Goal: Contribute content: Contribute content

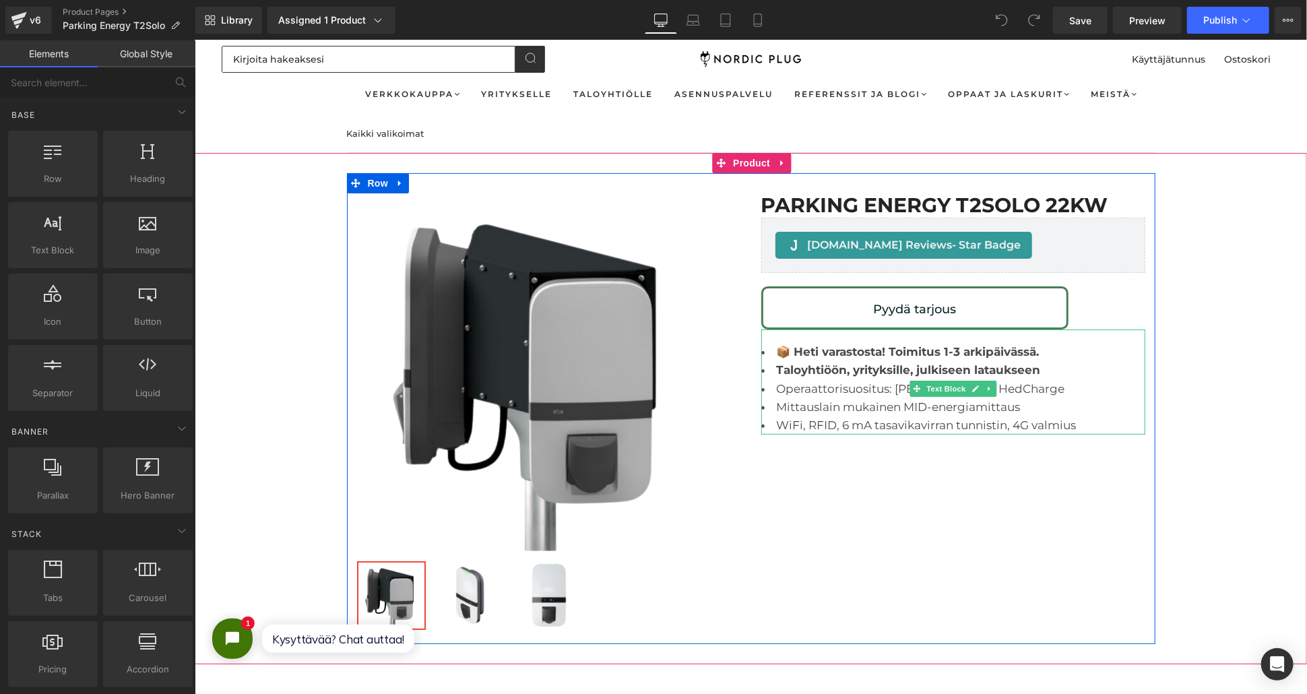
scroll to position [75, 0]
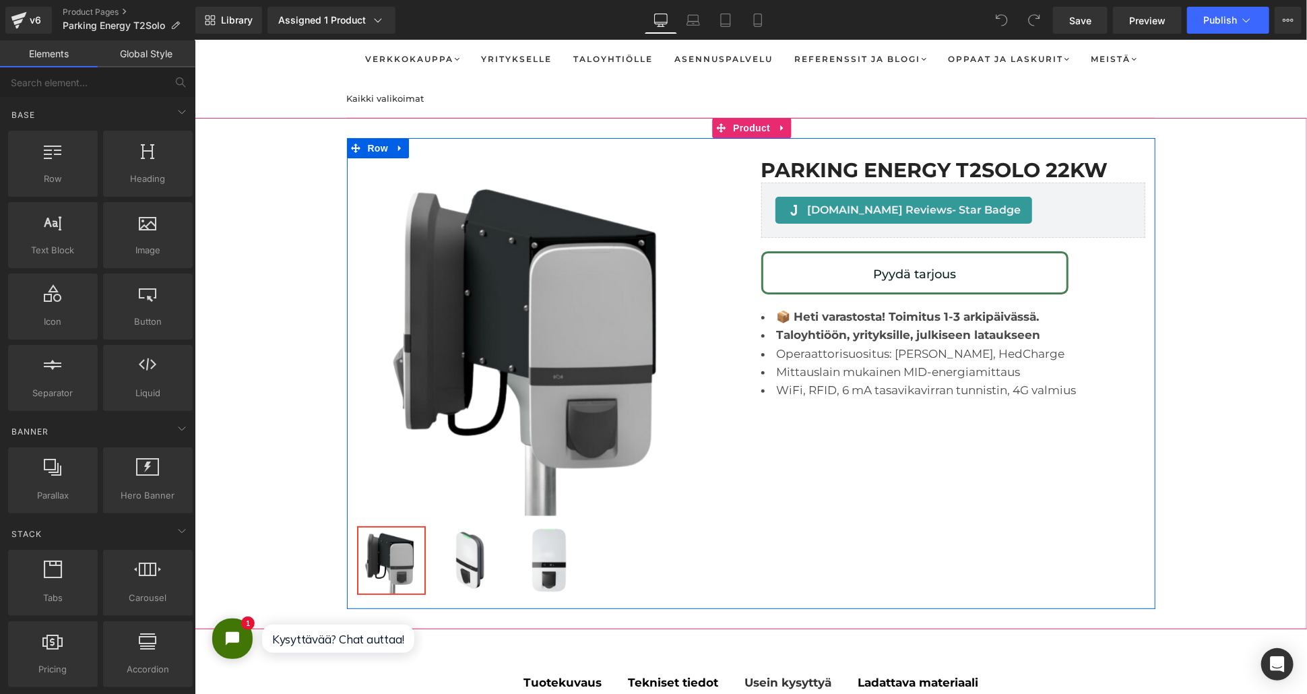
click at [1082, 384] on li "WiFi, RFID, 6 mA tasavikavirran tunnistin, 4G valmius" at bounding box center [953, 390] width 384 height 18
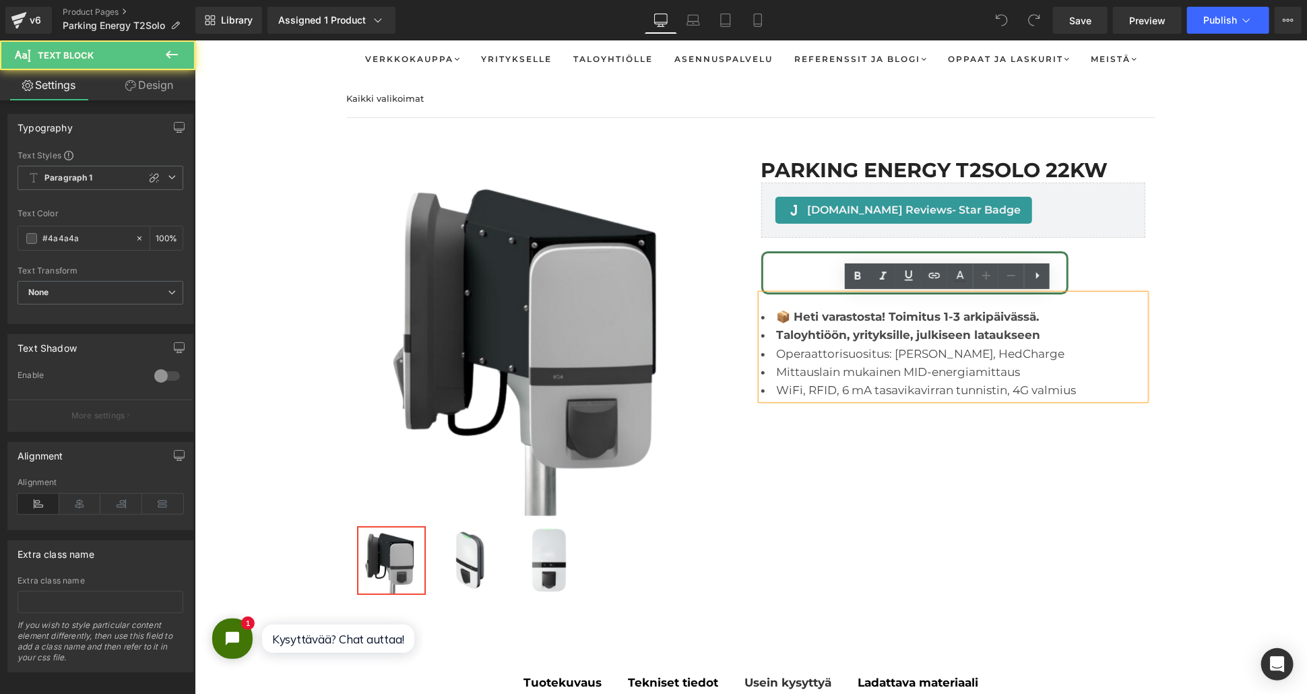
click at [1078, 389] on li "WiFi, RFID, 6 mA tasavikavirran tunnistin, 4G valmius" at bounding box center [953, 390] width 384 height 18
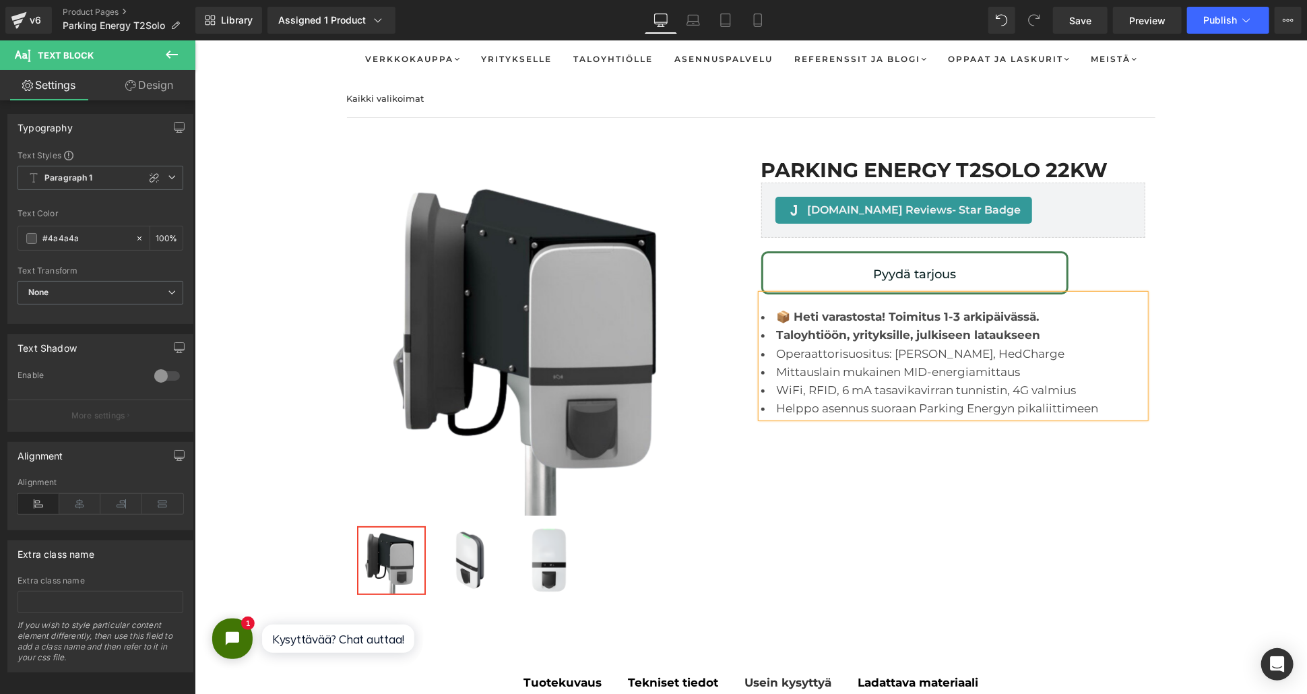
click at [1027, 500] on div "Sale Off (P) Image Row ‹" at bounding box center [750, 373] width 808 height 472
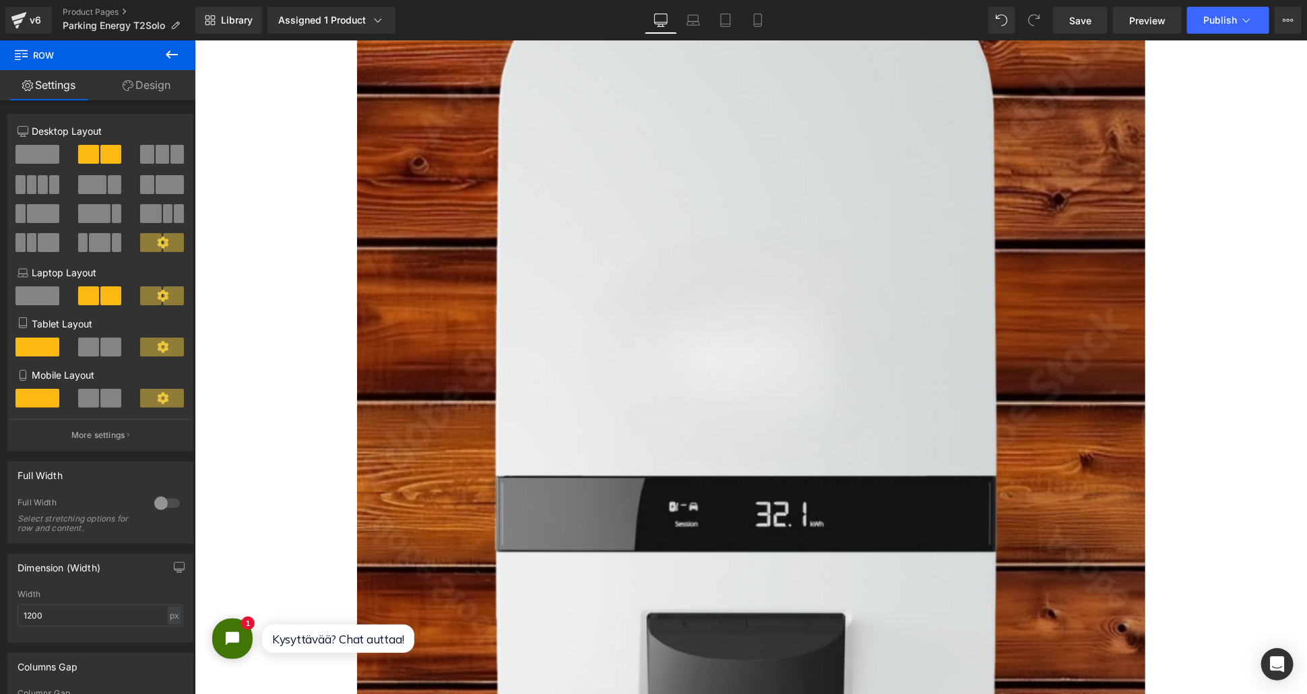
scroll to position [2544, 0]
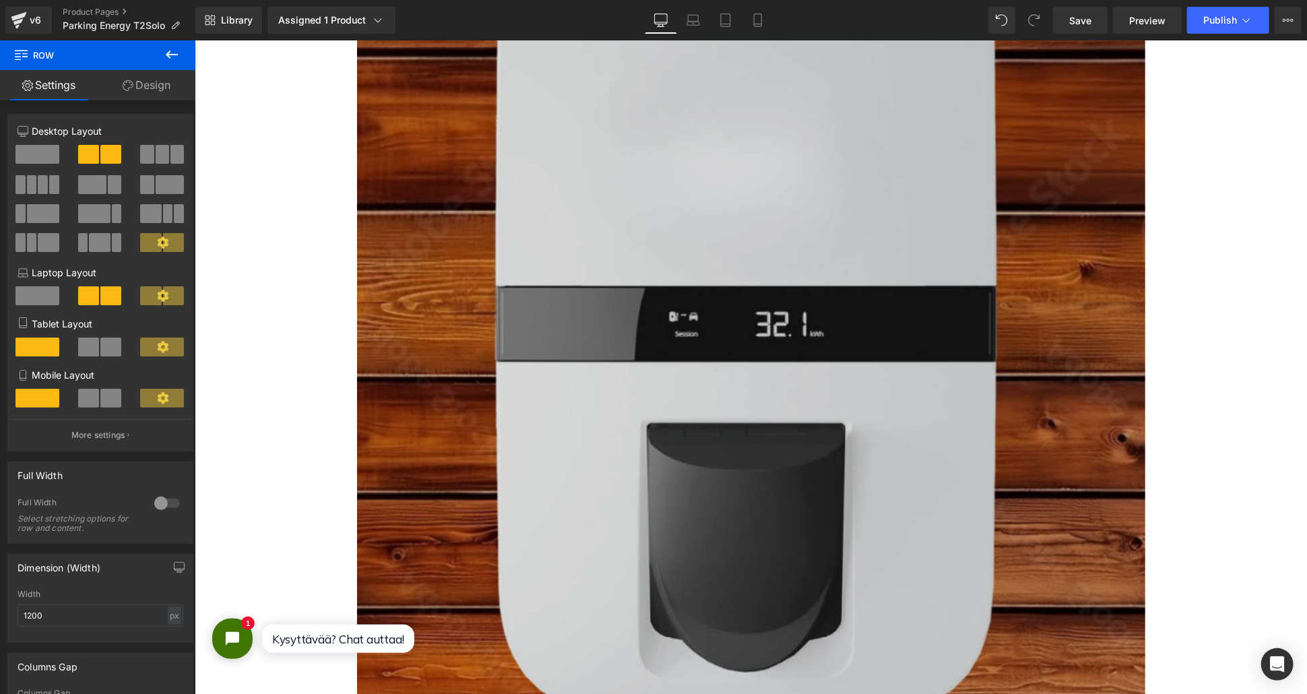
click at [680, 442] on img at bounding box center [750, 239] width 788 height 1025
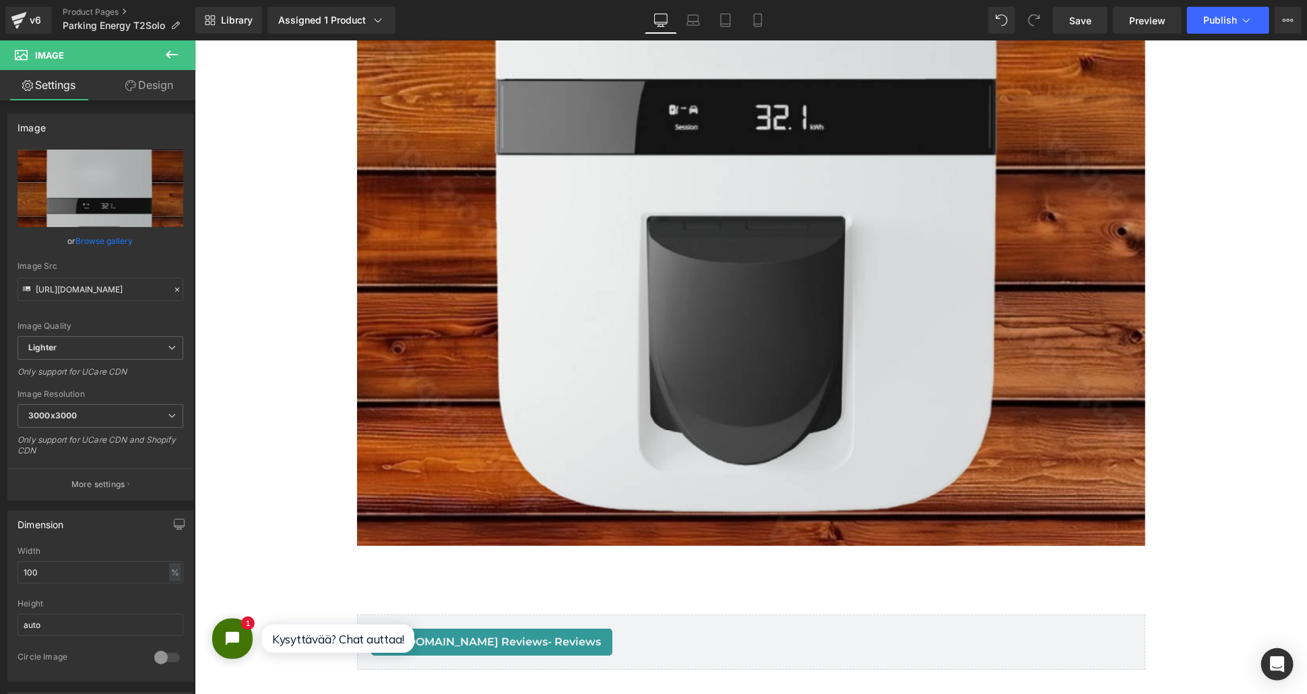
scroll to position [2919, 0]
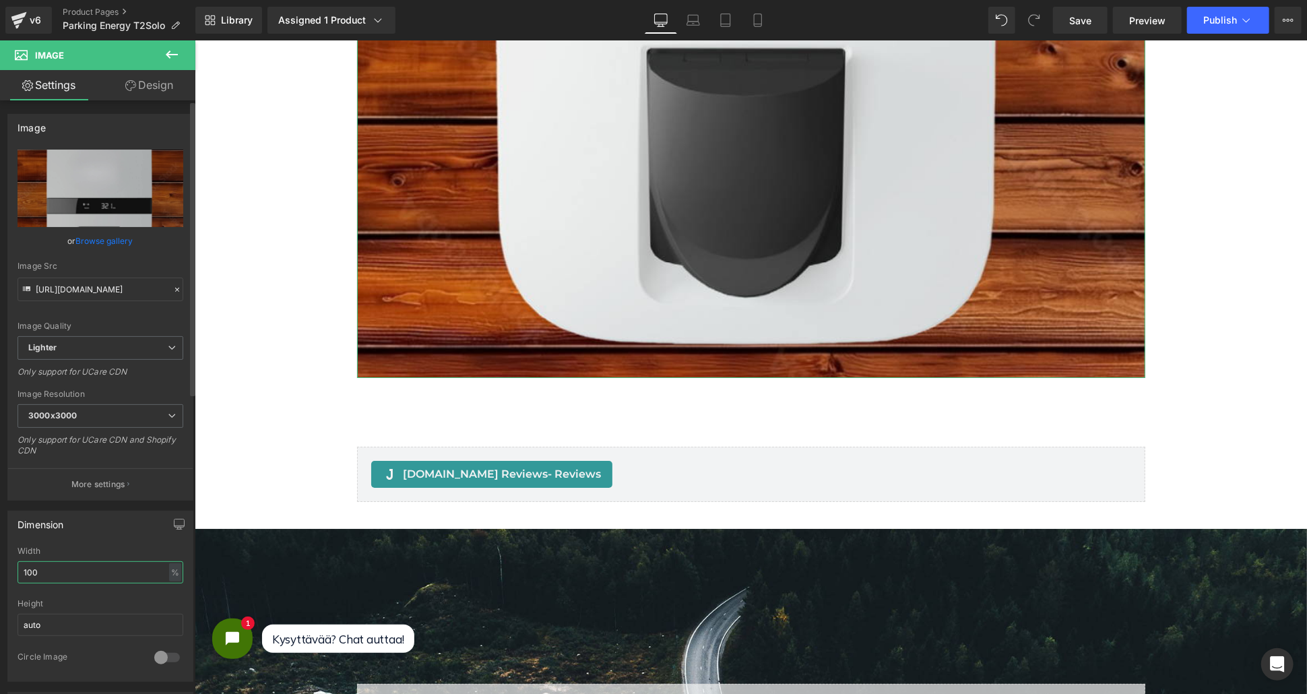
click at [75, 569] on input "100" at bounding box center [101, 572] width 166 height 22
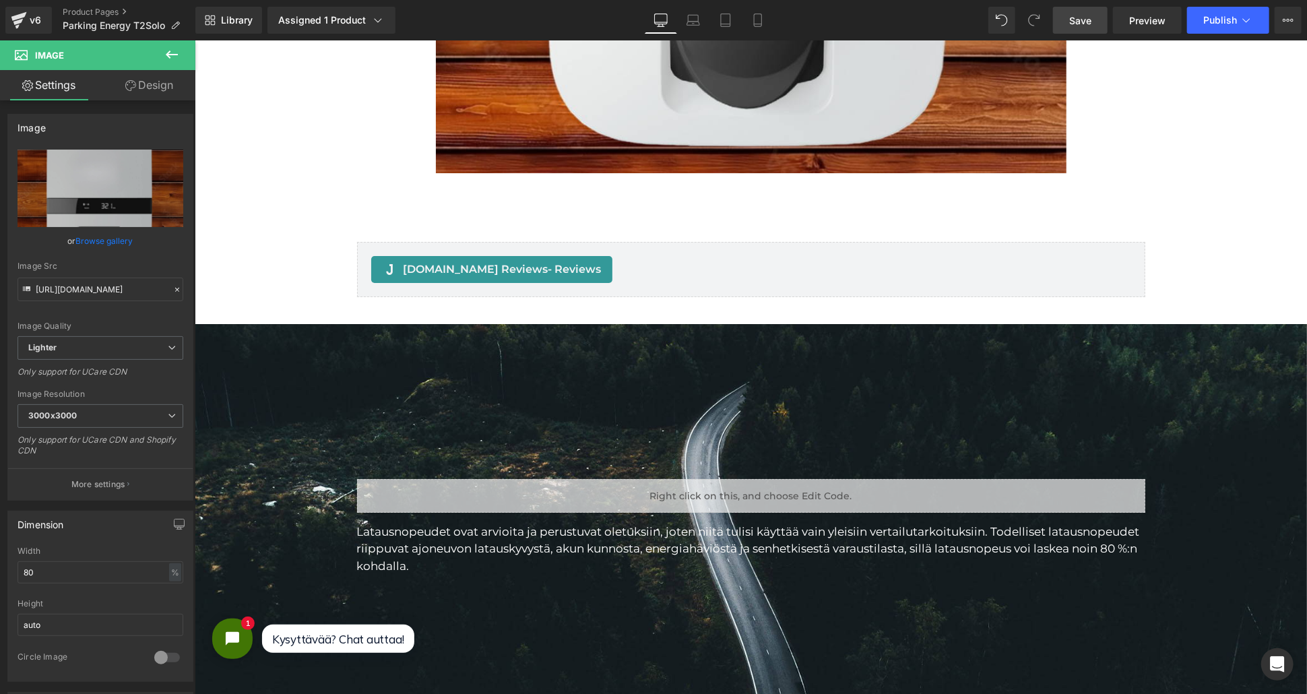
click at [1097, 24] on link "Save" at bounding box center [1080, 20] width 55 height 27
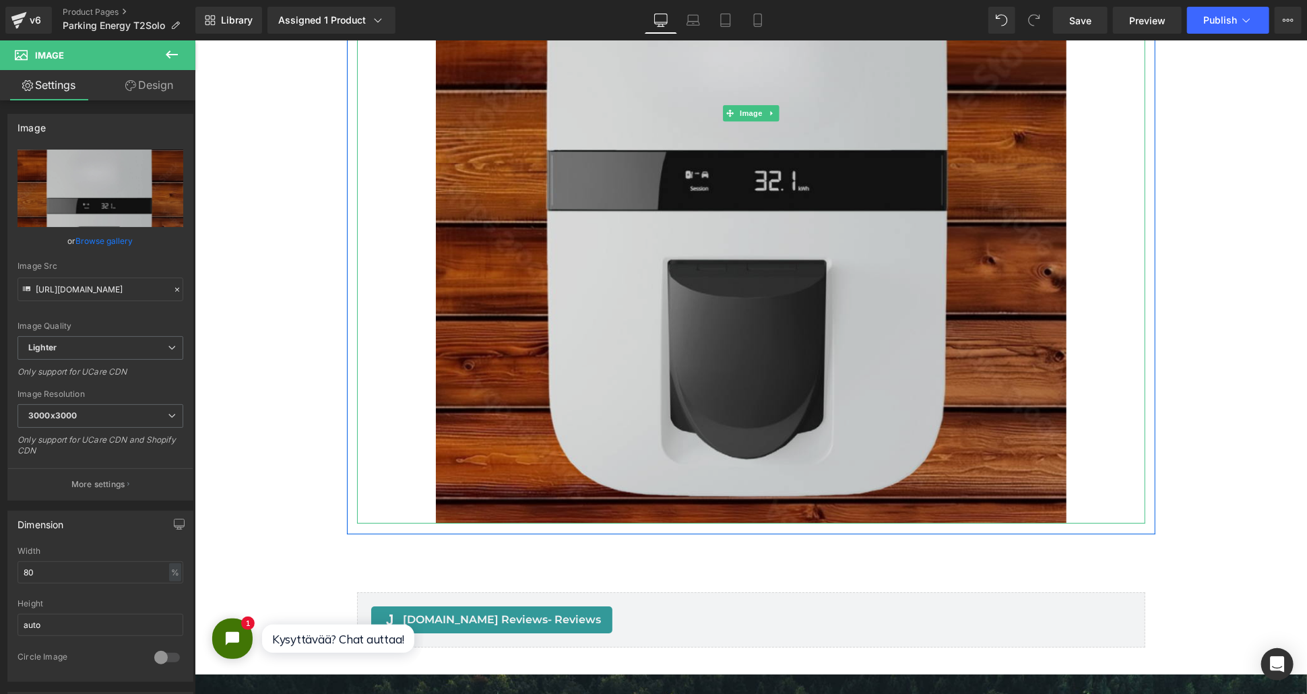
scroll to position [2769, 0]
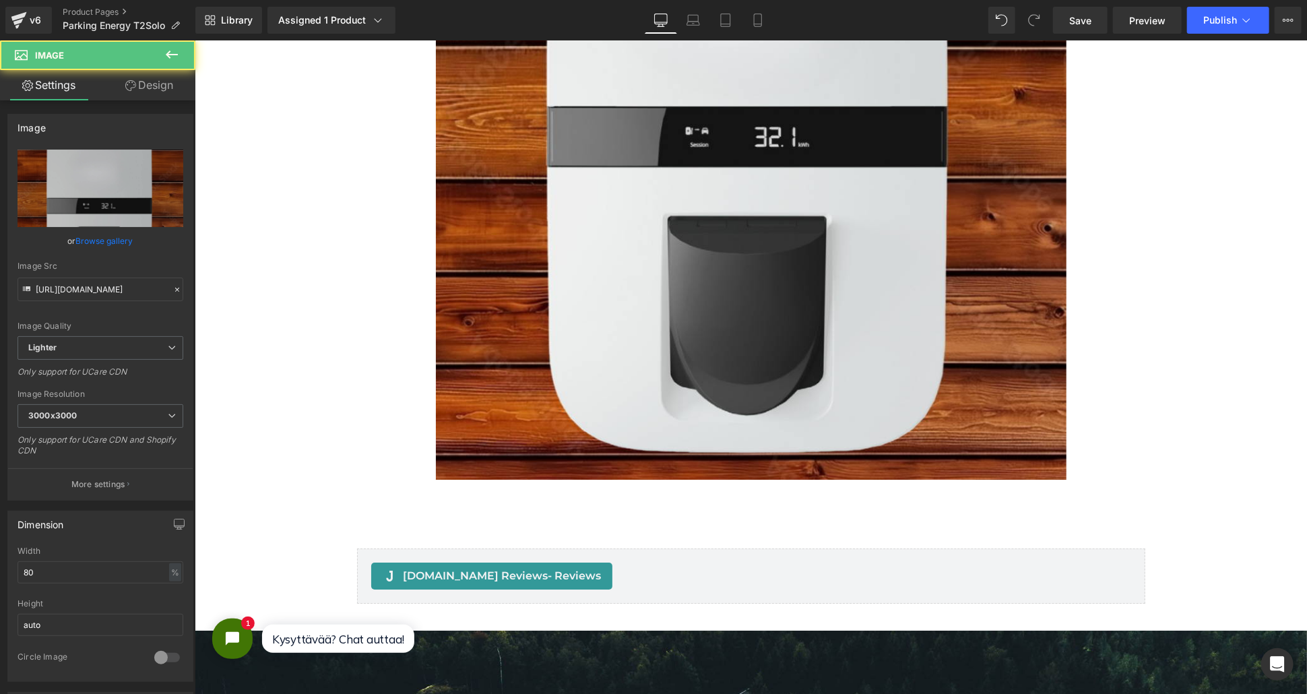
scroll to position [2469, 0]
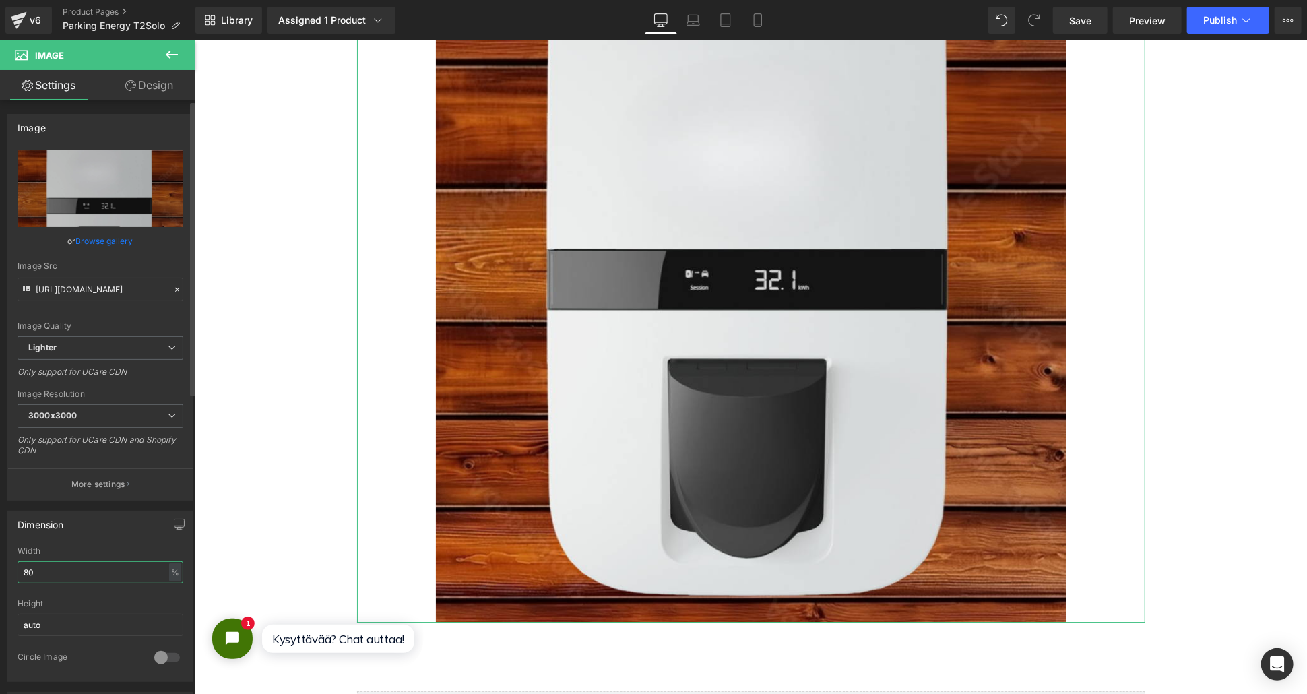
click at [83, 574] on input "80" at bounding box center [101, 572] width 166 height 22
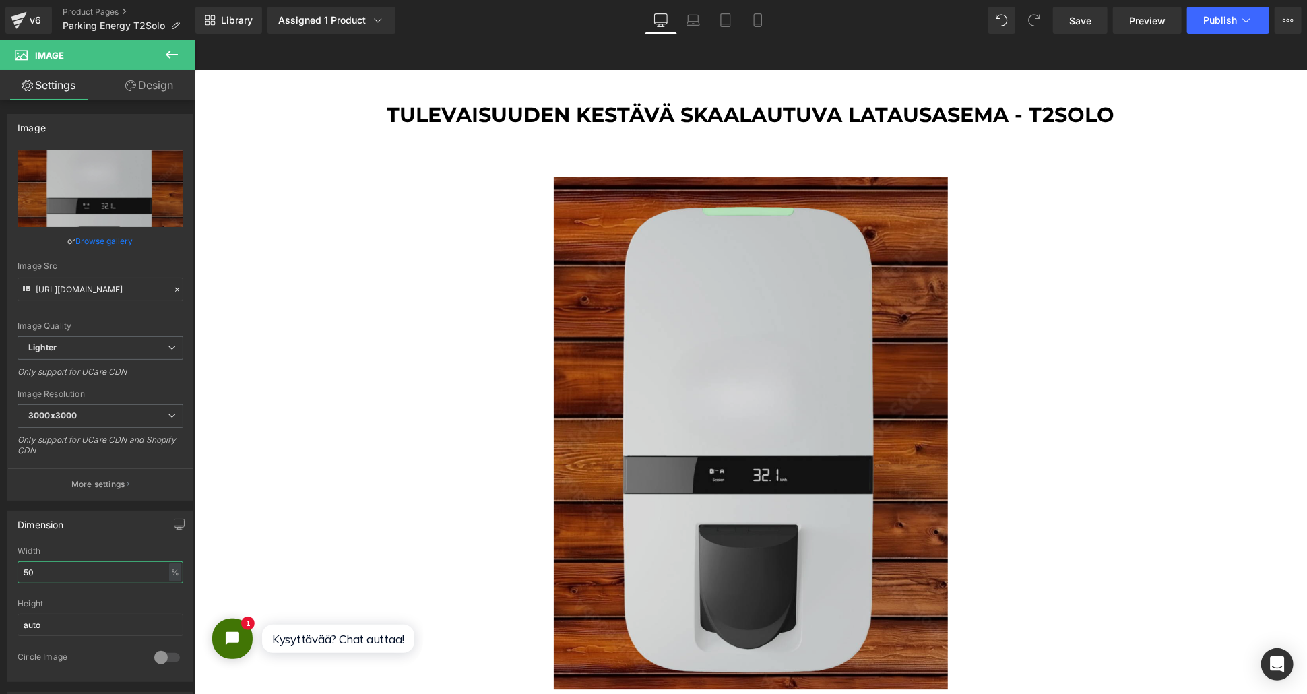
scroll to position [2245, 0]
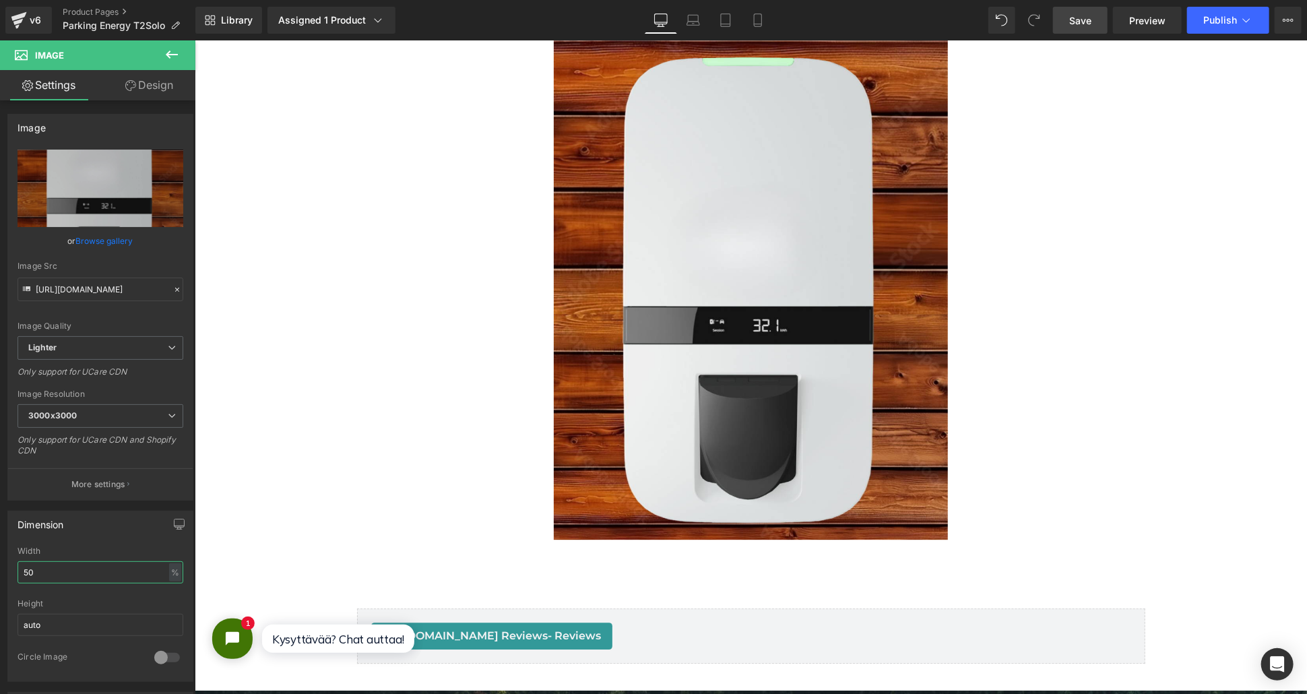
type input "50"
click at [1084, 22] on span "Save" at bounding box center [1080, 20] width 22 height 14
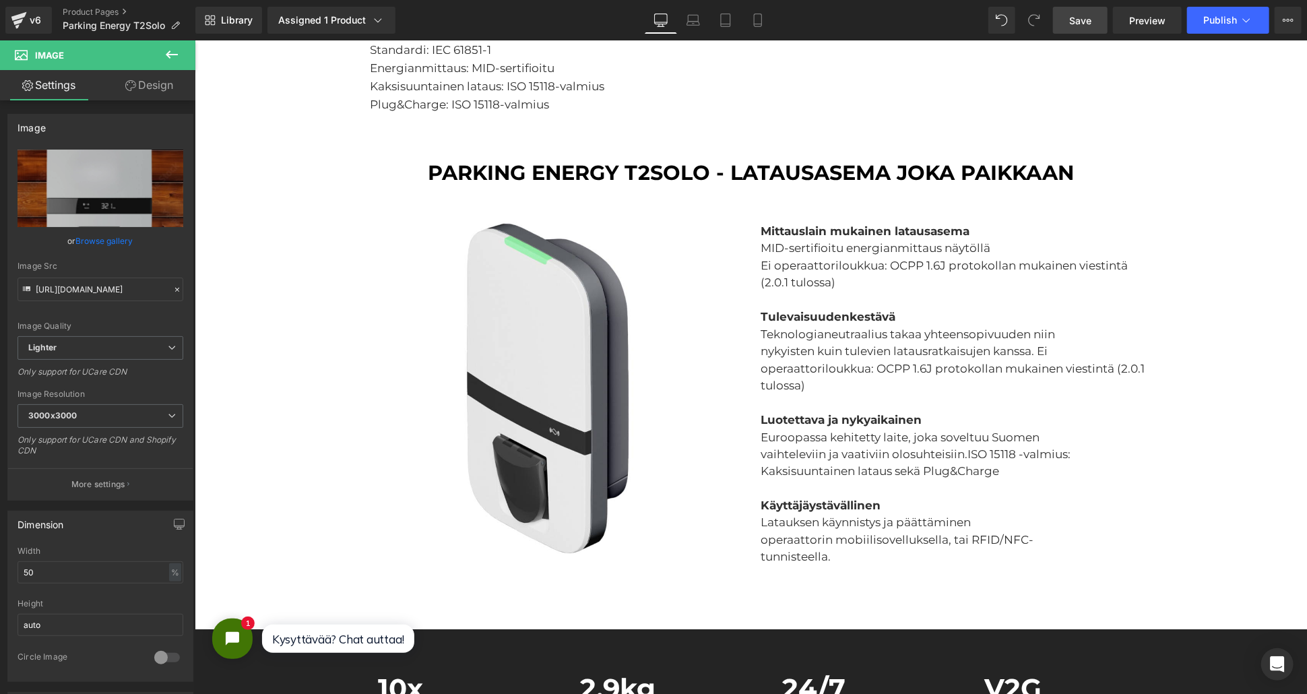
scroll to position [1646, 0]
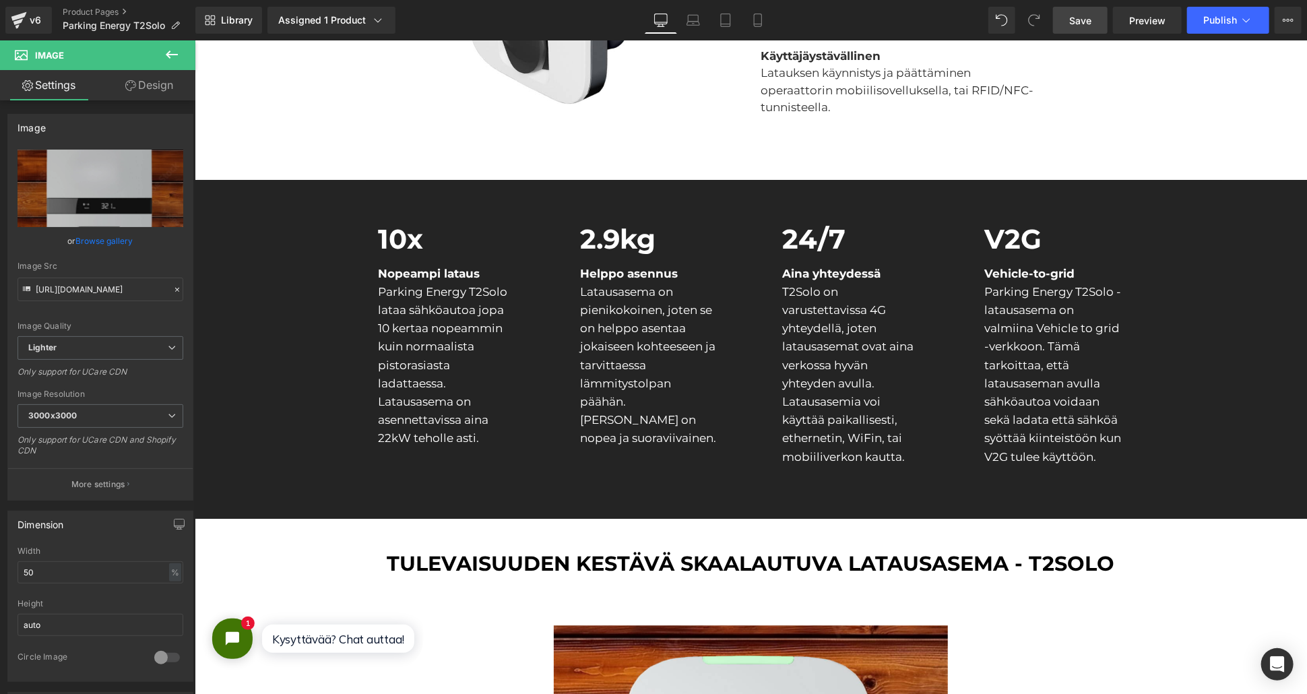
click at [172, 57] on icon at bounding box center [172, 54] width 16 height 16
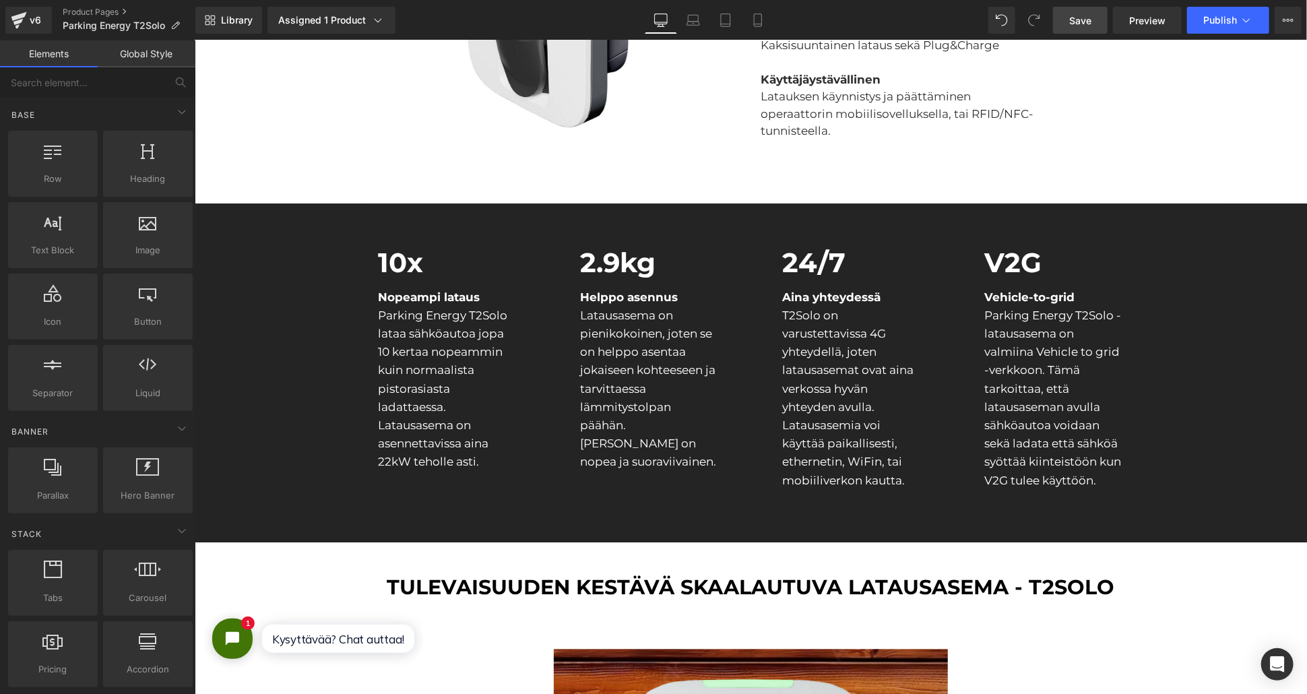
scroll to position [1796, 0]
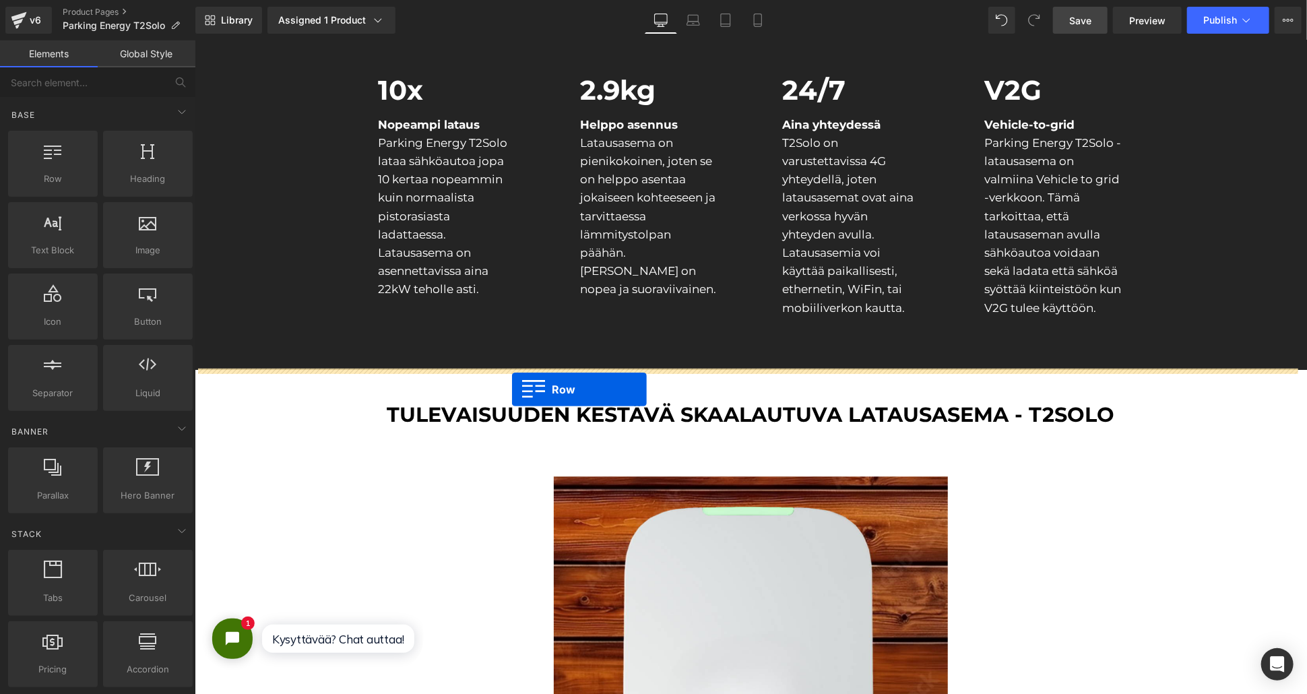
drag, startPoint x: 249, startPoint y: 209, endPoint x: 511, endPoint y: 389, distance: 317.4
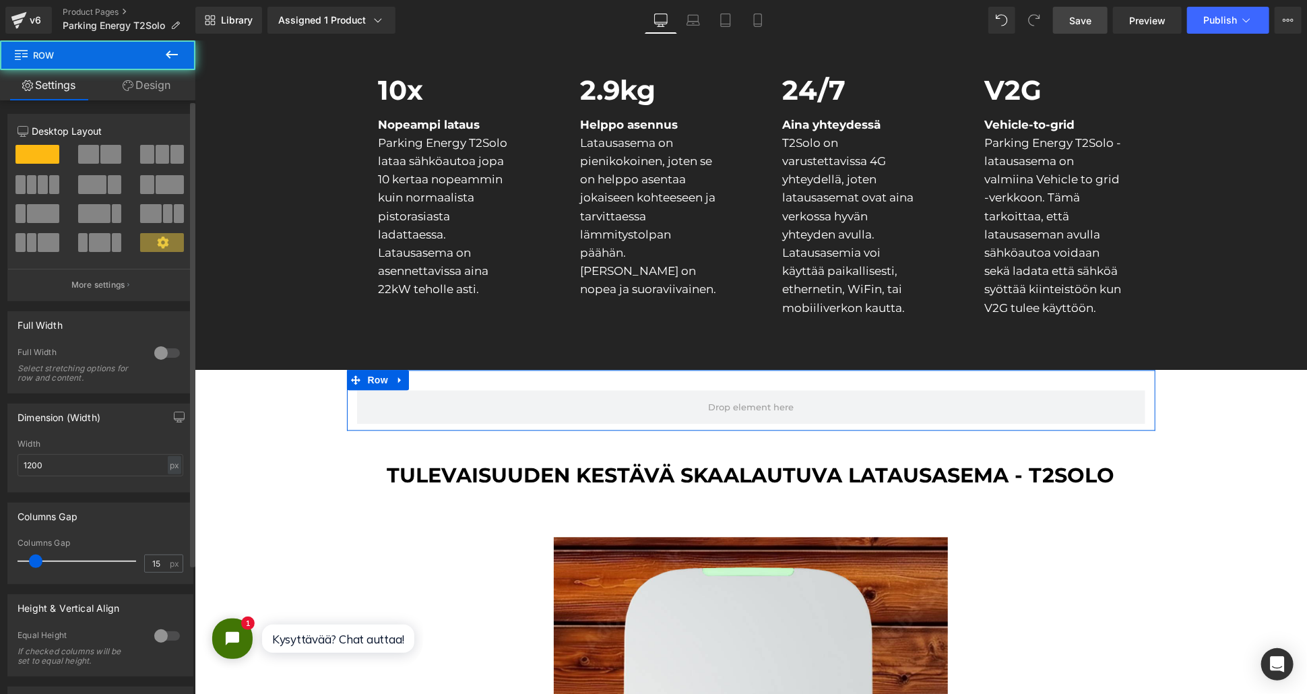
click at [105, 158] on span at bounding box center [110, 154] width 21 height 19
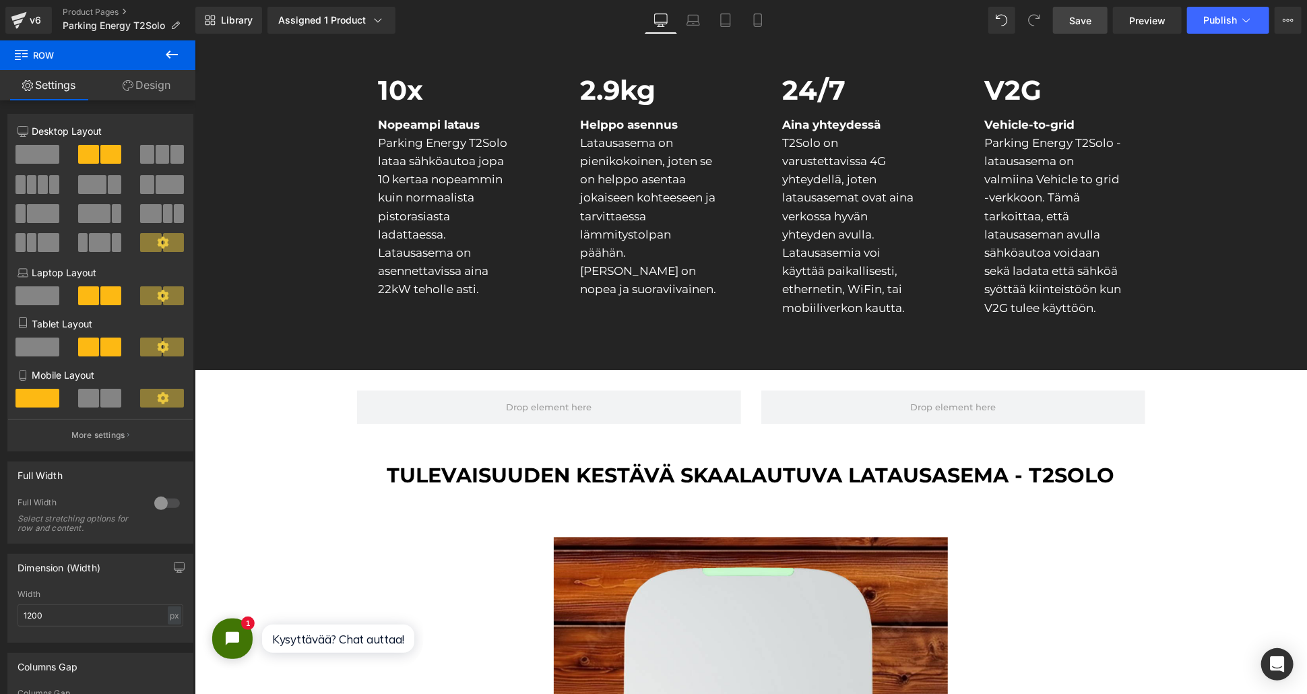
click at [160, 49] on button at bounding box center [171, 55] width 47 height 30
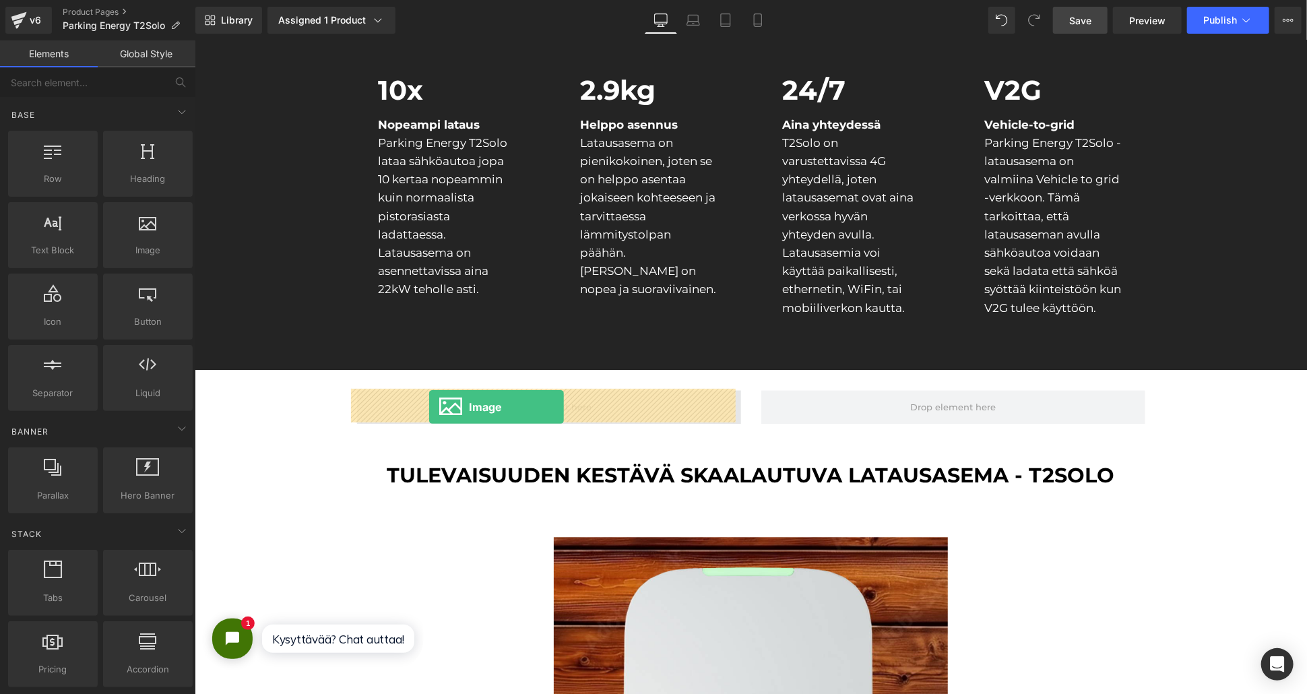
drag, startPoint x: 342, startPoint y: 284, endPoint x: 428, endPoint y: 406, distance: 149.9
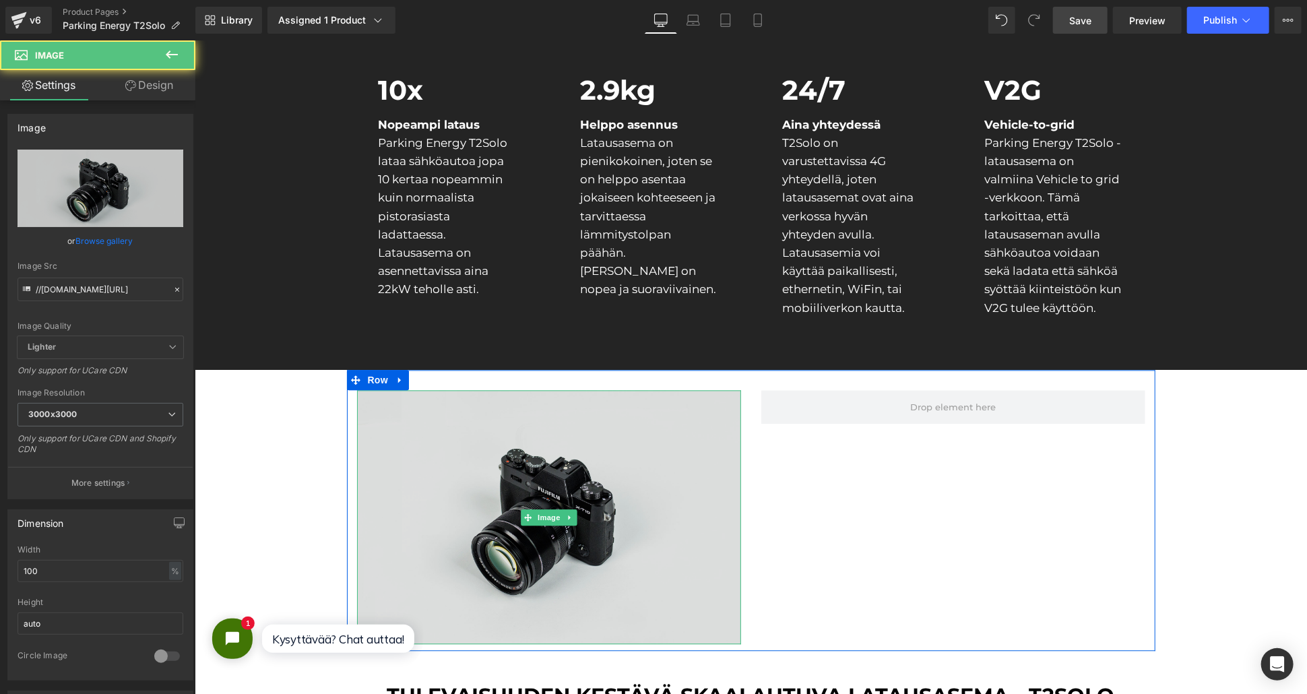
click at [465, 480] on img at bounding box center [548, 516] width 384 height 255
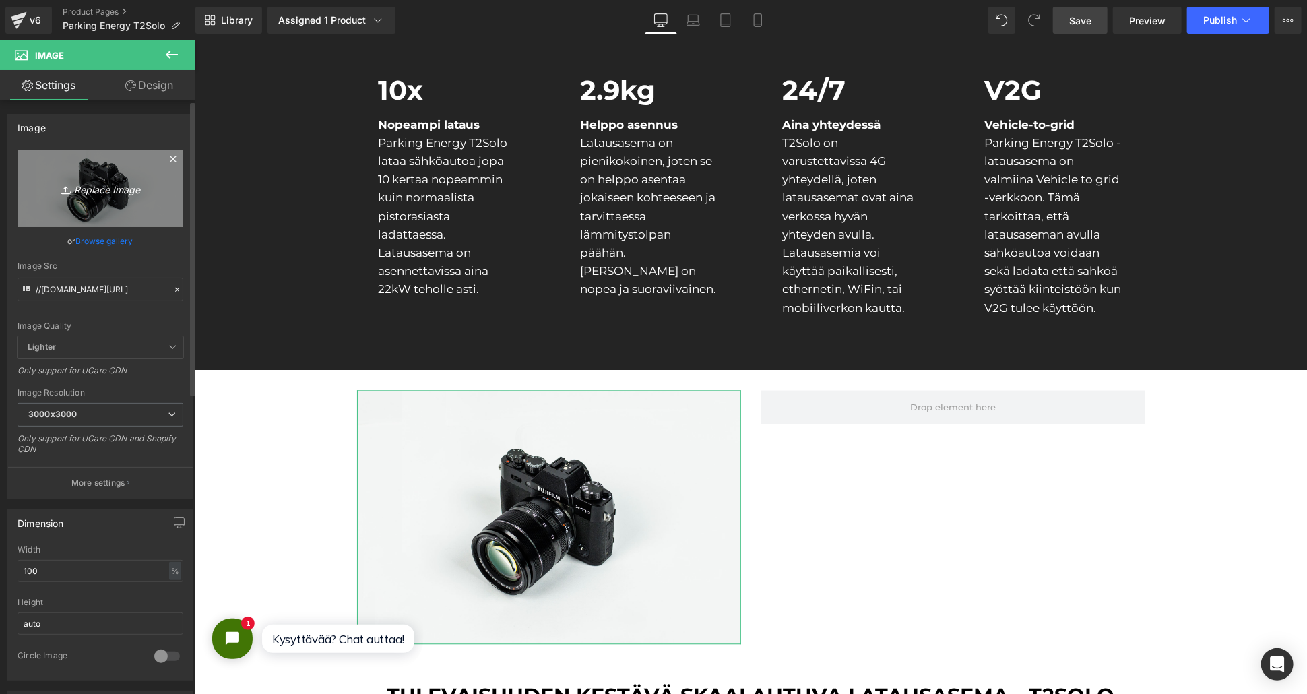
click at [125, 190] on icon "Replace Image" at bounding box center [100, 188] width 108 height 17
type input "C:\fakepath\Parking Energy - T2Solo (3).png"
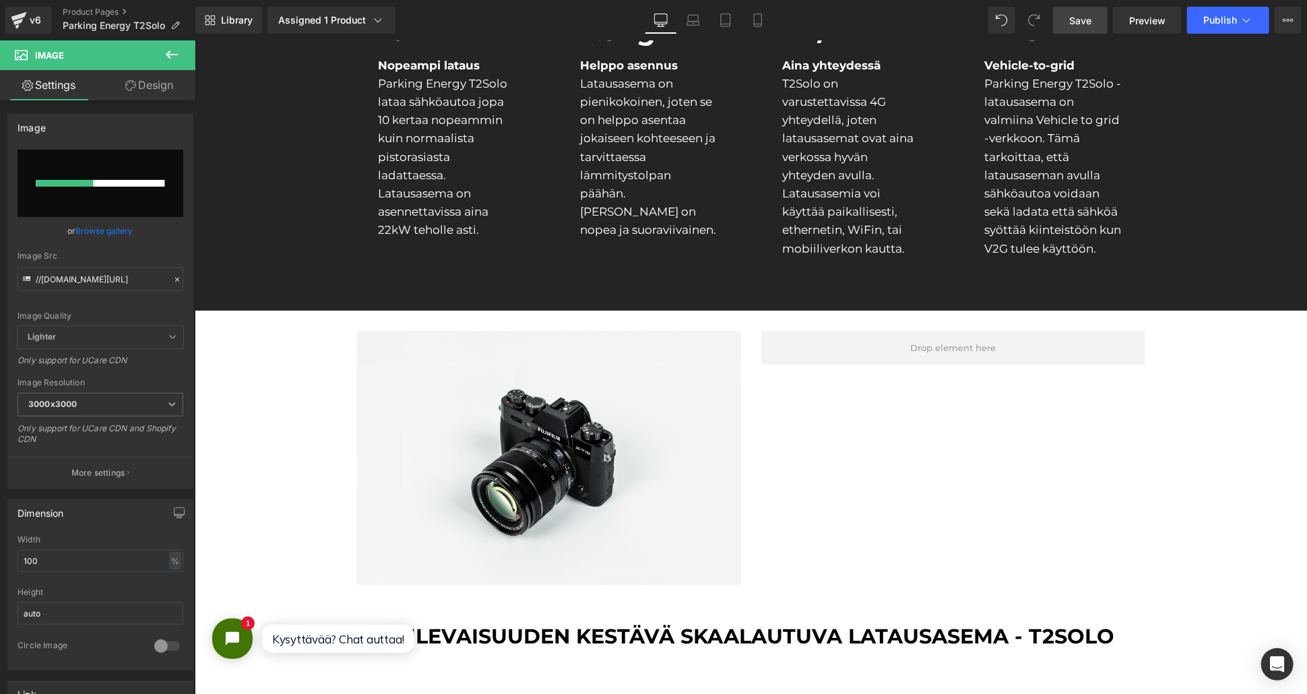
scroll to position [1945, 0]
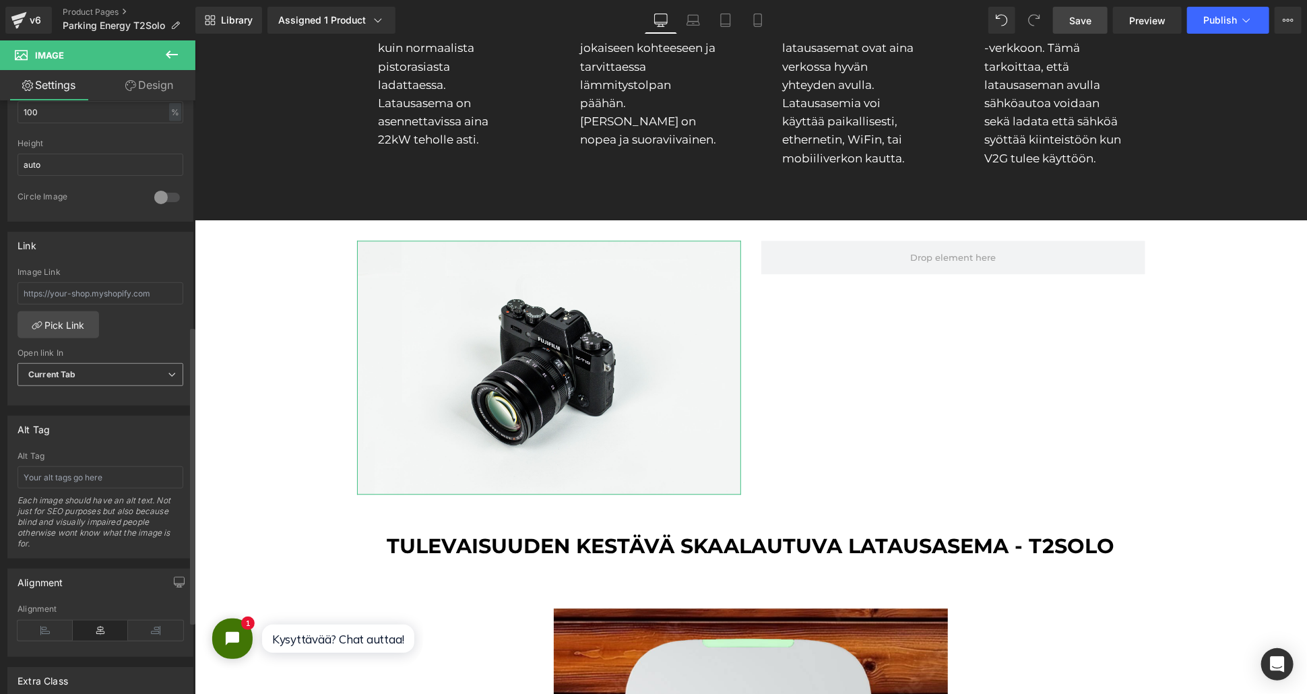
type input "[URL][DOMAIN_NAME]"
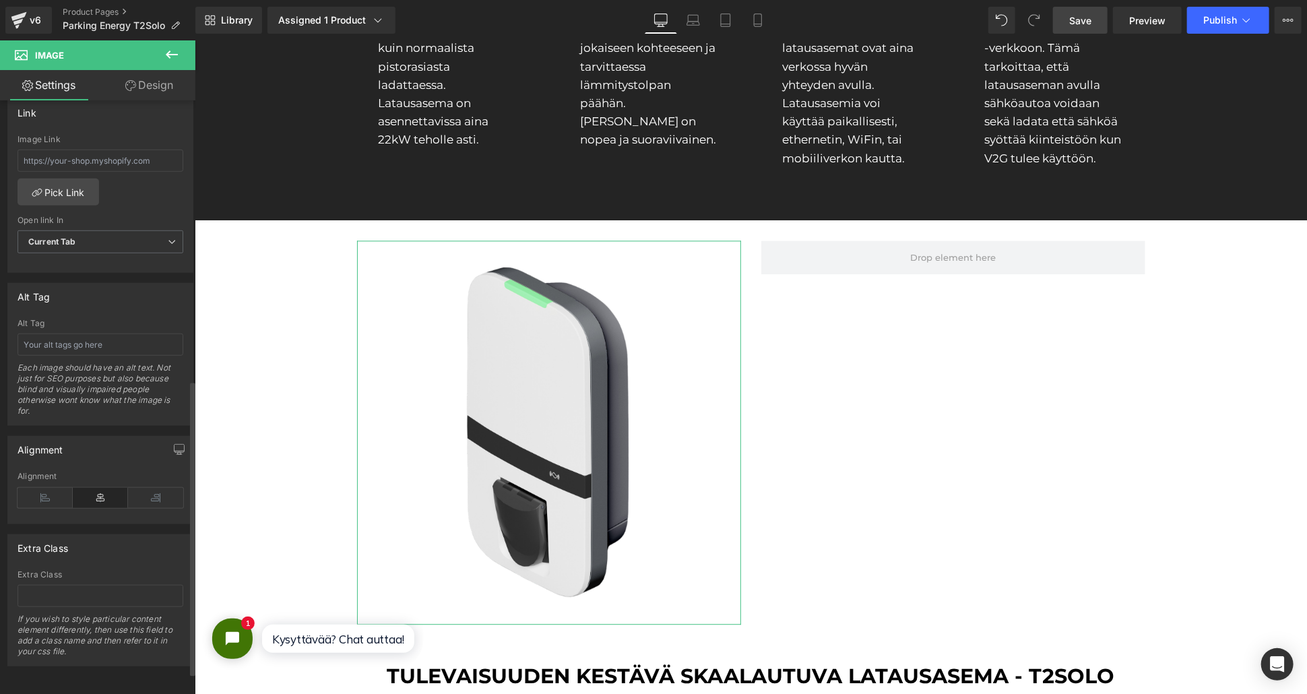
scroll to position [604, 0]
click at [77, 333] on input "text" at bounding box center [101, 344] width 166 height 22
type input "P"
type input "Latausasema pikaliittimeen"
click at [164, 55] on icon at bounding box center [172, 54] width 16 height 16
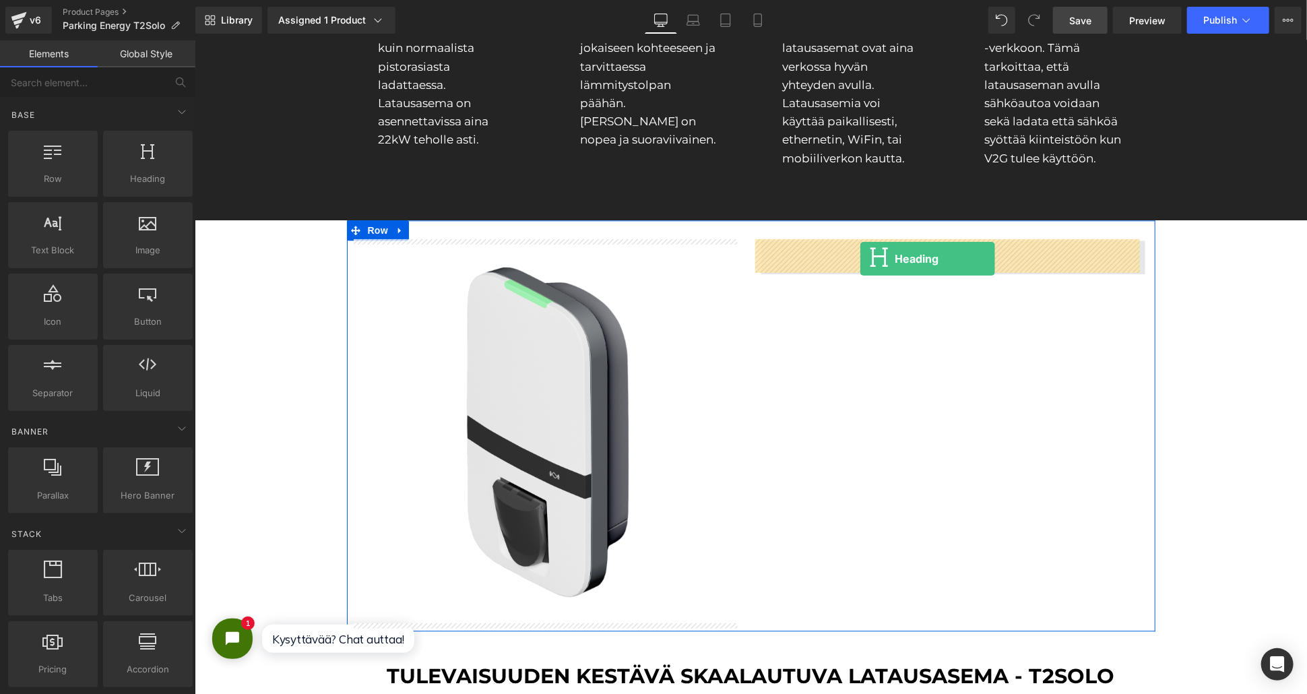
drag, startPoint x: 332, startPoint y: 218, endPoint x: 856, endPoint y: 257, distance: 525.5
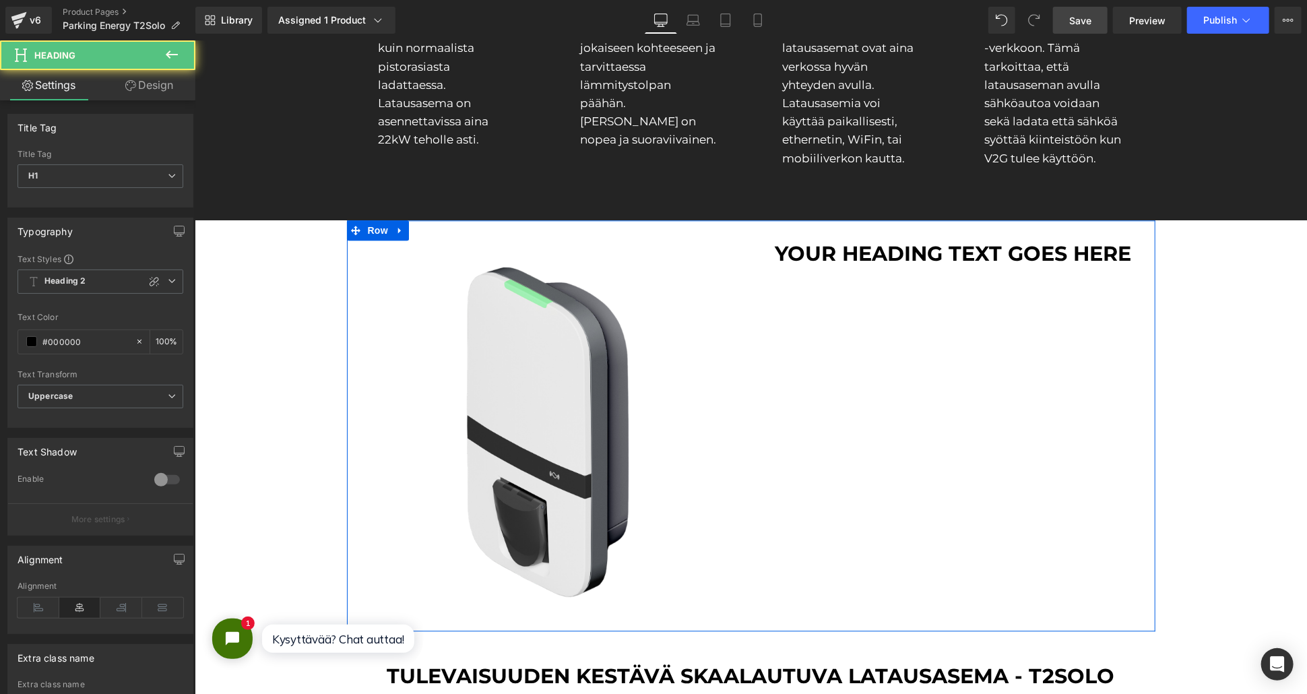
click at [194, 40] on div at bounding box center [194, 40] width 0 height 0
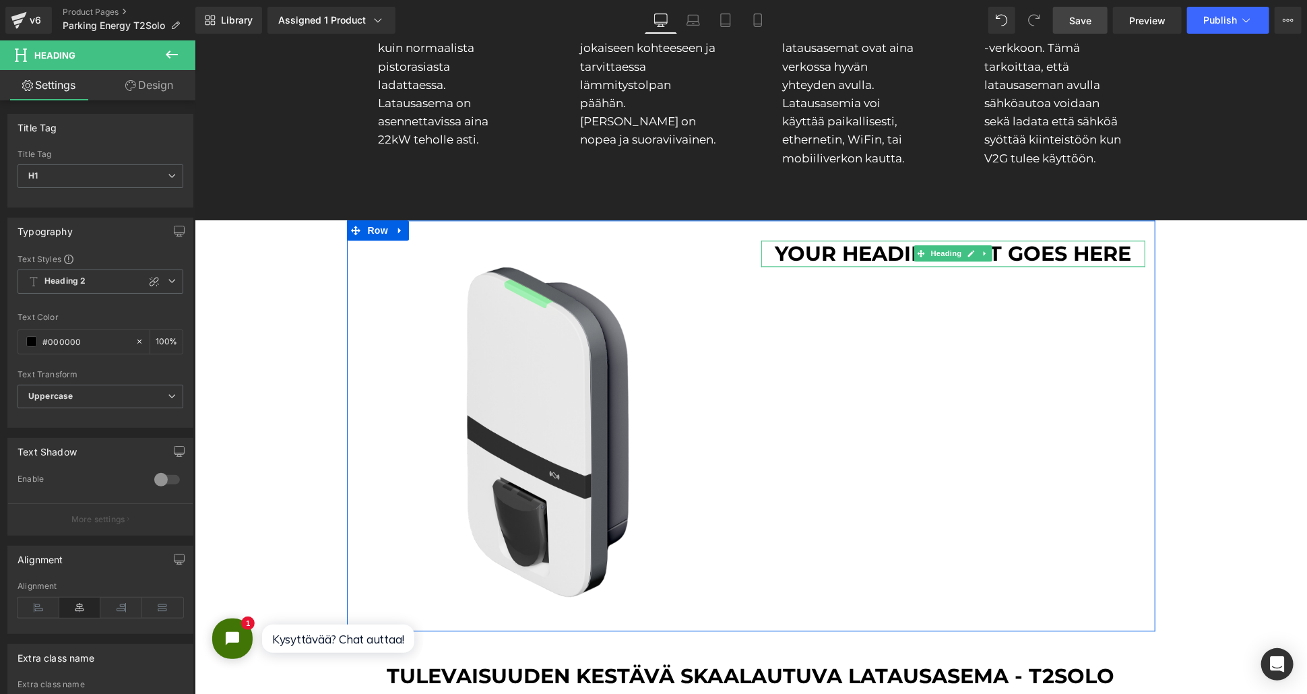
click at [1031, 247] on h1 "Your heading text goes here" at bounding box center [953, 253] width 384 height 26
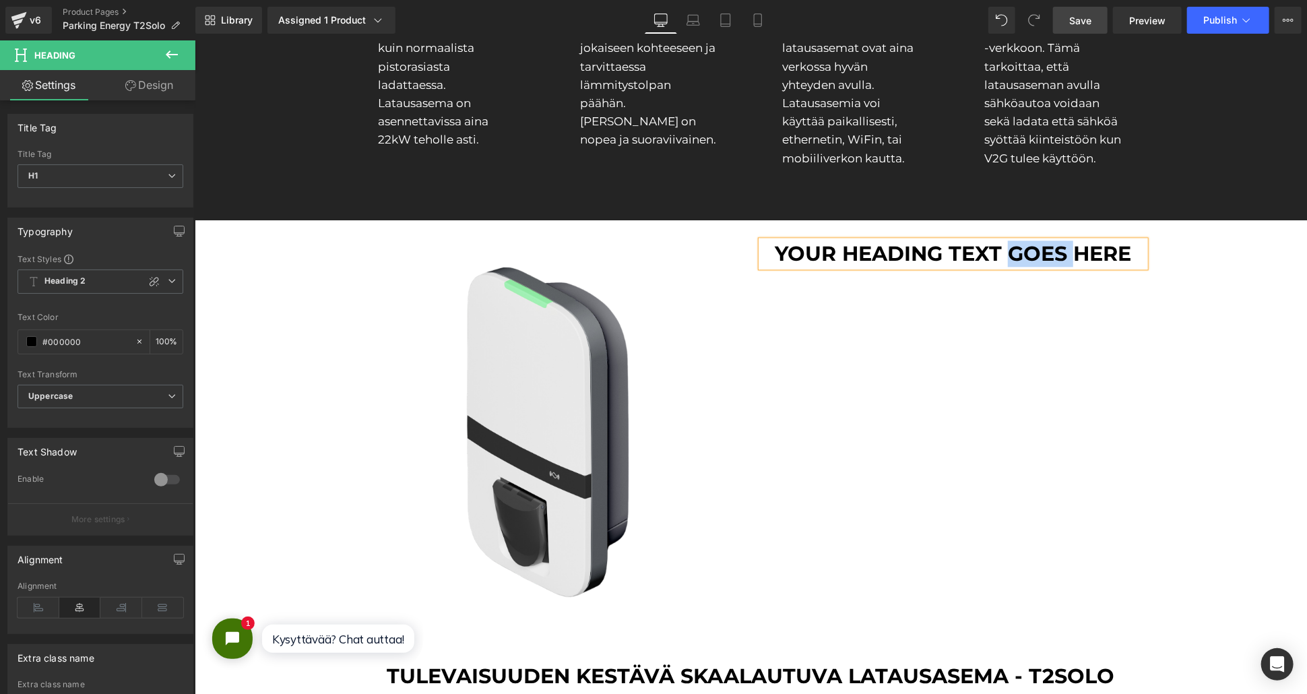
click at [1031, 247] on h1 "Your heading text goes here" at bounding box center [953, 253] width 384 height 26
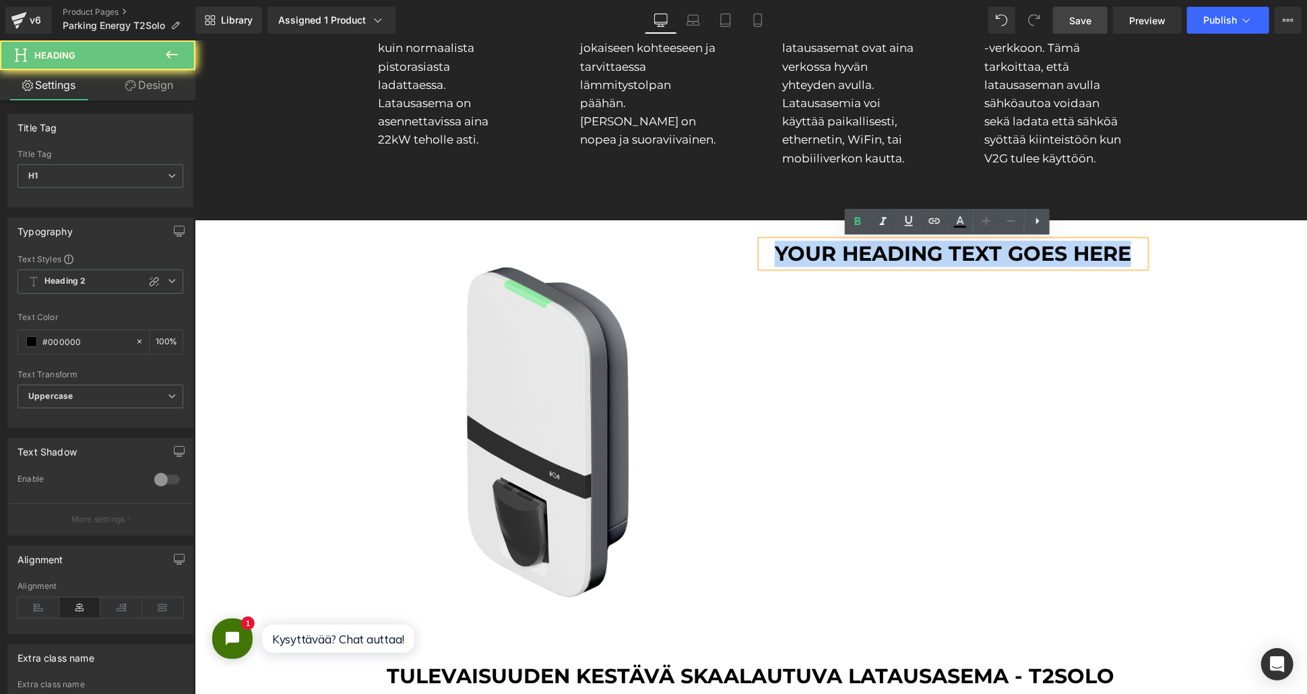
click at [1031, 247] on h1 "Your heading text goes here" at bounding box center [953, 253] width 384 height 26
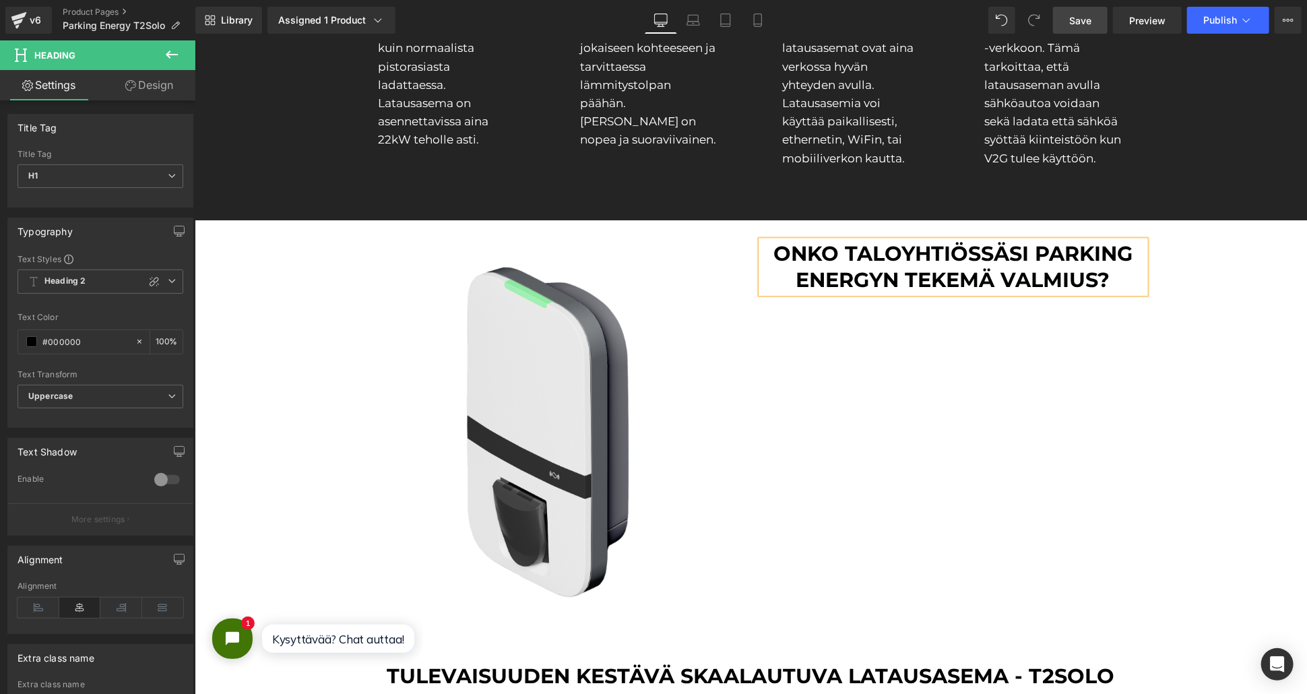
click at [971, 403] on div "Image onko taloyhtiössäsi parking energyn tekemä valmius? Heading Row" at bounding box center [750, 425] width 808 height 411
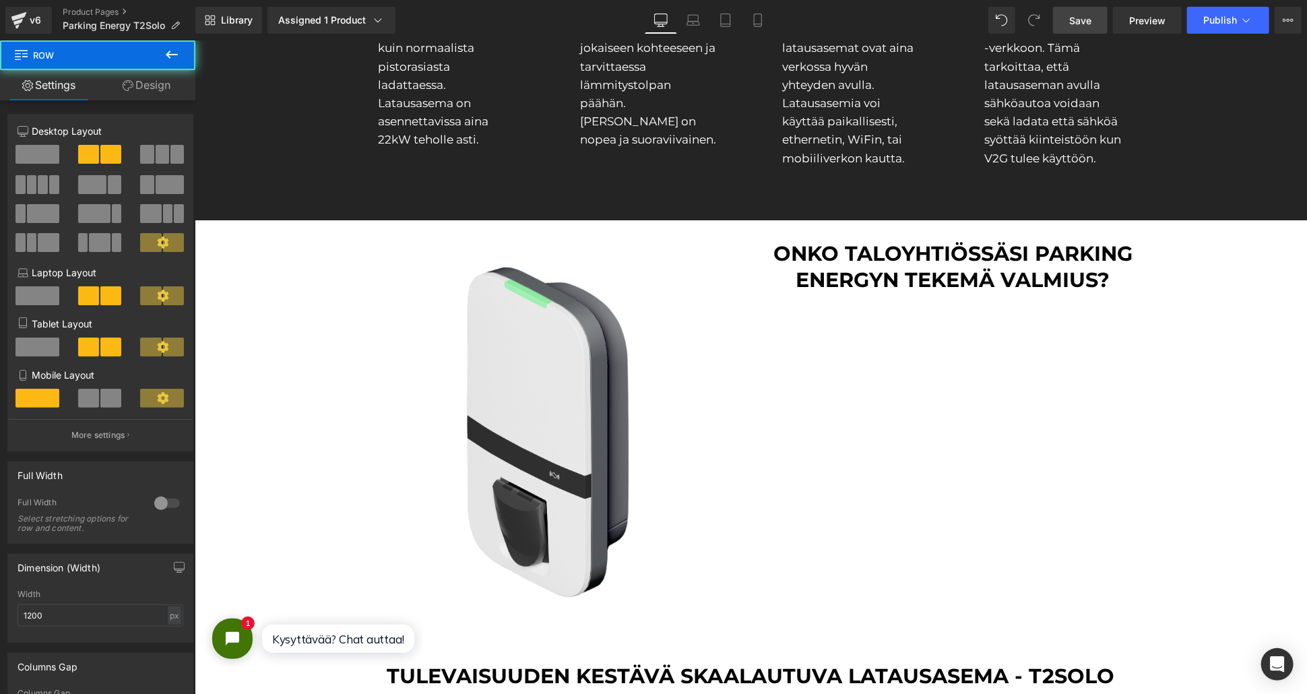
click at [950, 268] on span "Heading" at bounding box center [945, 266] width 36 height 16
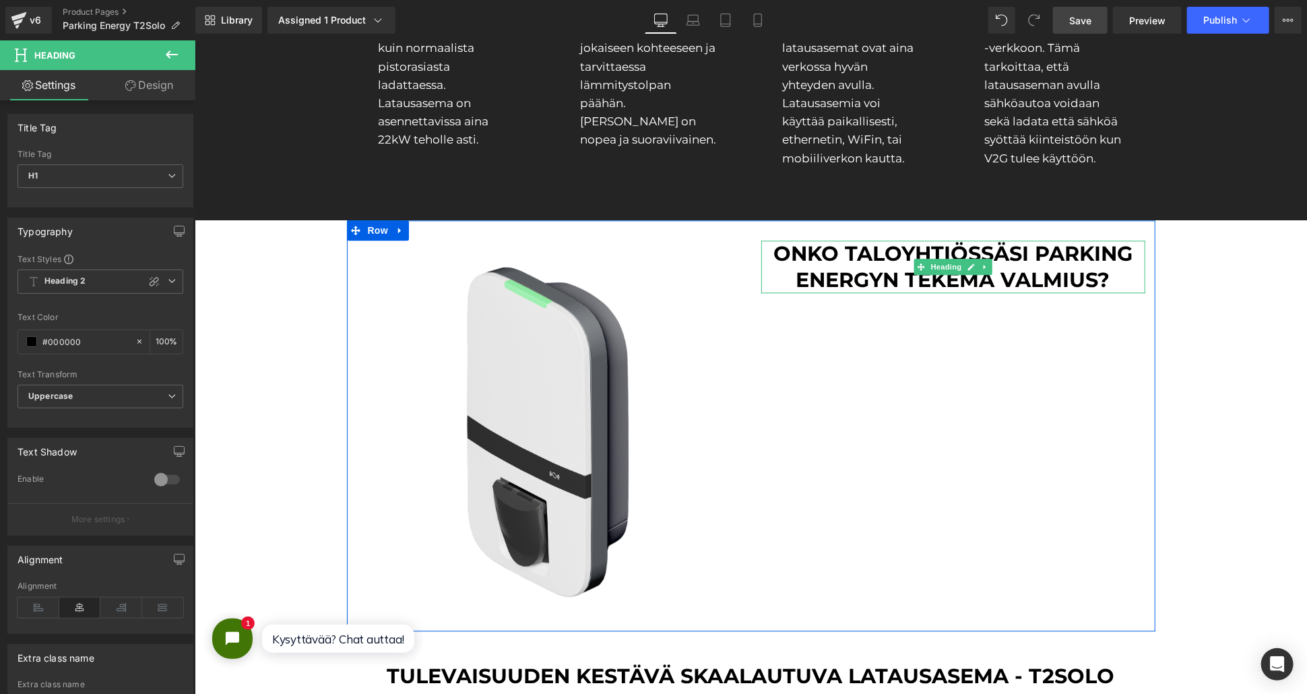
click at [951, 286] on h1 "onko taloyhtiössäsi parking energyn tekemä valmius?" at bounding box center [953, 266] width 384 height 53
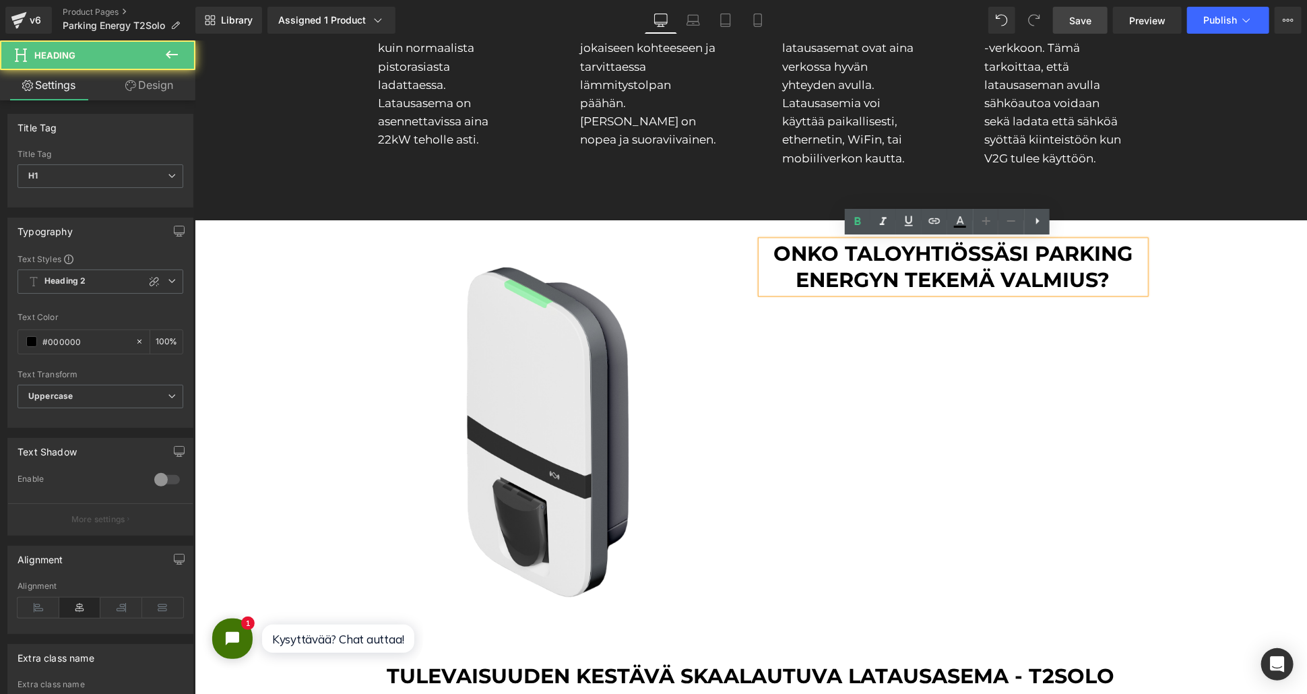
click at [953, 280] on h1 "onko taloyhtiössäsi parking energyn tekemä valmius?" at bounding box center [953, 266] width 384 height 53
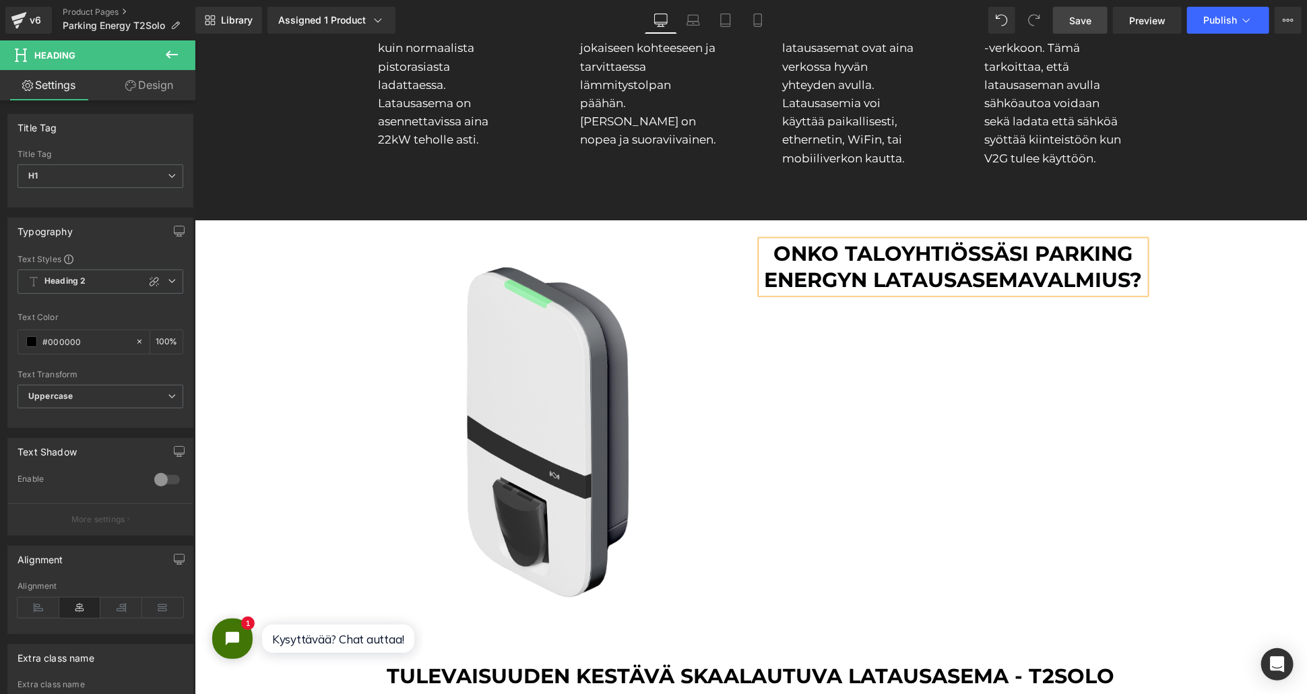
click at [1079, 407] on div "Image onko taloyhtiössäsi parking energyn latausasemavalmius? Heading Row" at bounding box center [750, 425] width 808 height 411
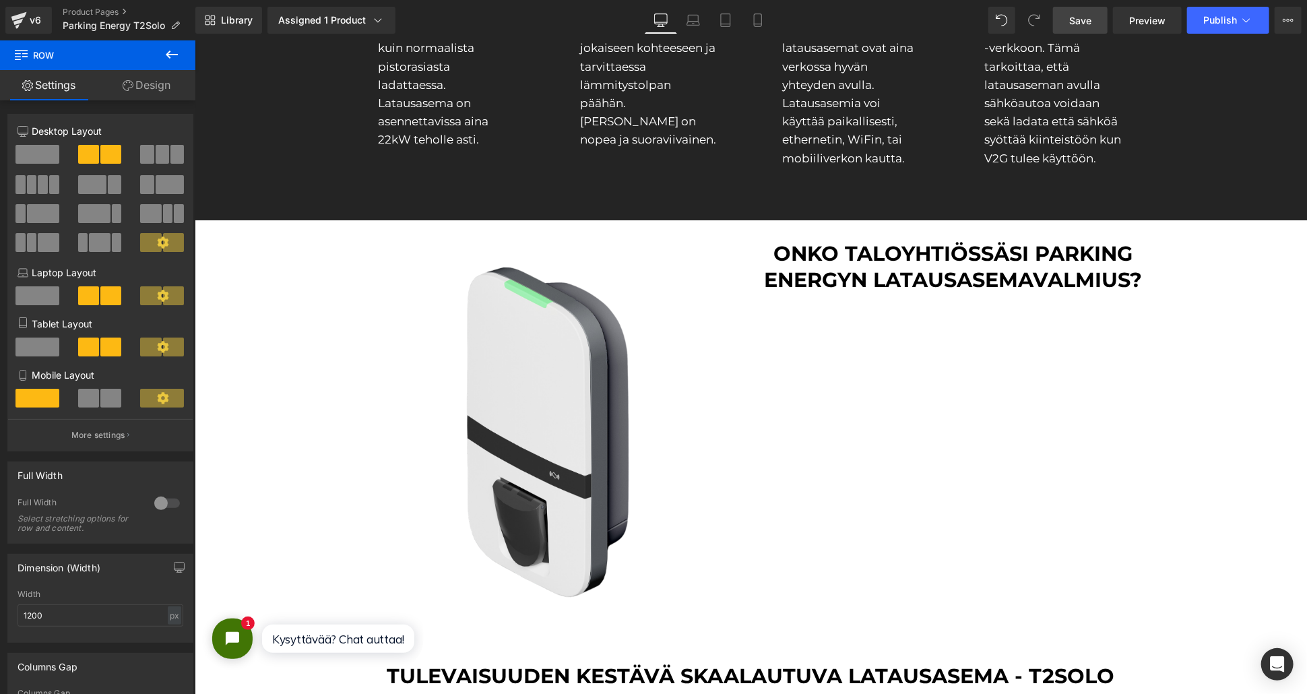
click at [178, 54] on icon at bounding box center [172, 54] width 16 height 16
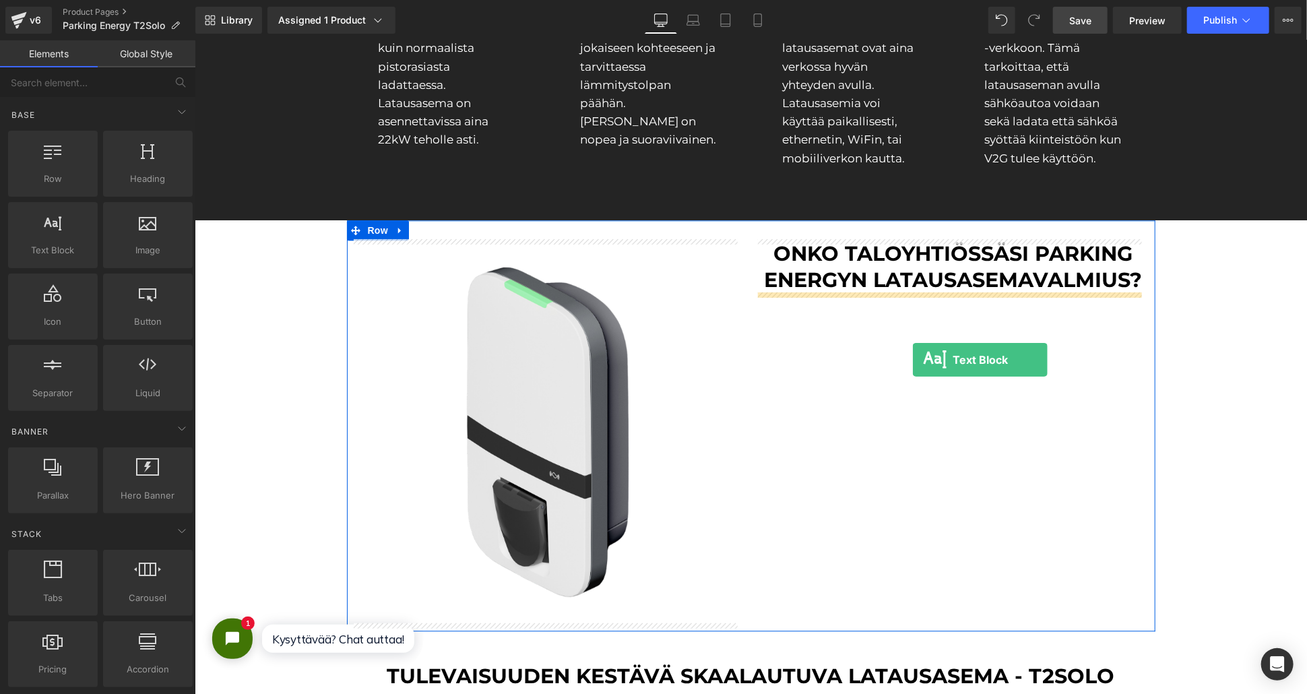
drag, startPoint x: 253, startPoint y: 277, endPoint x: 909, endPoint y: 365, distance: 662.0
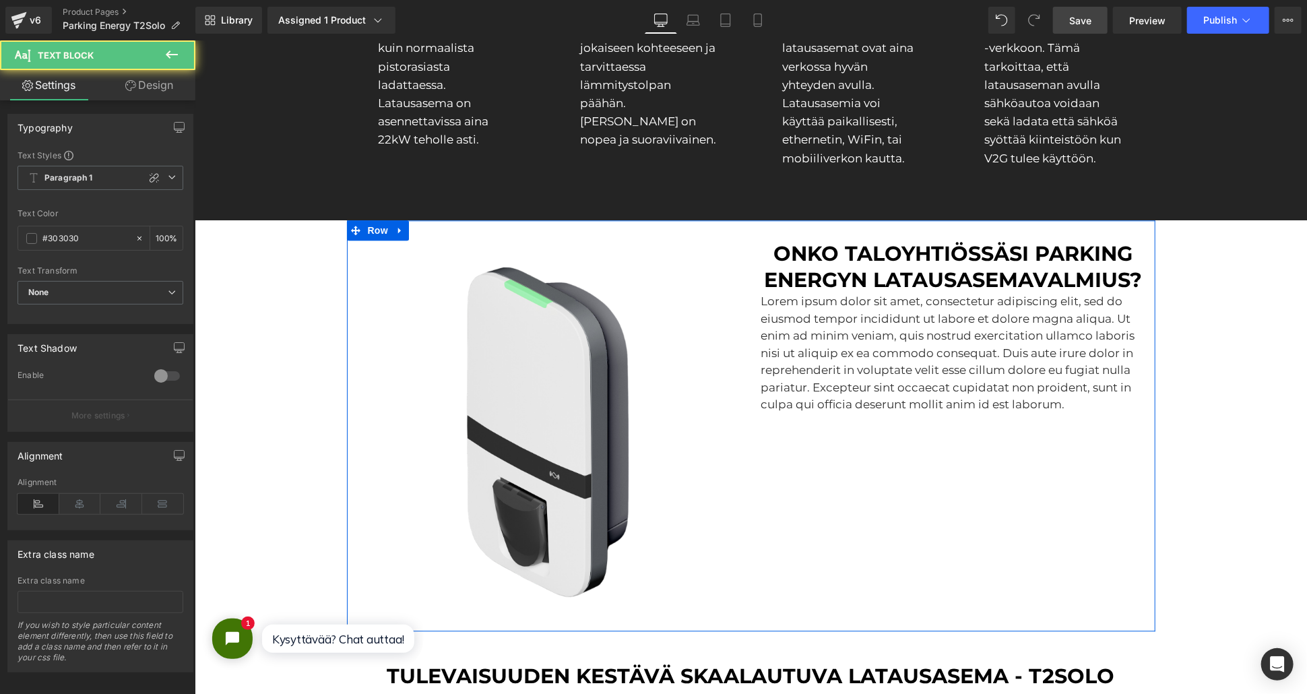
click at [897, 358] on p "Lorem ipsum dolor sit amet, consectetur adipiscing elit, sed do eiusmod tempor …" at bounding box center [953, 352] width 384 height 121
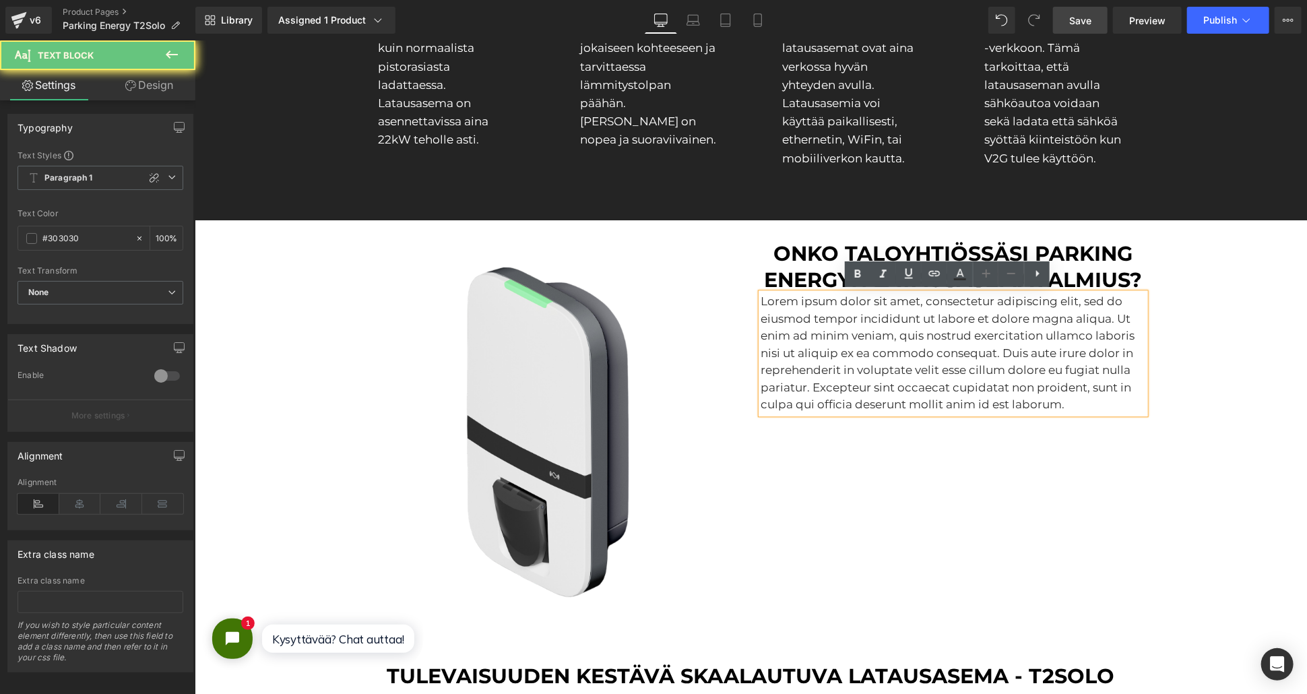
click at [835, 341] on p "Lorem ipsum dolor sit amet, consectetur adipiscing elit, sed do eiusmod tempor …" at bounding box center [953, 352] width 384 height 121
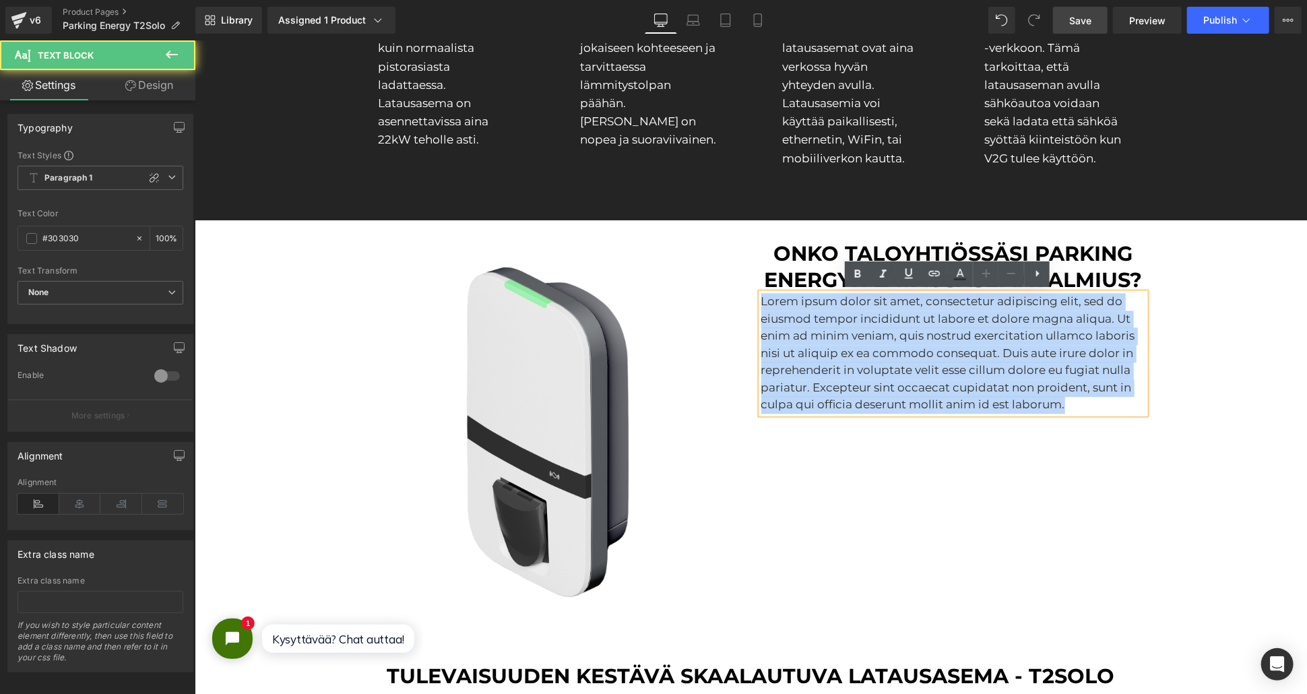
click at [835, 341] on p "Lorem ipsum dolor sit amet, consectetur adipiscing elit, sed do eiusmod tempor …" at bounding box center [953, 352] width 384 height 121
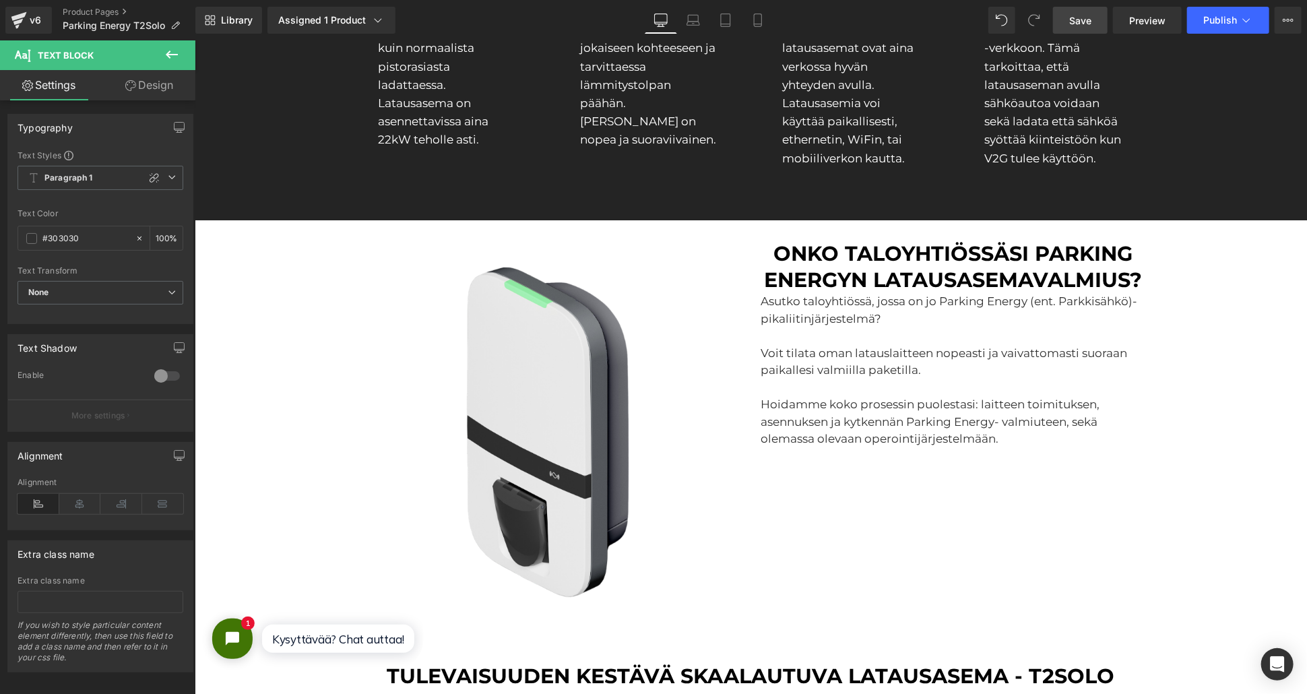
click at [1256, 380] on div "Sale Off (P) Image Row ‹" at bounding box center [750, 494] width 1112 height 4495
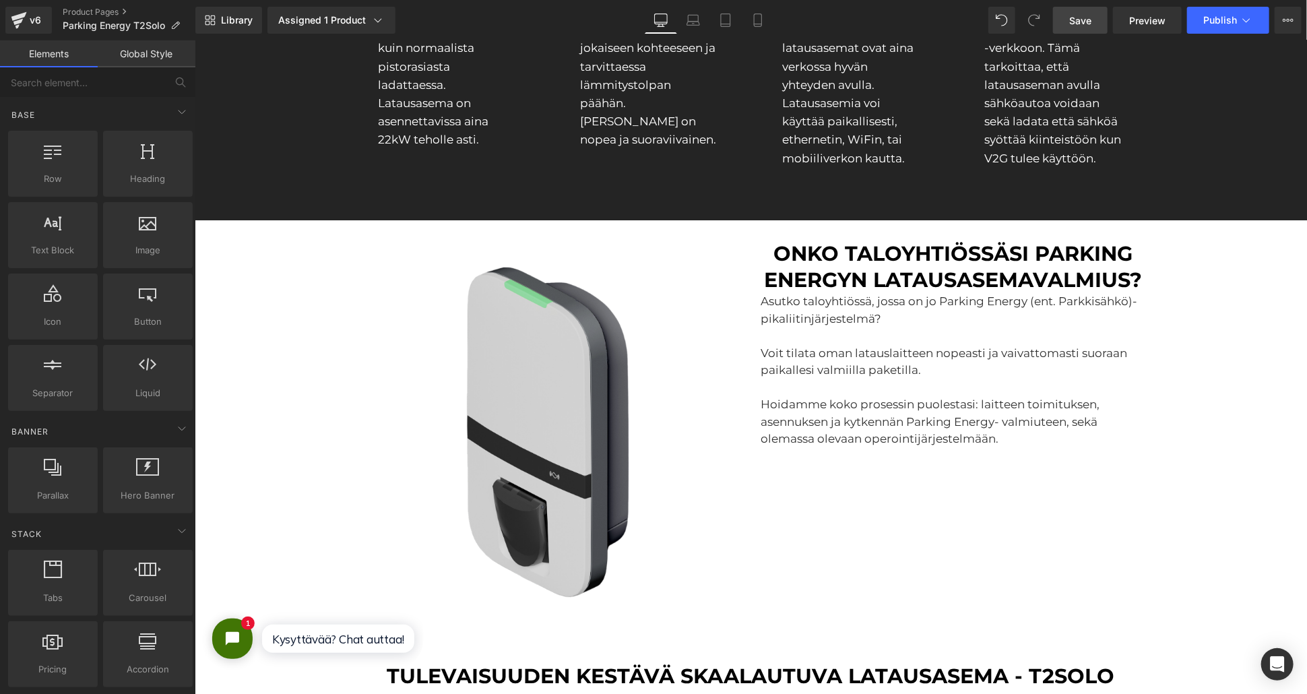
click at [1059, 399] on p "Hoidamme koko prosessin puolestasi: laitteen toimituksen, asennuksen ja kytkenn…" at bounding box center [953, 421] width 384 height 52
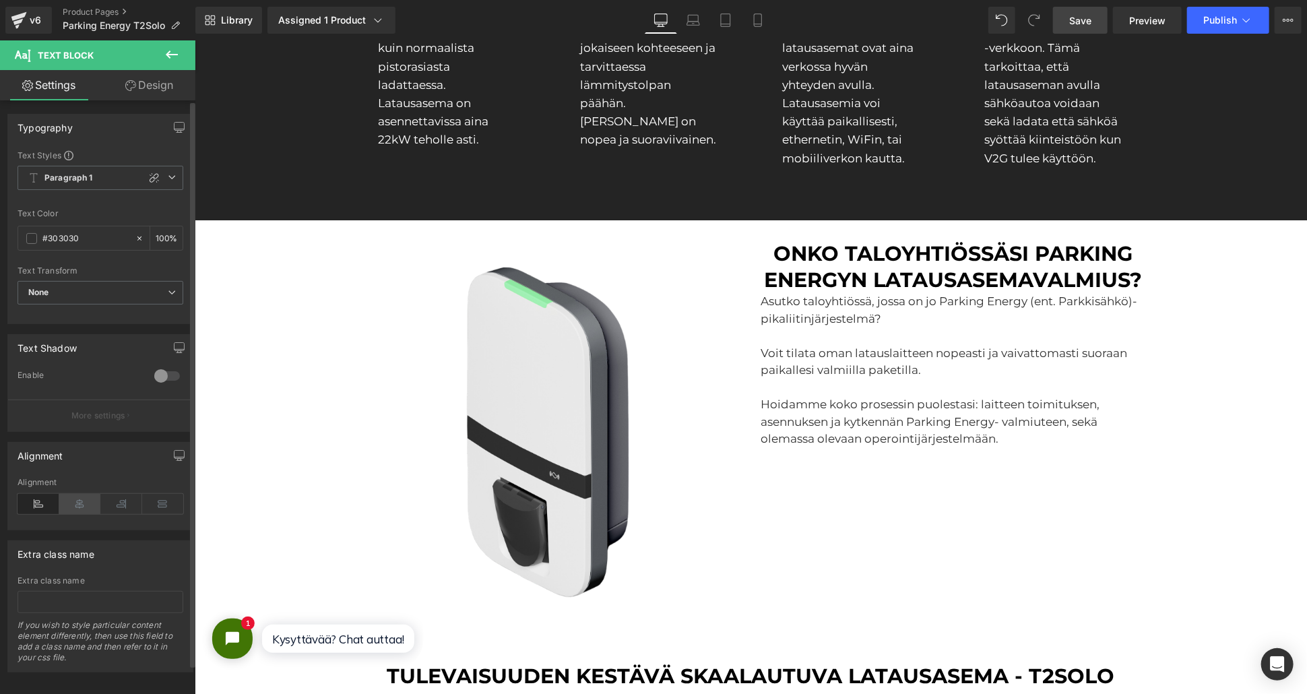
click at [71, 502] on icon at bounding box center [80, 504] width 42 height 20
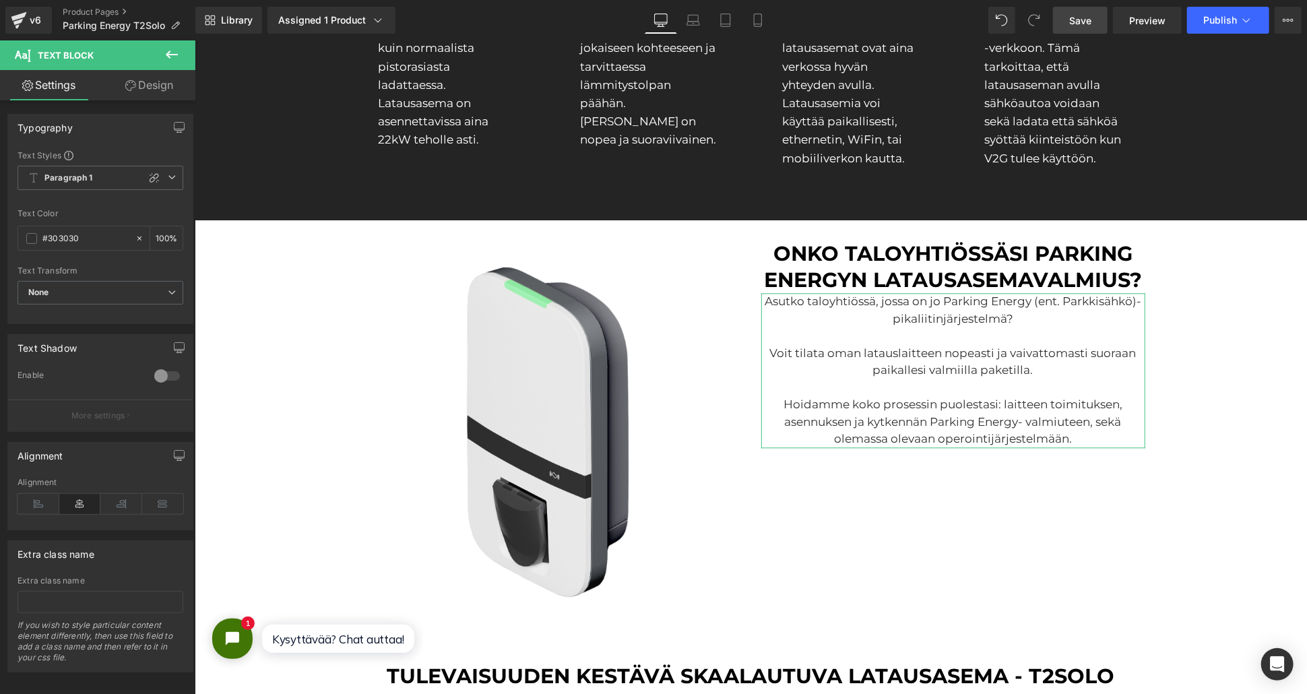
drag, startPoint x: 121, startPoint y: 73, endPoint x: 84, endPoint y: 222, distance: 153.6
click at [121, 73] on link "Design" at bounding box center [149, 85] width 98 height 30
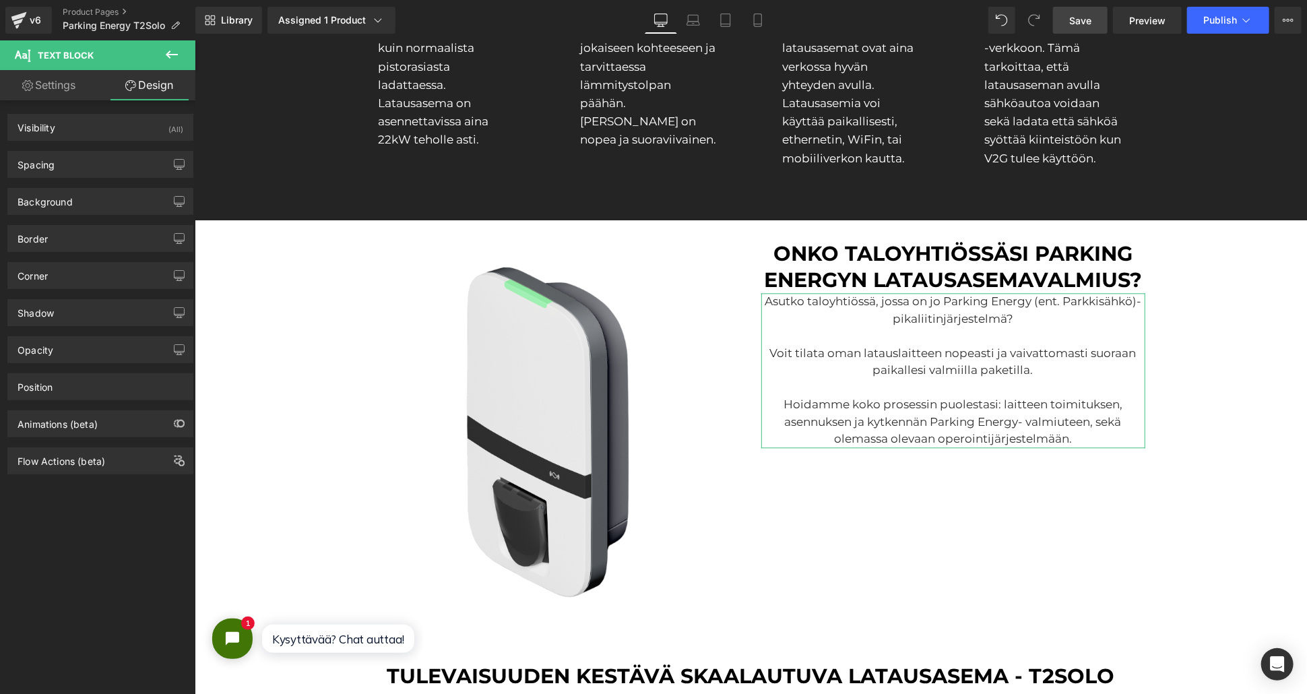
type input "0"
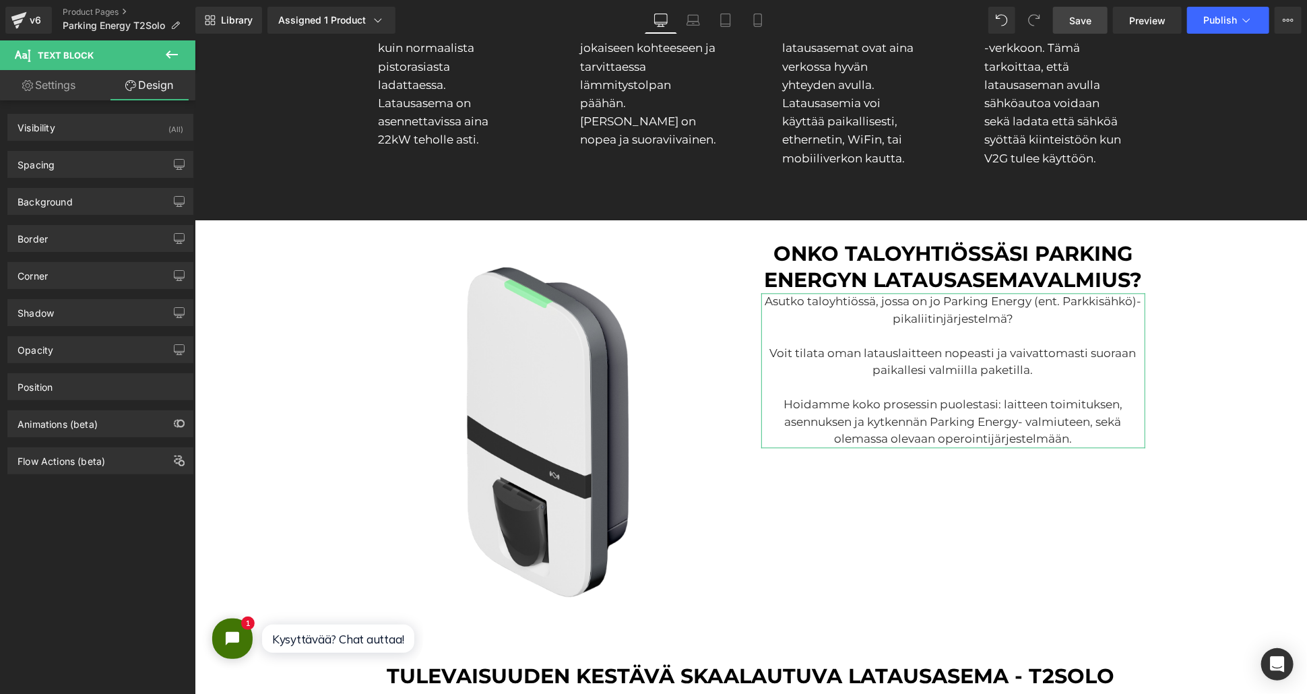
type input "0"
click at [85, 178] on div "Background Color & Image color transparent Color transparent 0 % Image Replace …" at bounding box center [100, 196] width 201 height 37
click at [84, 170] on div "Spacing" at bounding box center [100, 165] width 185 height 26
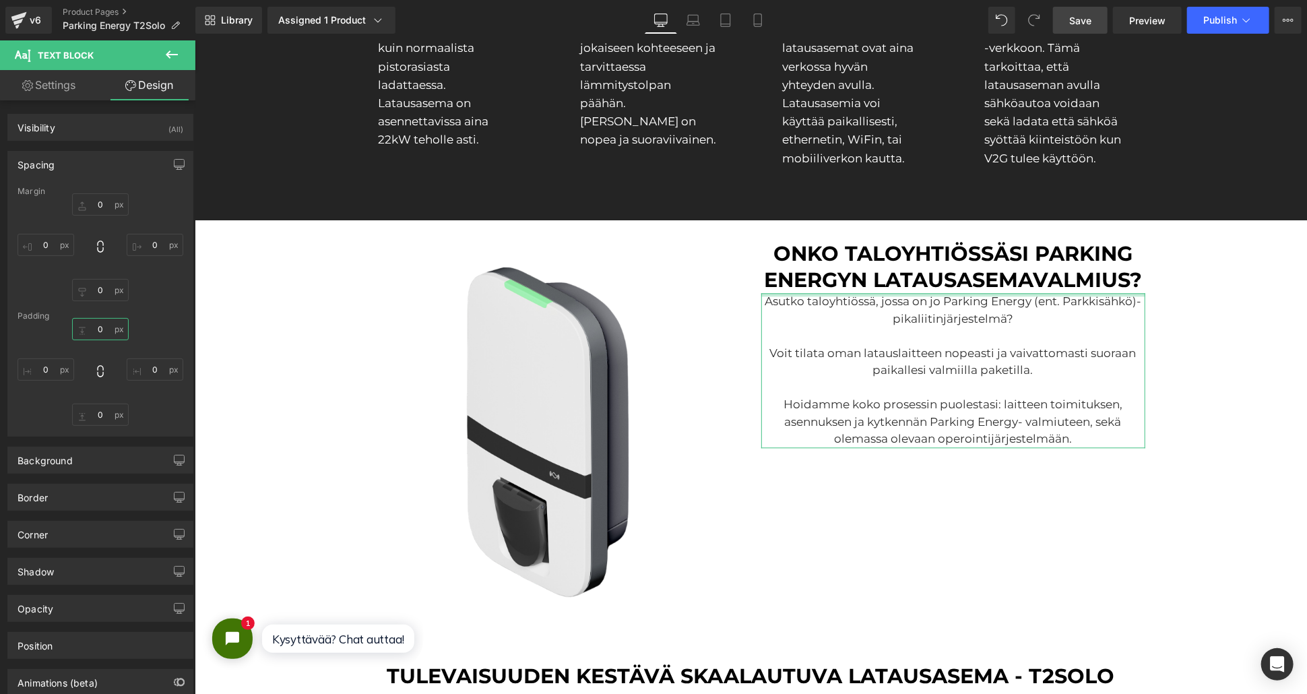
click at [98, 321] on input "0" at bounding box center [100, 329] width 57 height 22
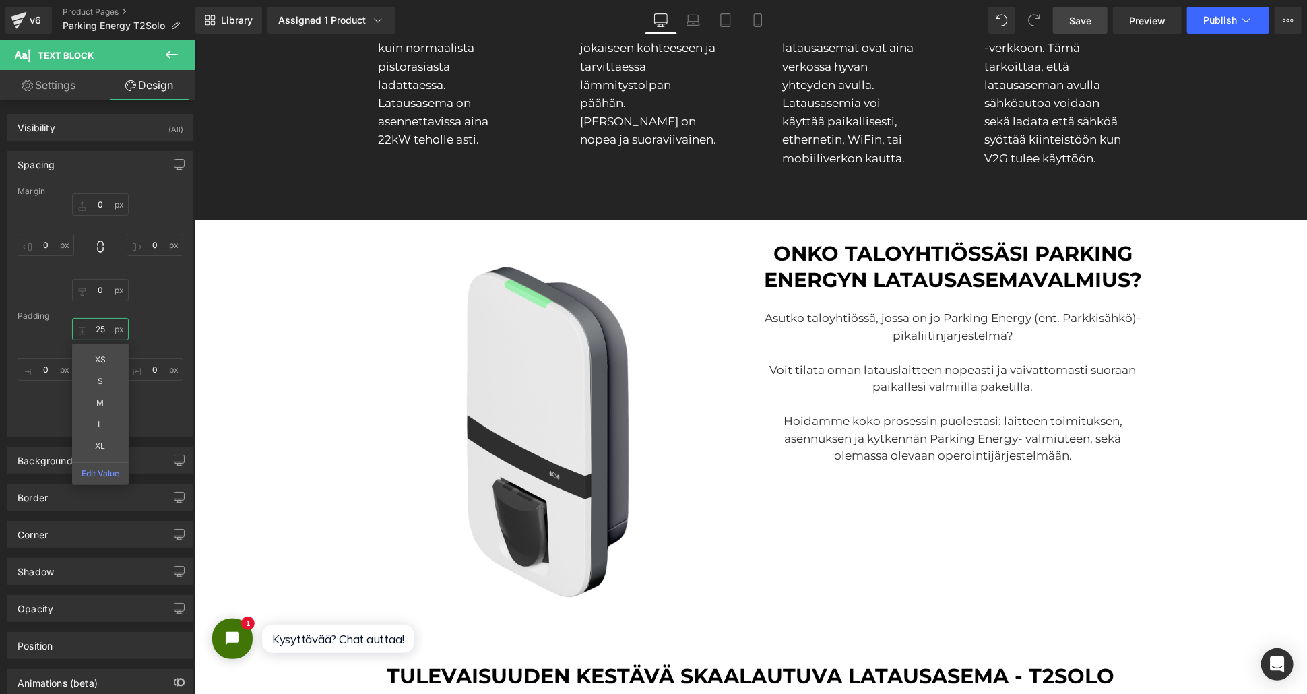
type input "25"
click at [154, 48] on button at bounding box center [171, 55] width 47 height 30
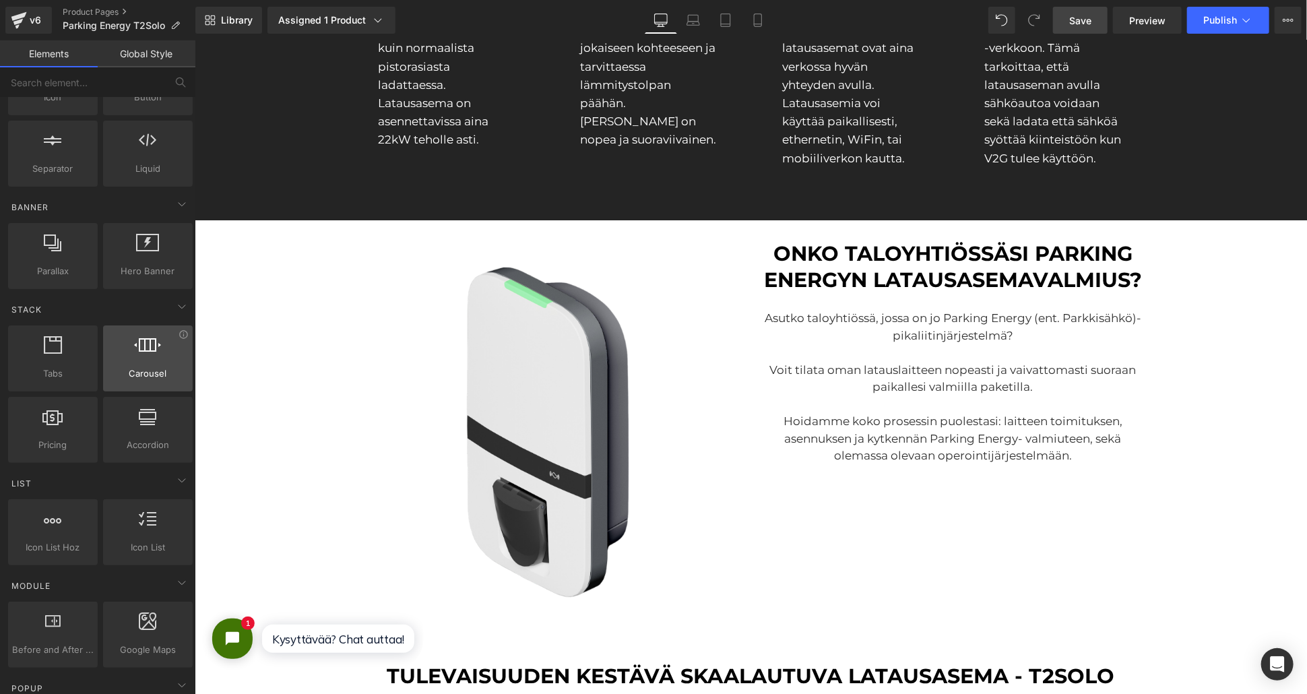
scroll to position [0, 0]
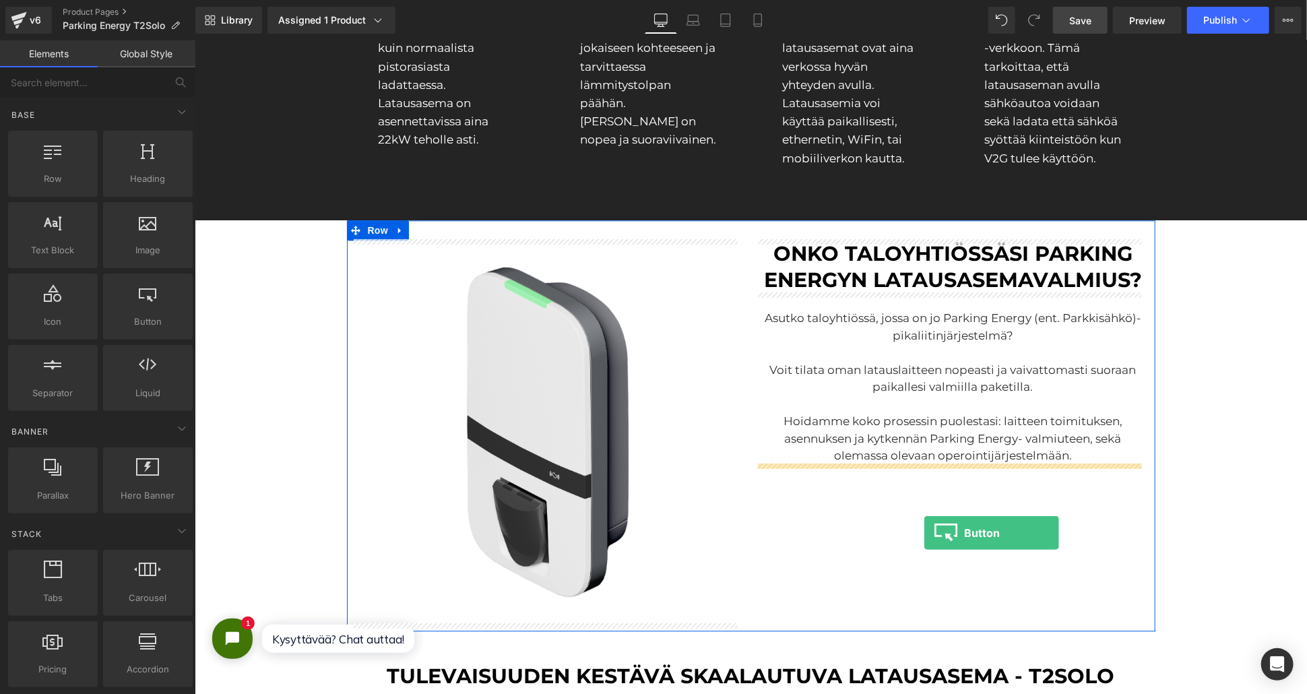
drag, startPoint x: 201, startPoint y: 315, endPoint x: 924, endPoint y: 533, distance: 754.8
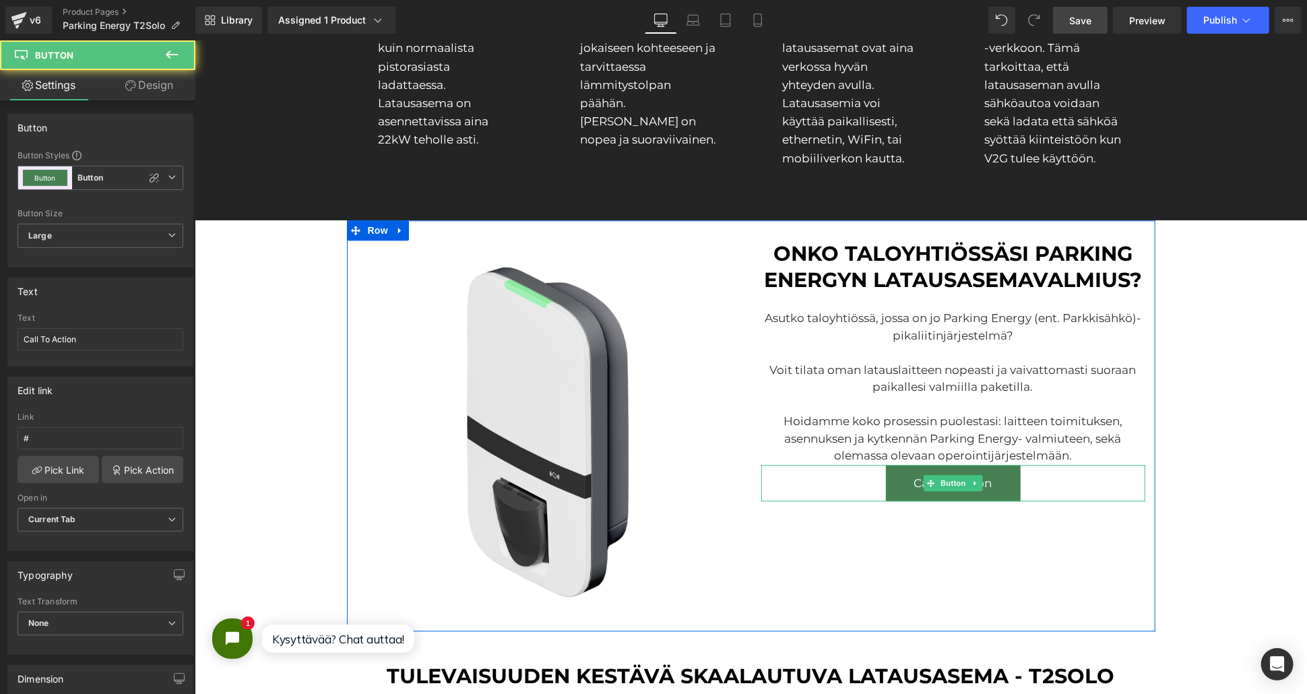
click at [1080, 484] on div "Call To Action" at bounding box center [953, 482] width 384 height 36
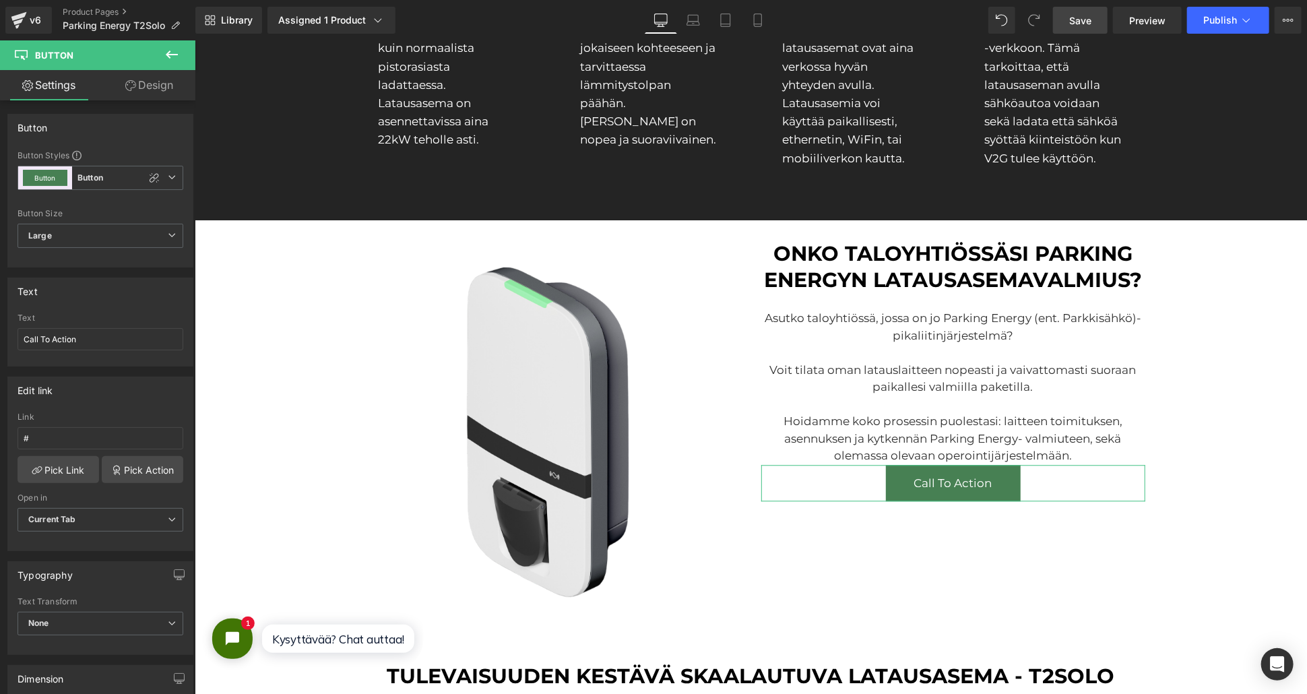
click at [137, 93] on link "Design" at bounding box center [149, 85] width 98 height 30
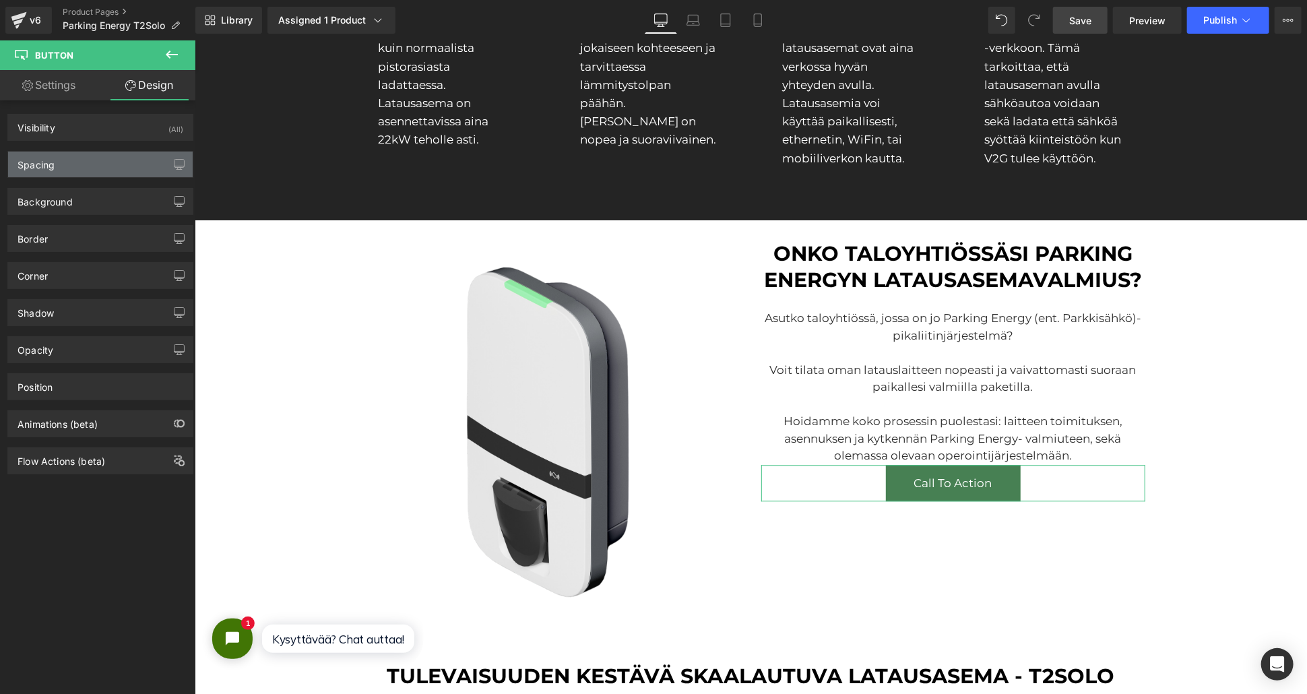
type input "0"
type input "16"
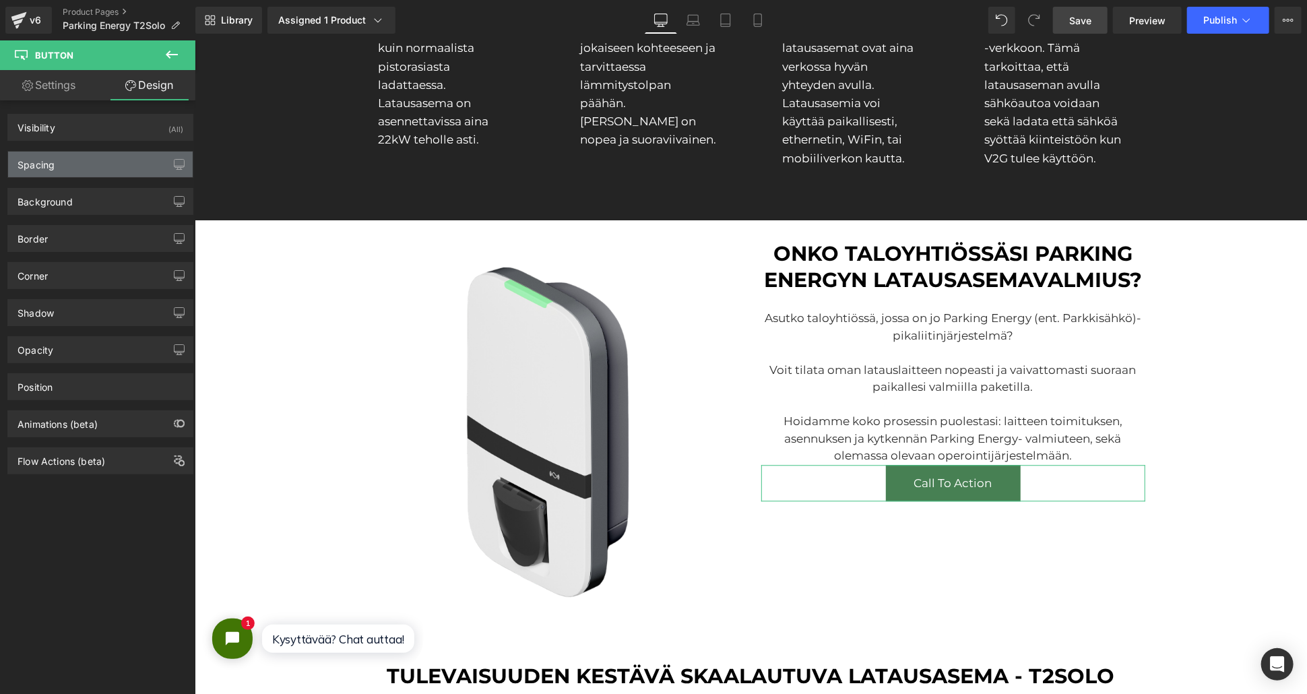
type input "24"
type input "16"
type input "24"
click at [101, 168] on div "Spacing" at bounding box center [100, 165] width 185 height 26
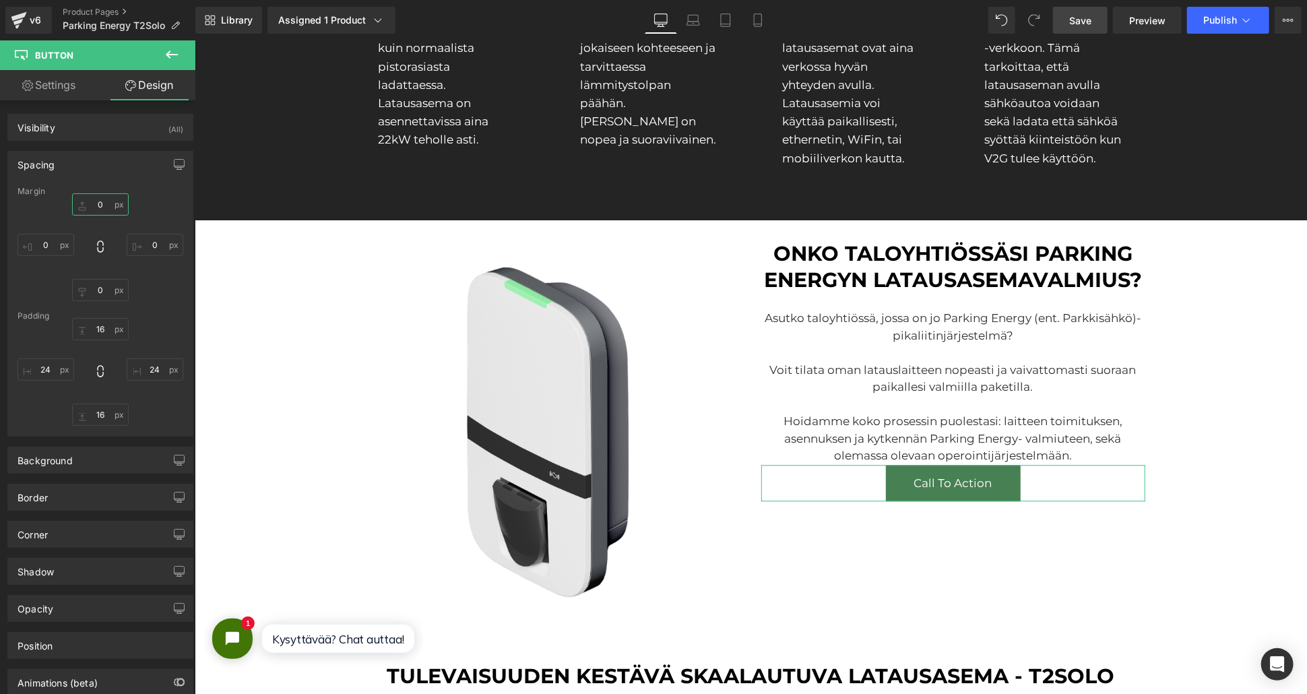
click at [96, 201] on input "0" at bounding box center [100, 204] width 57 height 22
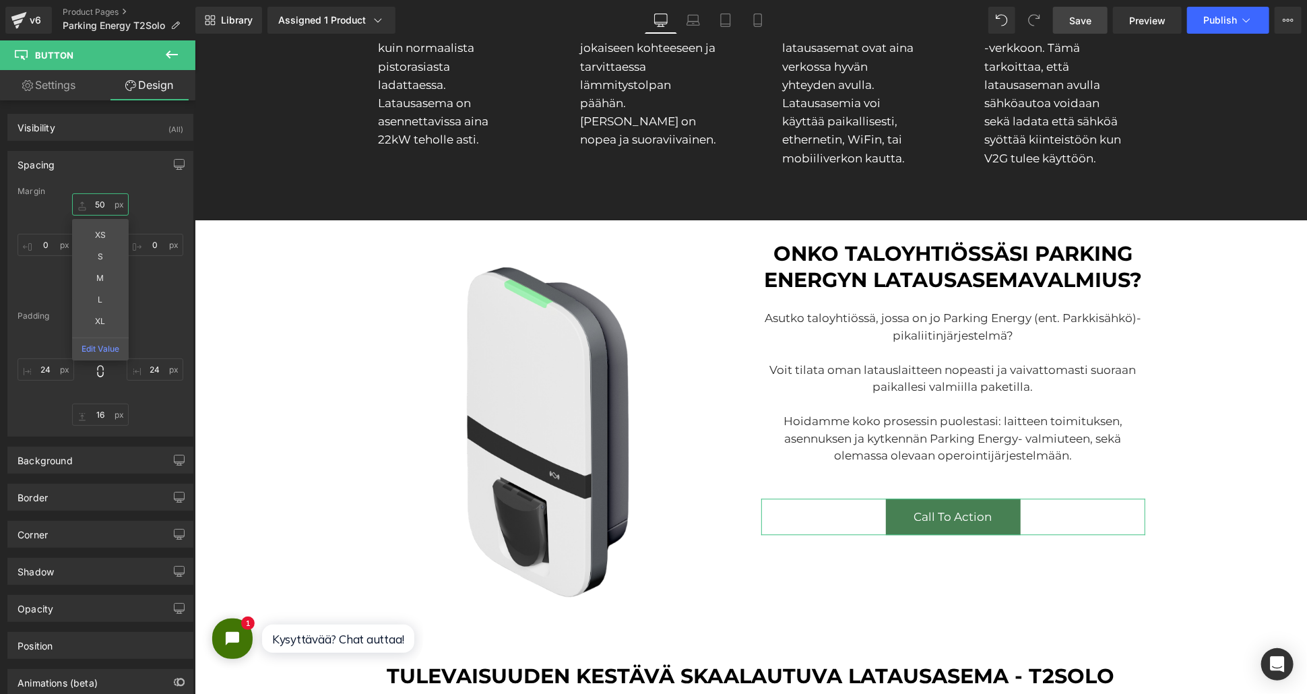
type input "50"
click at [167, 198] on div "50 50 XS S M L XL Edit Value 0px 0 0px 0 0px 0" at bounding box center [101, 247] width 166 height 108
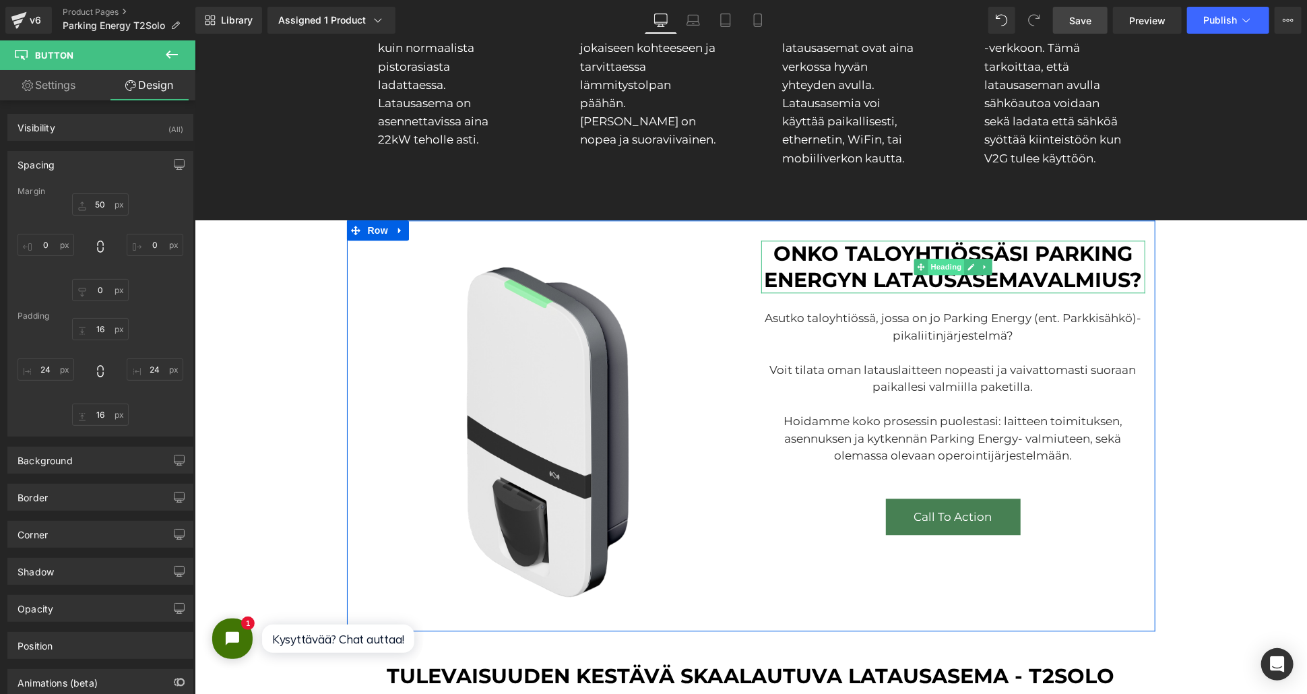
click at [930, 259] on span "Heading" at bounding box center [945, 266] width 36 height 16
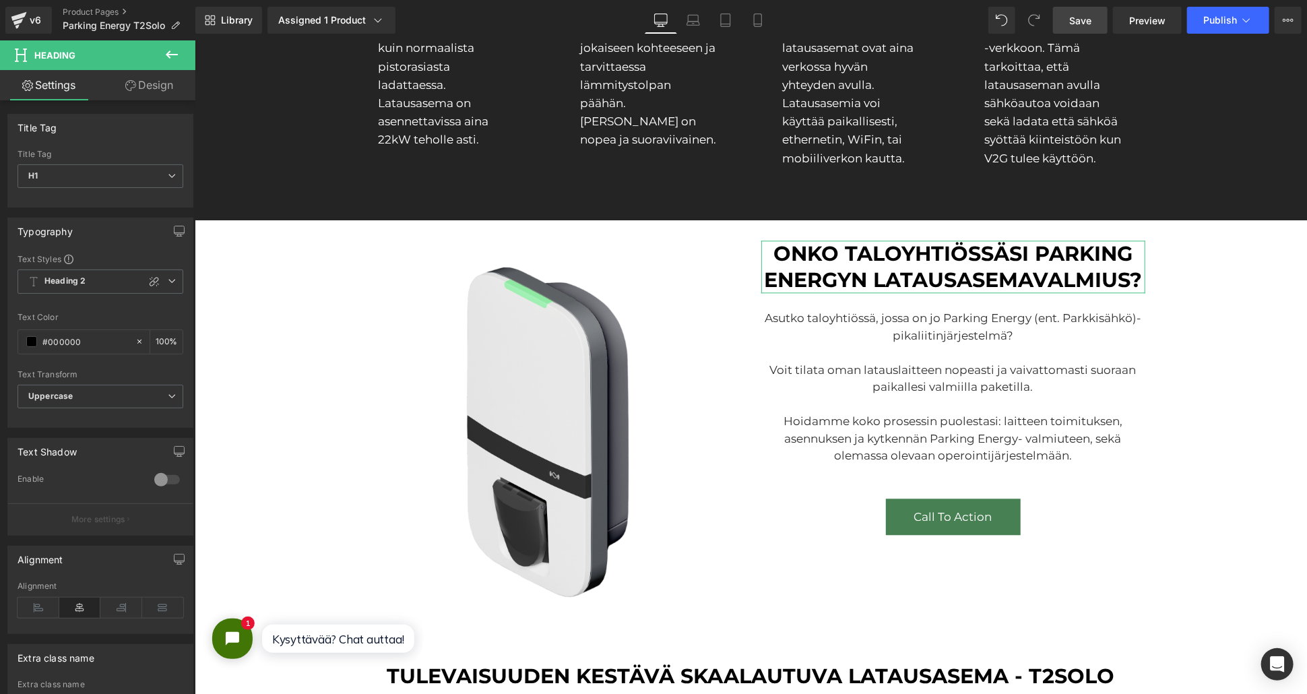
click at [166, 91] on link "Design" at bounding box center [149, 85] width 98 height 30
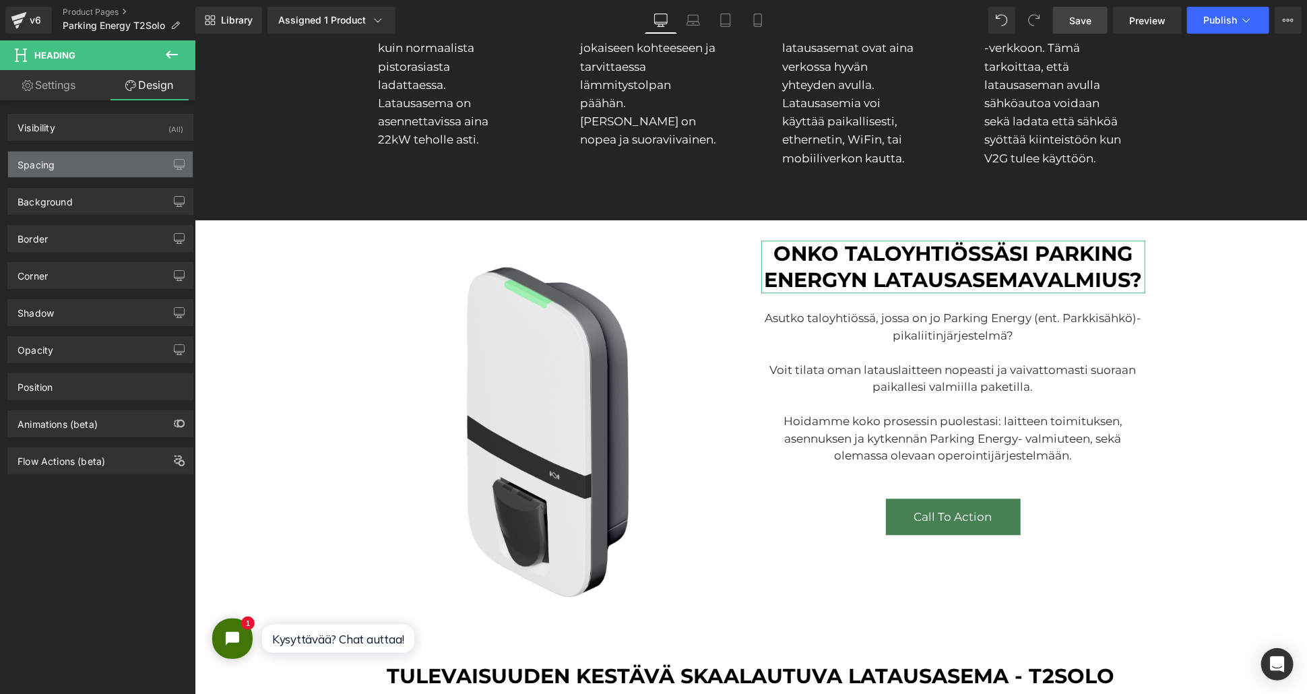
click at [127, 164] on div "Spacing" at bounding box center [100, 165] width 185 height 26
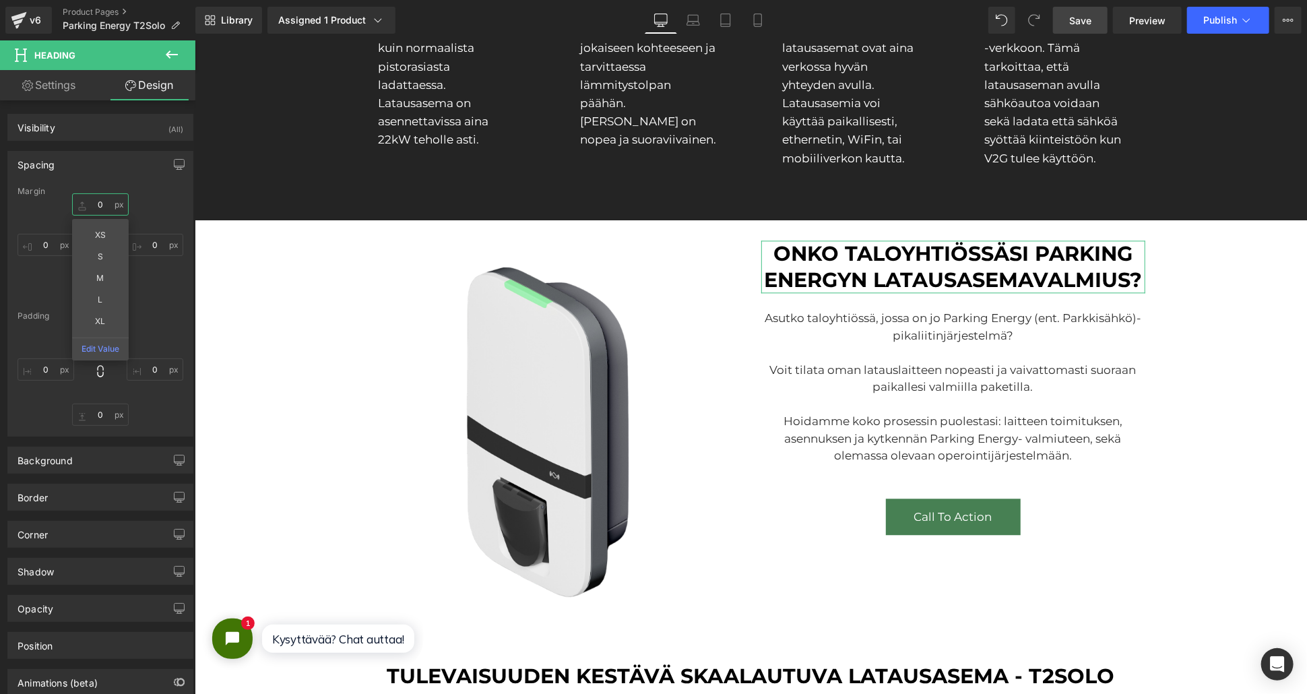
click at [98, 210] on input "0" at bounding box center [100, 204] width 57 height 22
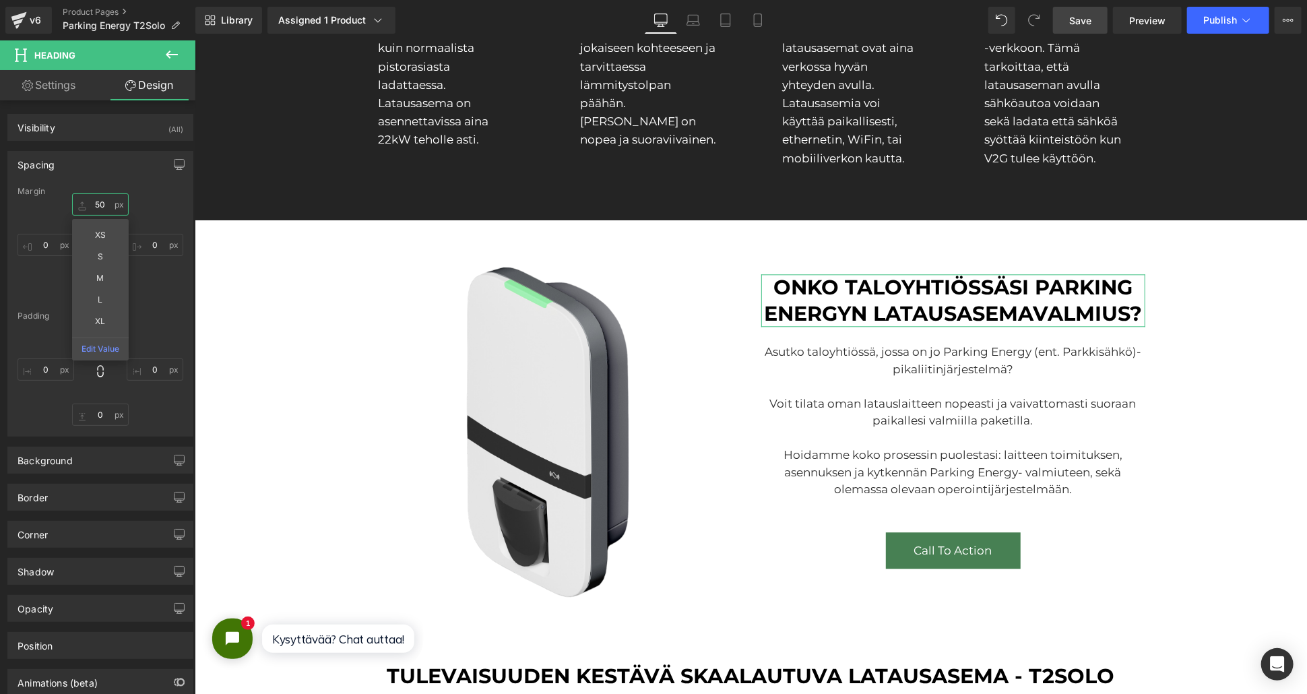
type input "50"
click at [52, 83] on link "Settings" at bounding box center [49, 85] width 98 height 30
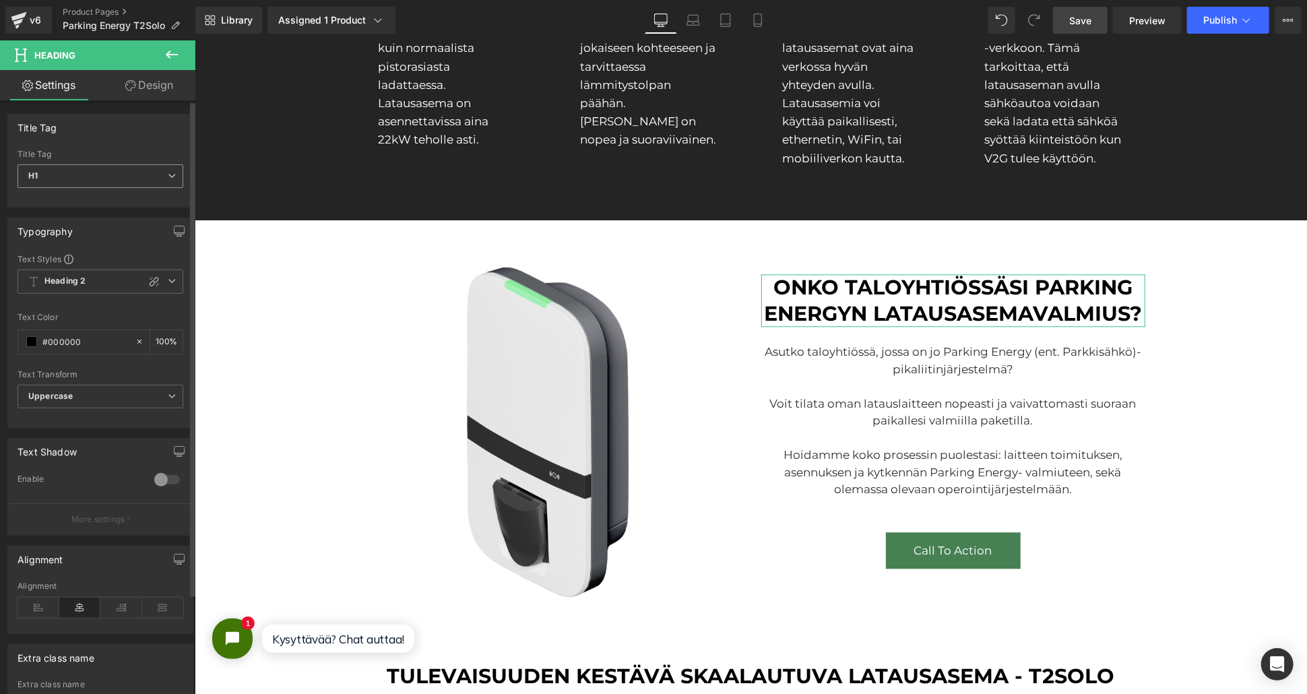
click at [77, 177] on span "H1" at bounding box center [101, 176] width 166 height 24
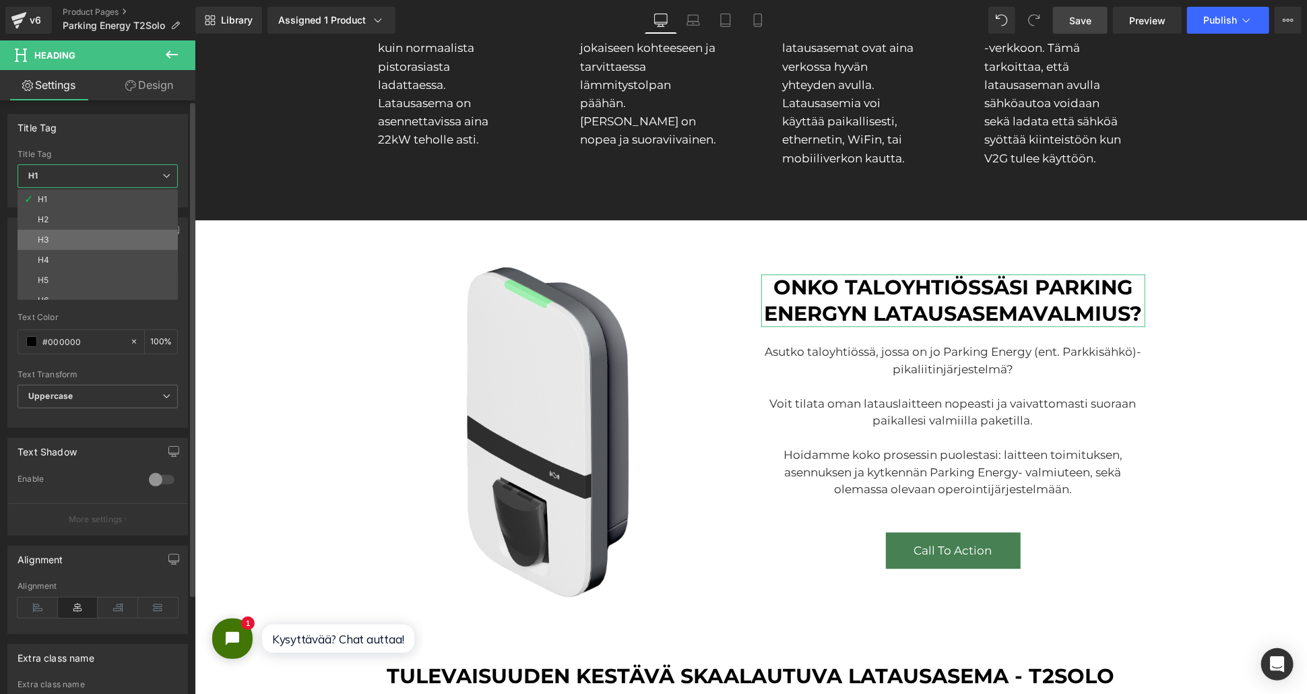
click at [84, 236] on li "H3" at bounding box center [101, 240] width 166 height 20
type input "100"
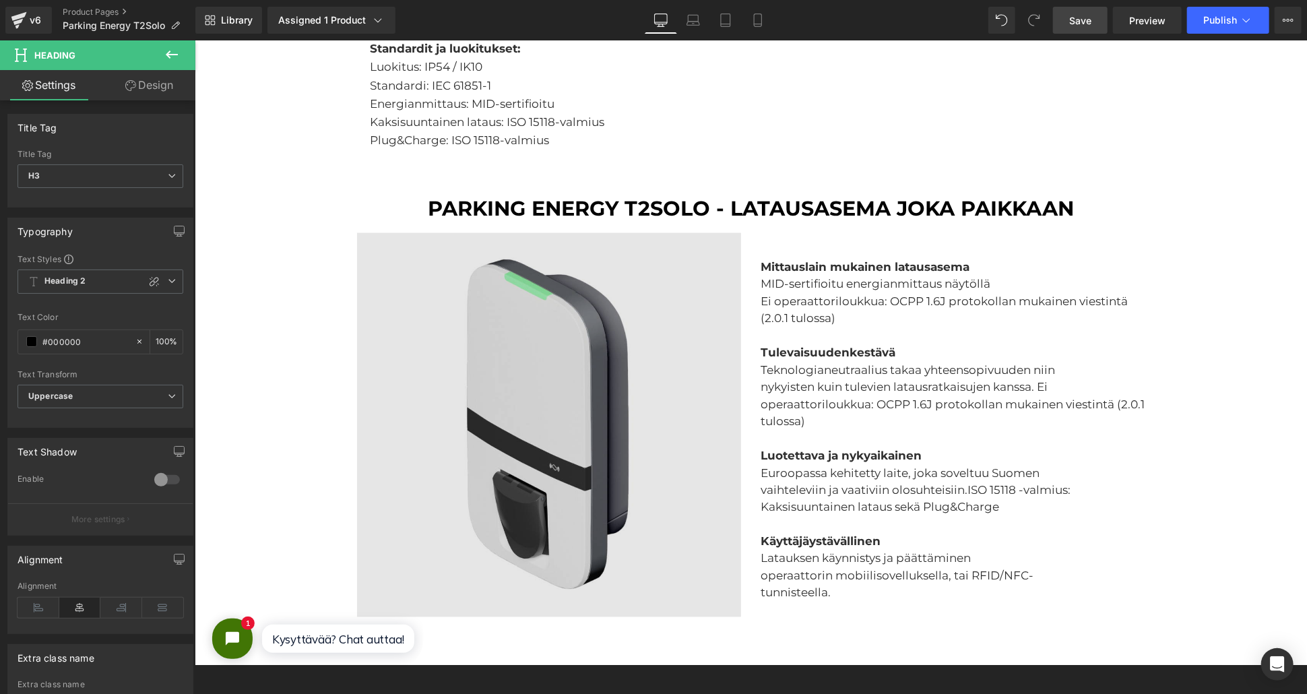
scroll to position [898, 0]
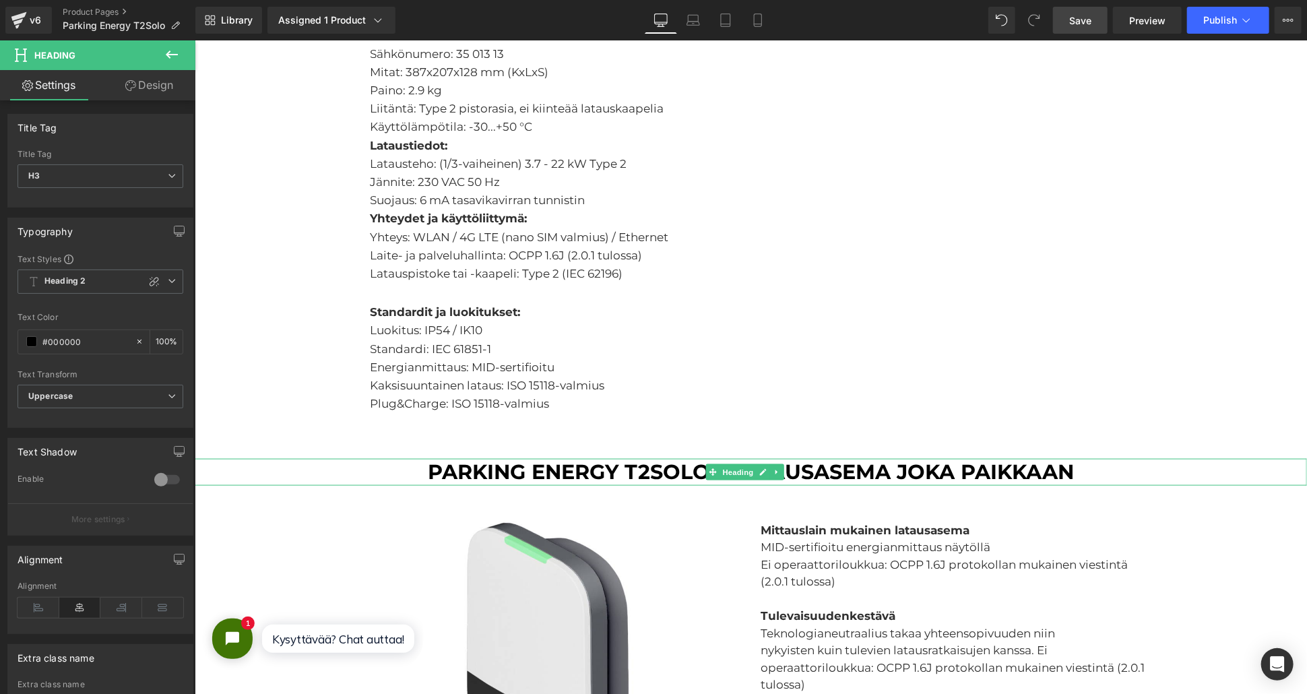
click at [458, 466] on h2 "Parking Energy t2SOLO - latausasema joka paikkaan" at bounding box center [750, 471] width 1112 height 26
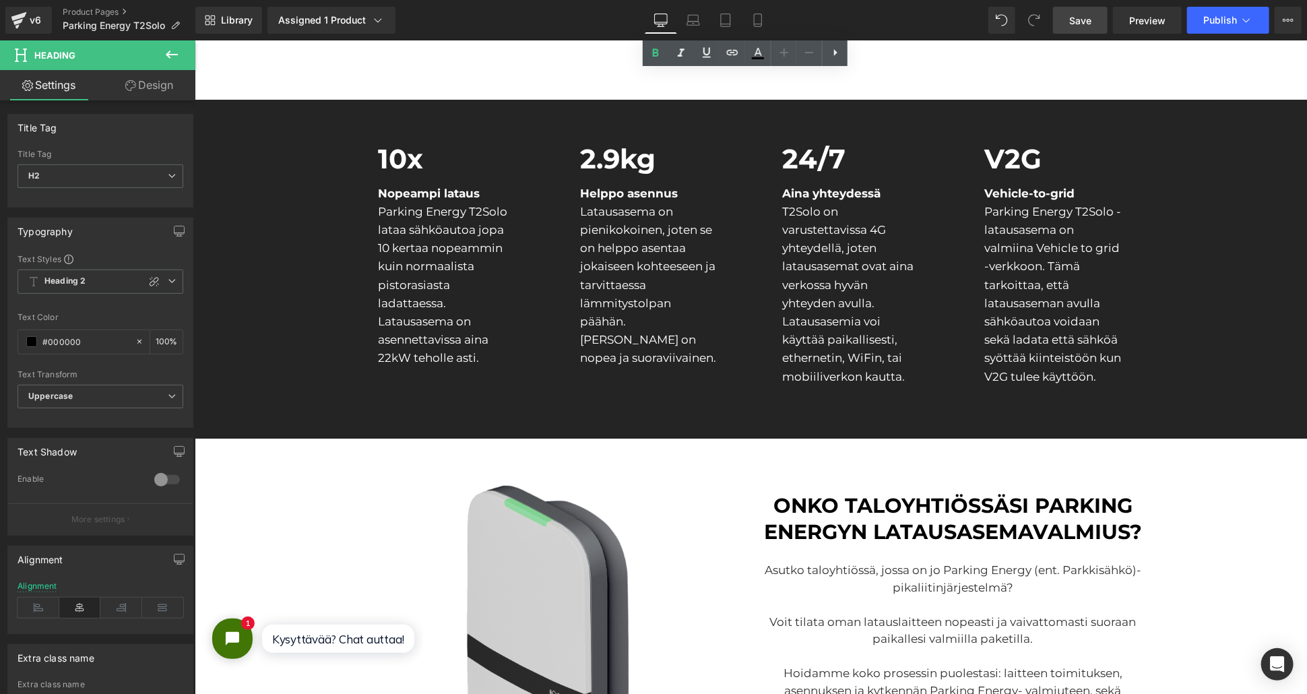
scroll to position [2096, 0]
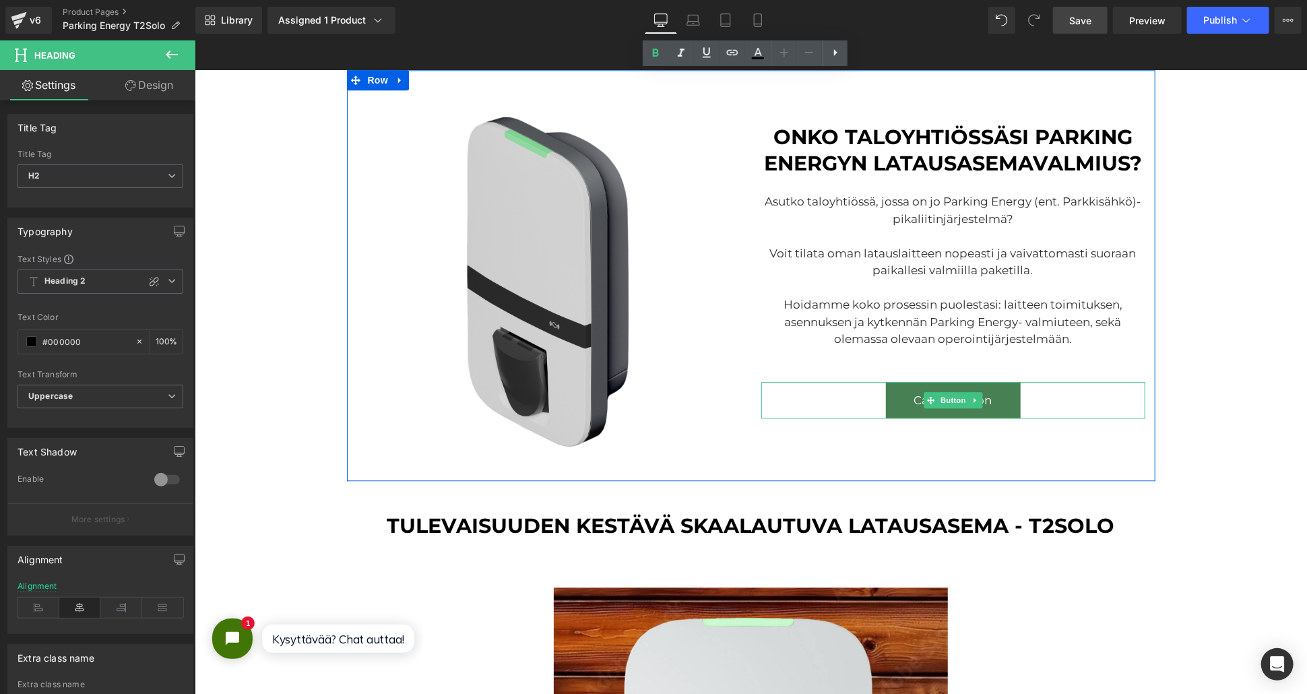
click at [1051, 402] on div "Call To Action" at bounding box center [953, 399] width 384 height 36
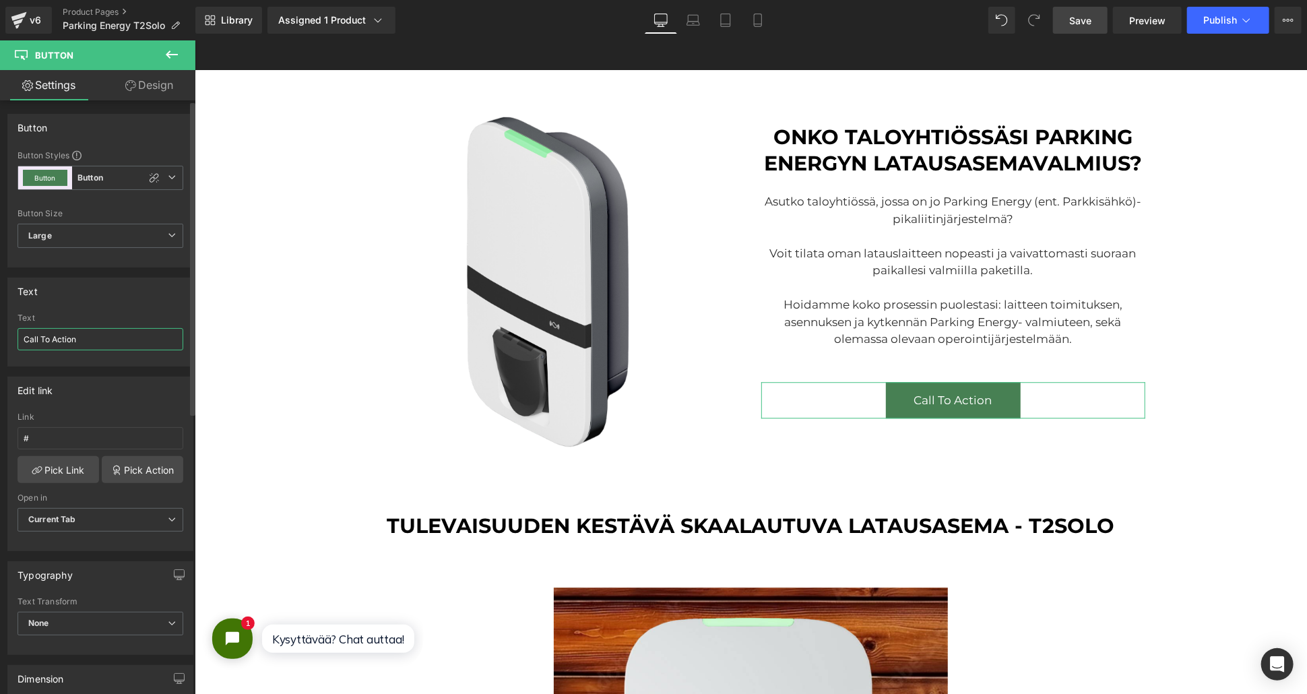
click at [118, 344] on input "Call To Action" at bounding box center [101, 339] width 166 height 22
type input "Tilaa latausasema asennettuna täältä!"
click at [112, 183] on span "Button Button" at bounding box center [101, 178] width 166 height 24
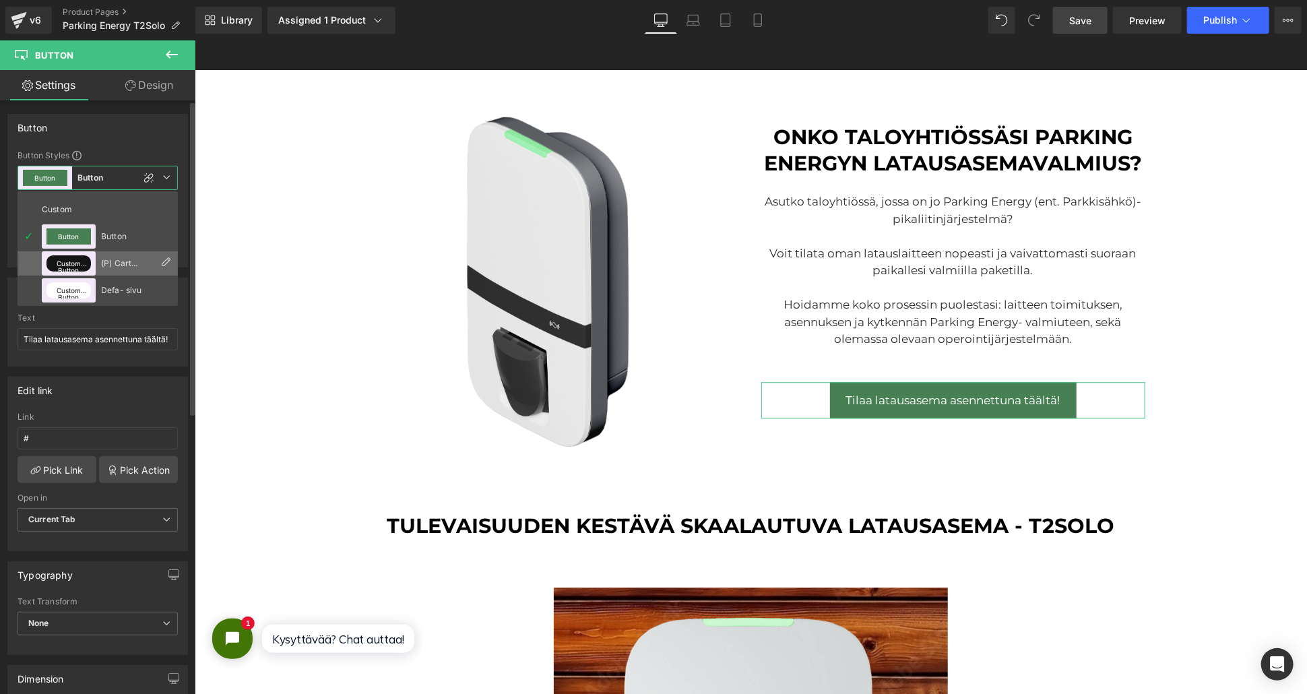
click at [105, 262] on div "(P) Cart Button 1" at bounding box center [127, 263] width 53 height 9
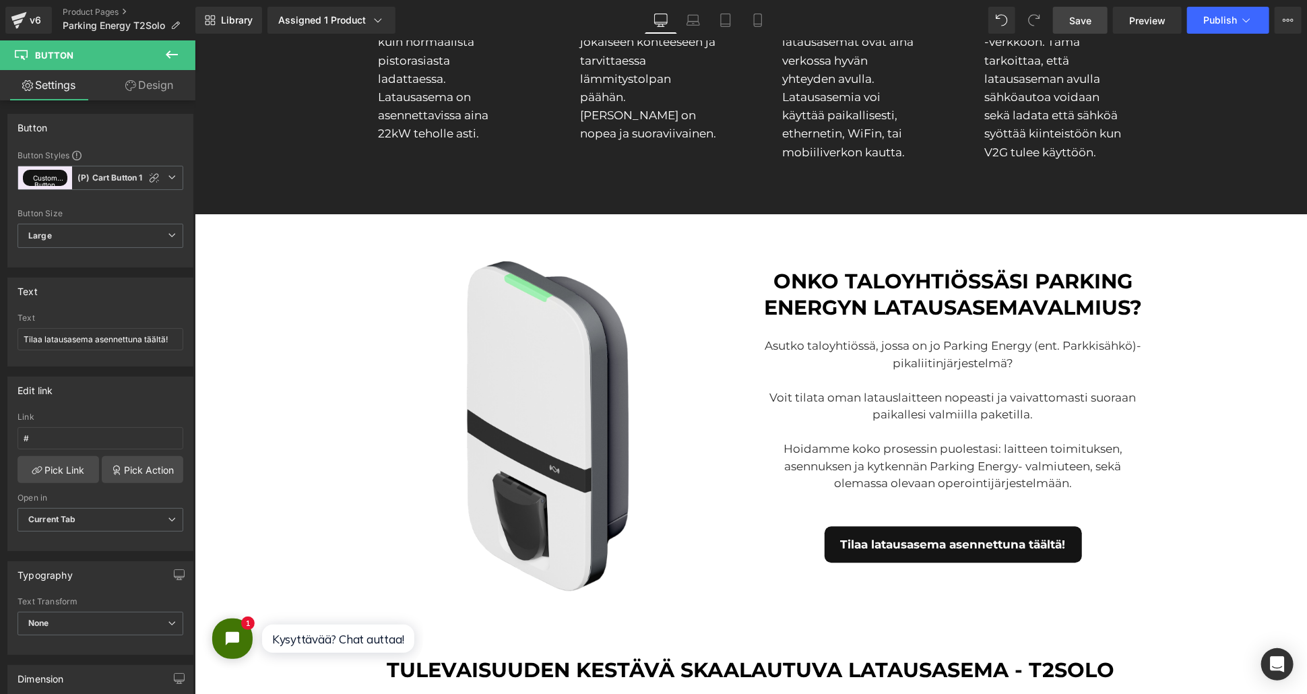
scroll to position [2021, 0]
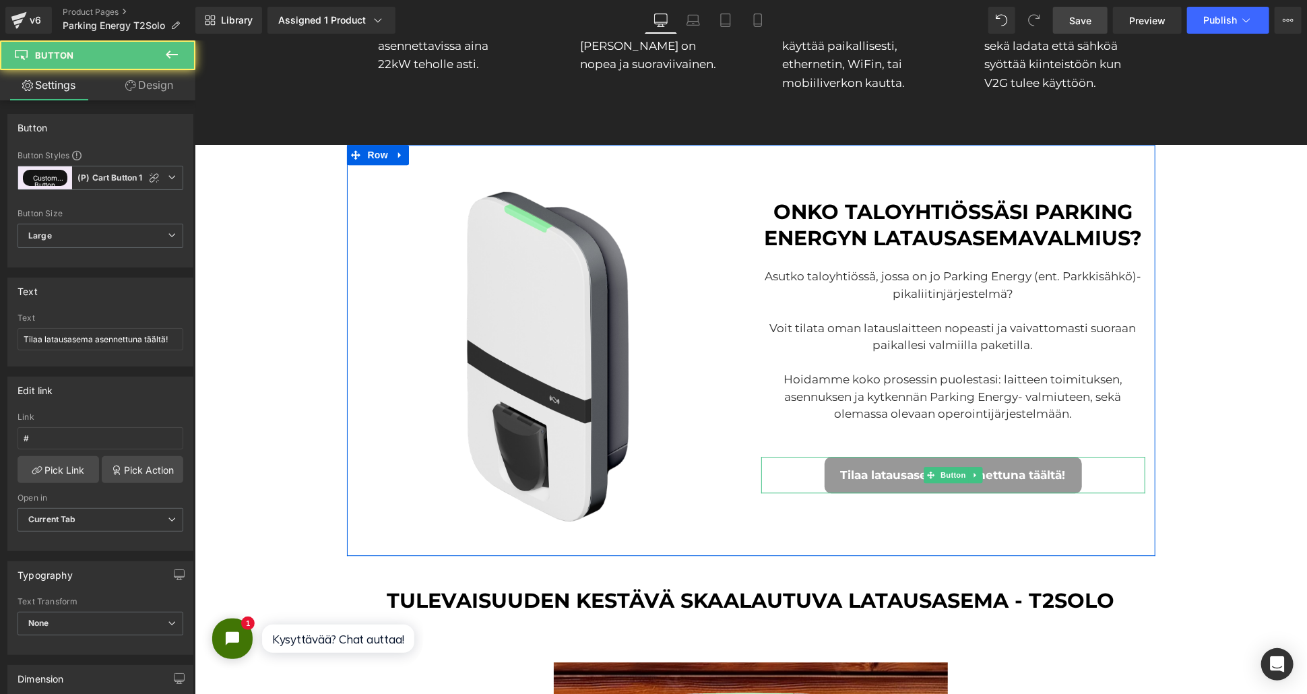
click at [1043, 474] on span "Tilaa latausasema asennettuna täältä!" at bounding box center [952, 474] width 225 height 15
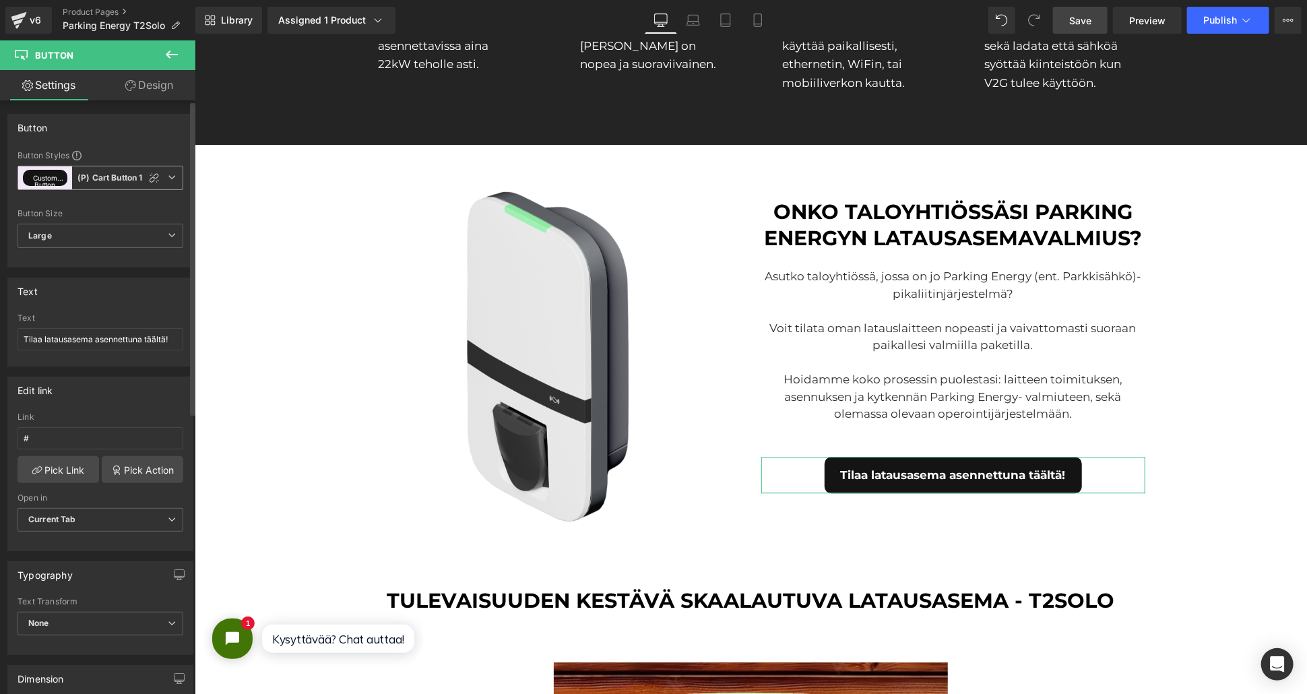
click at [84, 173] on b "(P) Cart Button 1" at bounding box center [109, 177] width 65 height 11
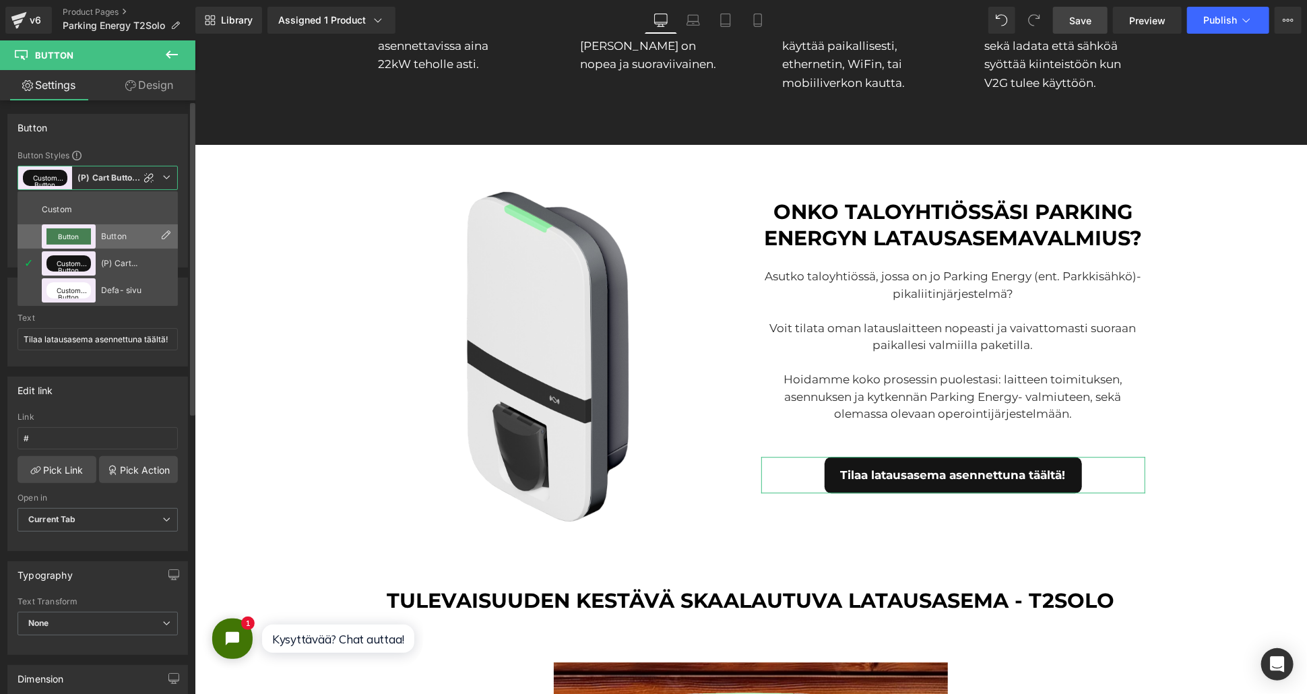
click at [108, 240] on div "Button" at bounding box center [127, 236] width 53 height 9
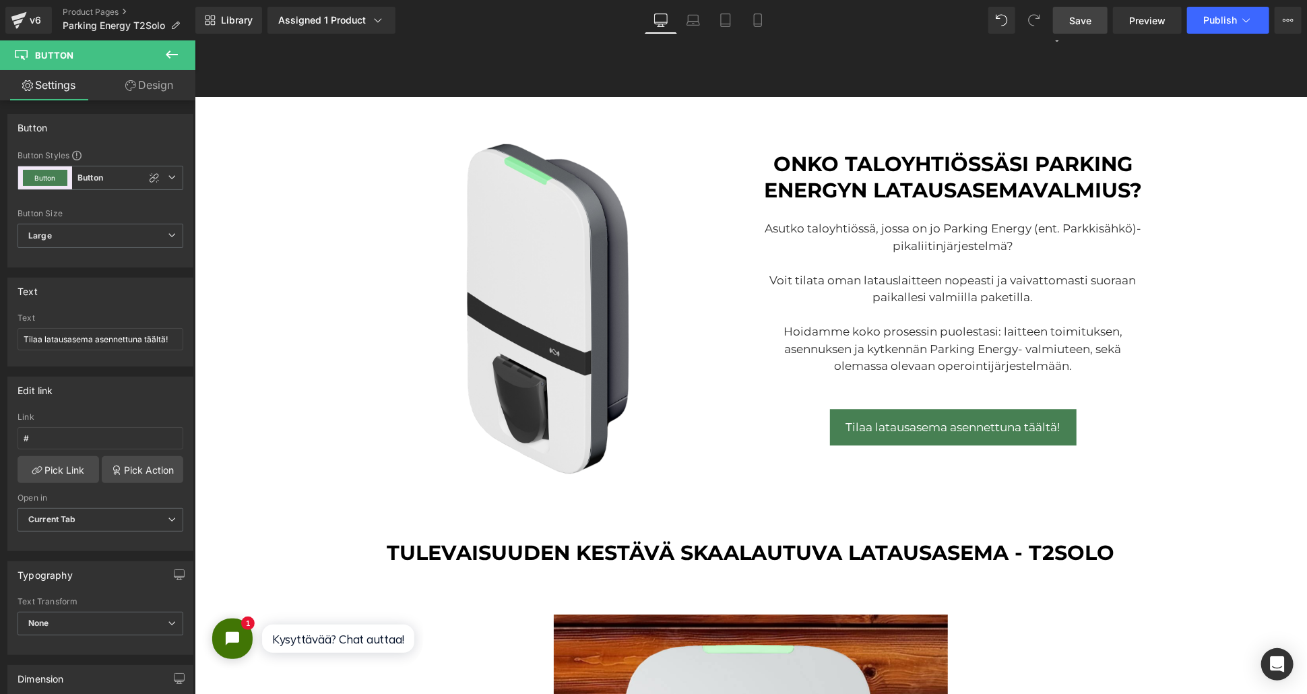
scroll to position [2096, 0]
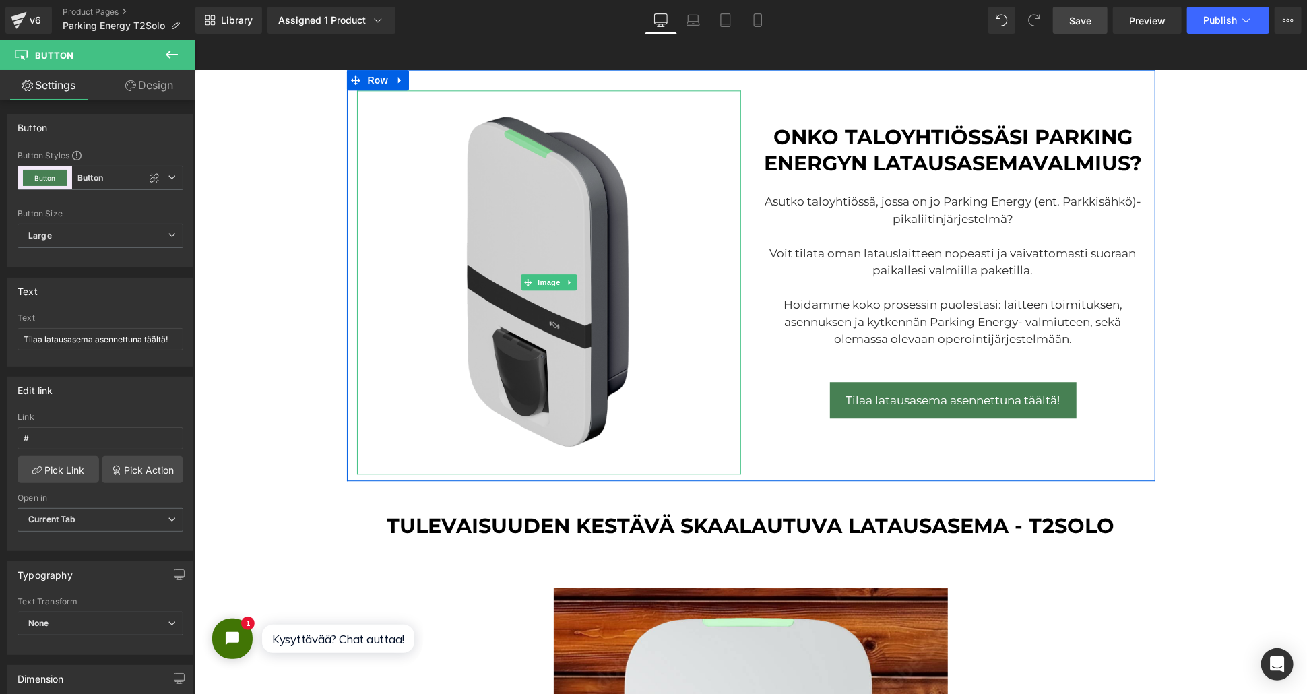
click at [577, 216] on img at bounding box center [548, 282] width 384 height 384
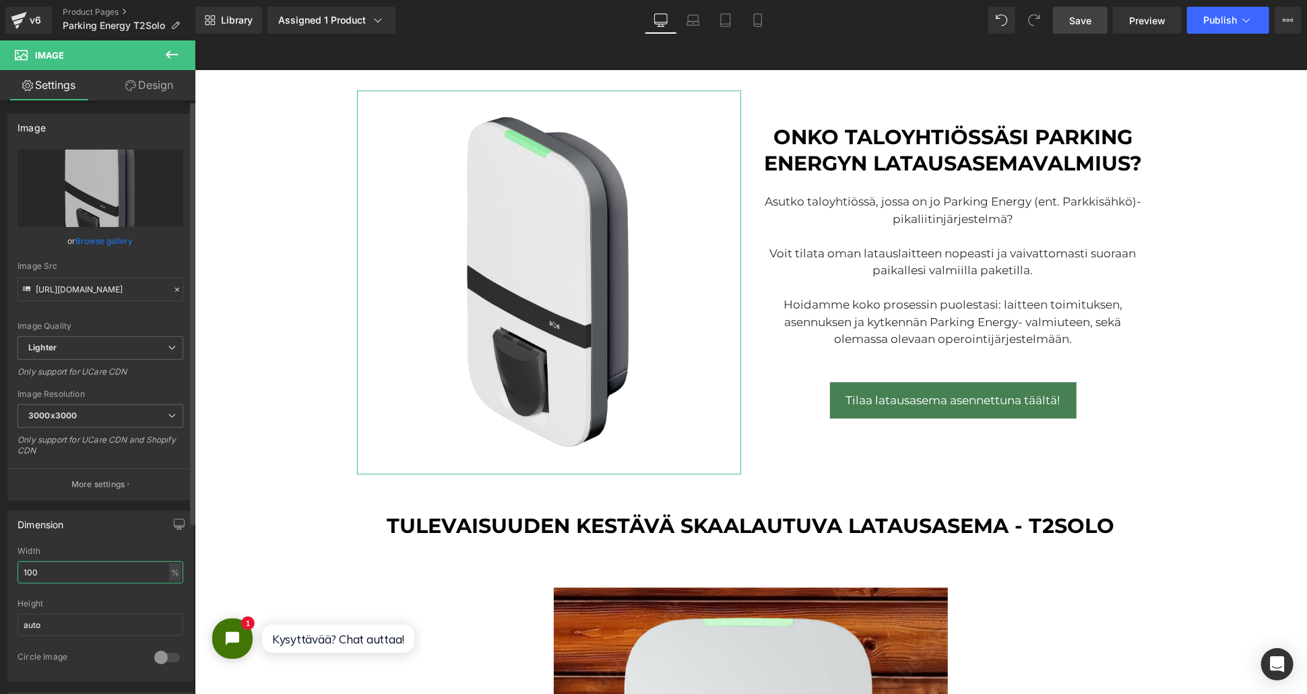
click at [65, 567] on input "100" at bounding box center [101, 572] width 166 height 22
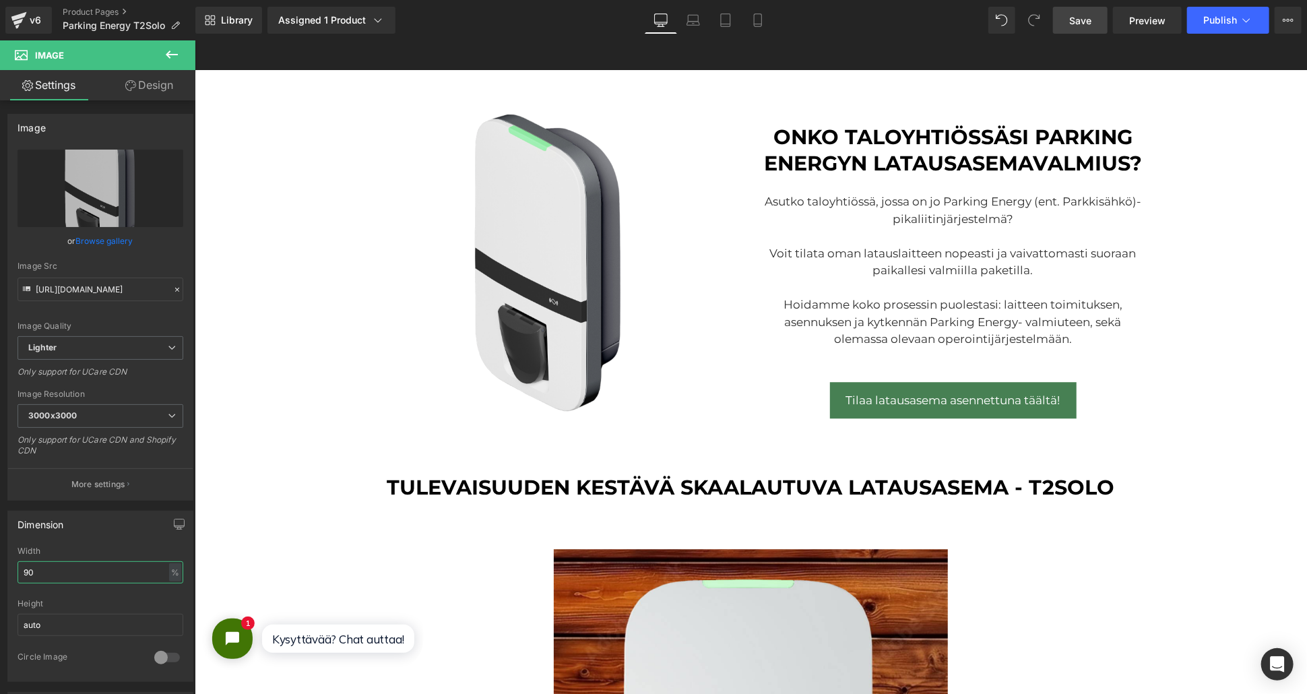
type input "90"
click at [1077, 9] on link "Save" at bounding box center [1080, 20] width 55 height 27
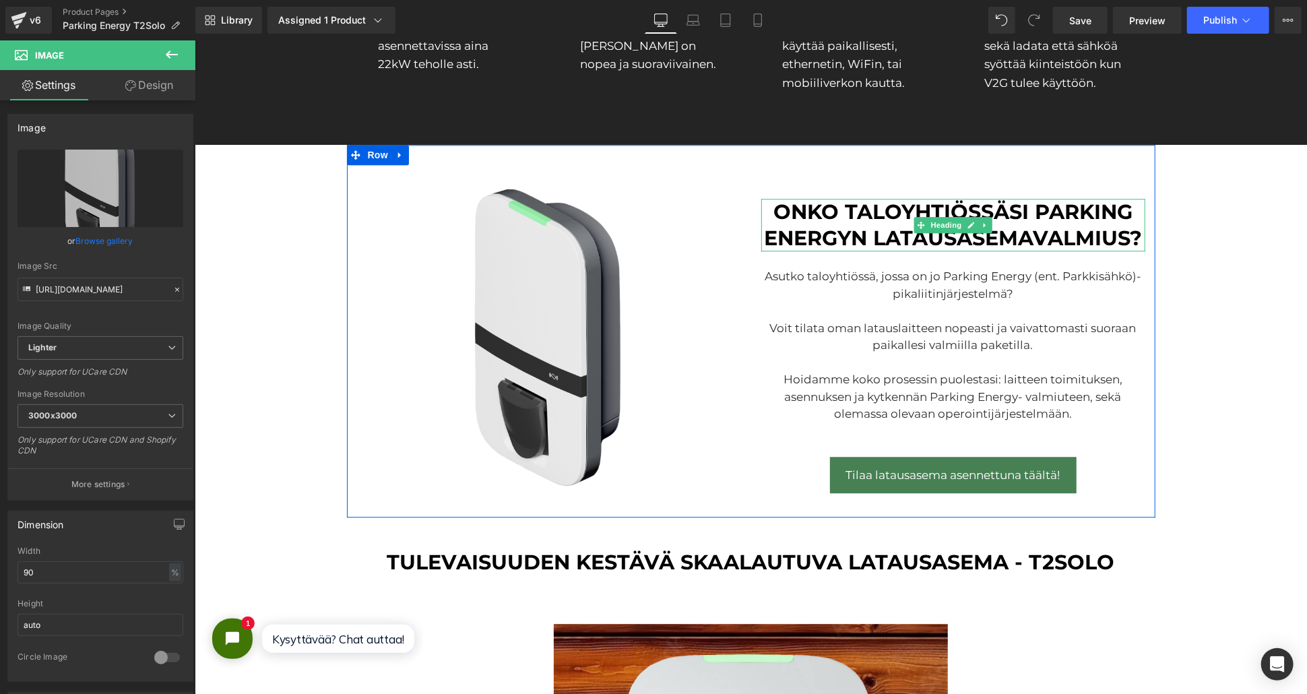
click at [1056, 209] on h3 "onko taloyhtiössäsi parking energyn latausasemavalmius?" at bounding box center [953, 224] width 384 height 53
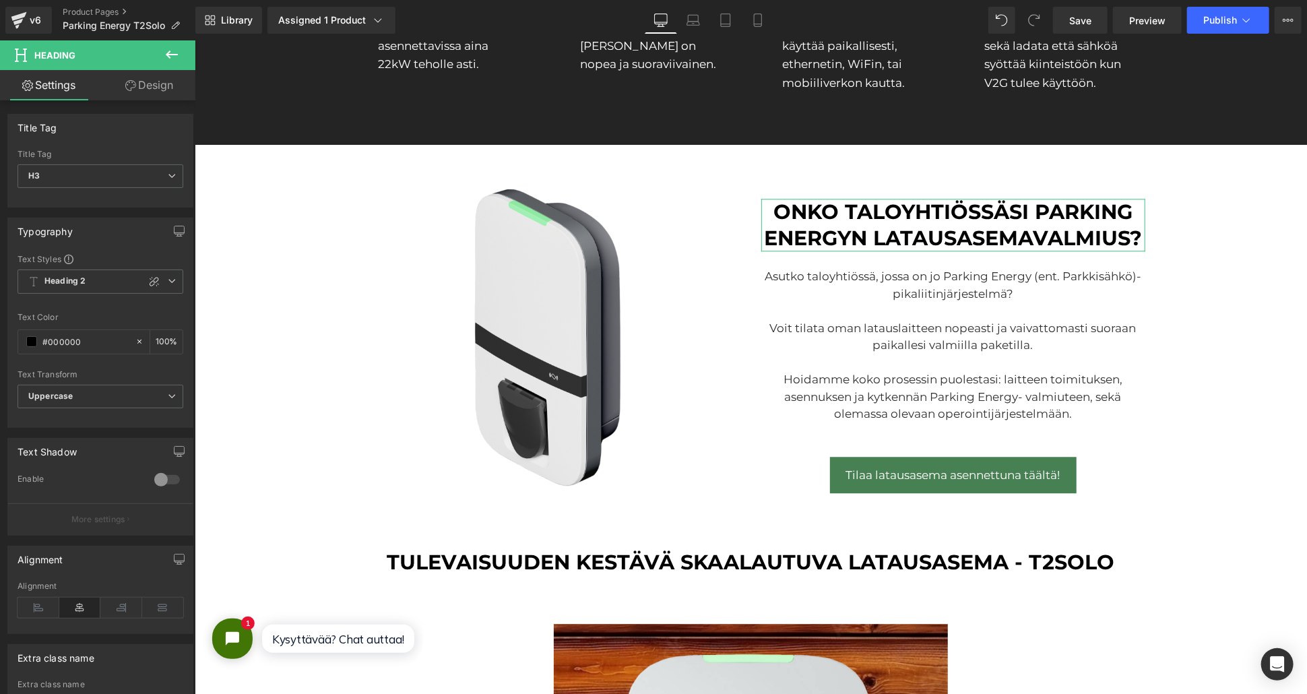
click at [158, 77] on link "Design" at bounding box center [149, 85] width 98 height 30
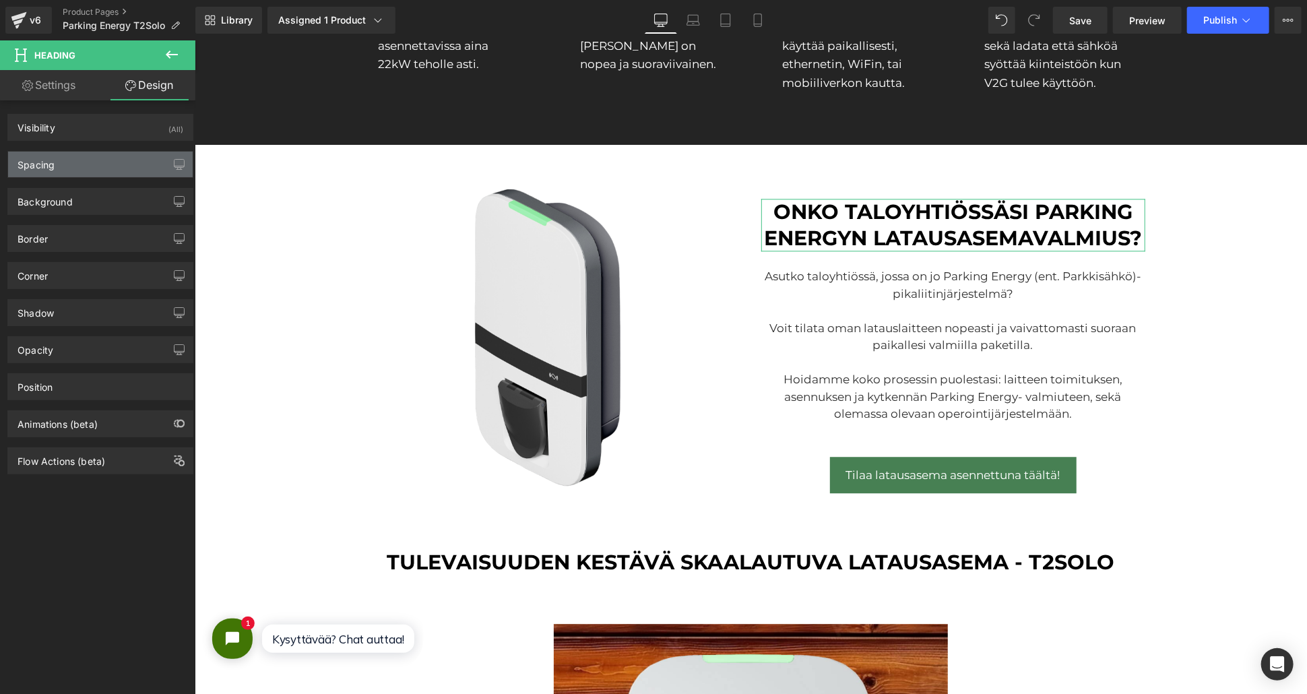
click at [113, 160] on div "Spacing" at bounding box center [100, 165] width 185 height 26
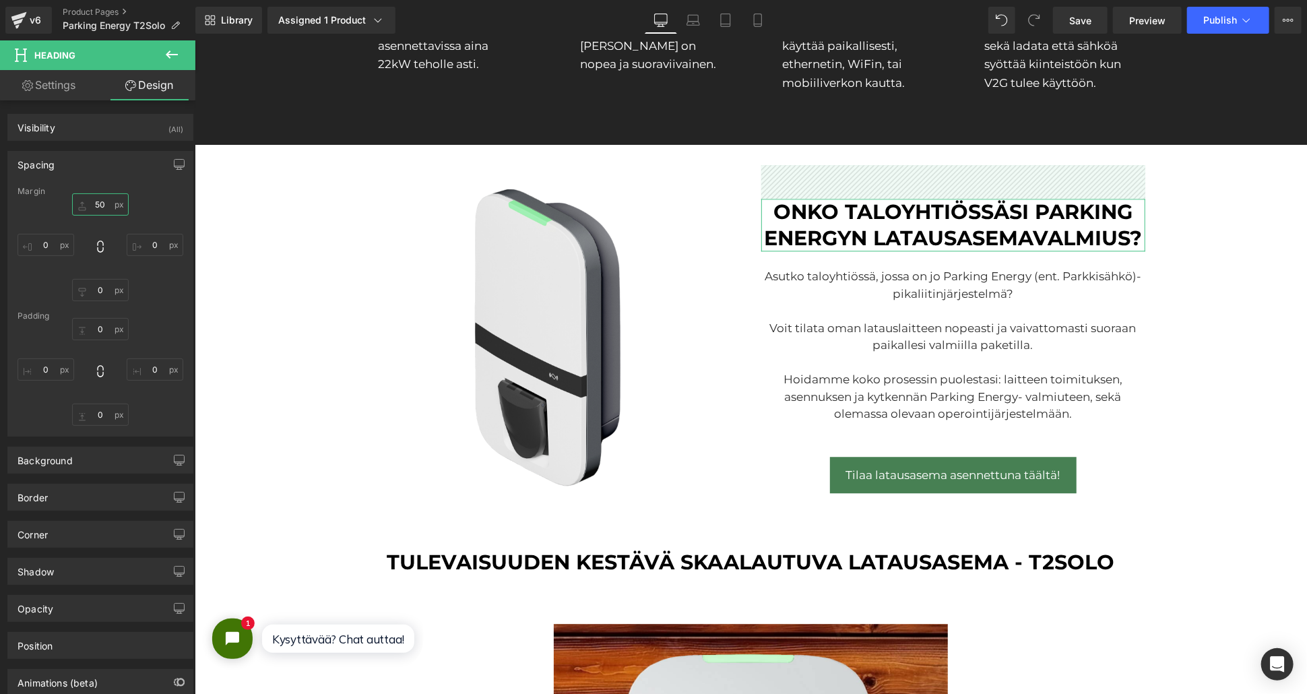
click at [94, 204] on input "50" at bounding box center [100, 204] width 57 height 22
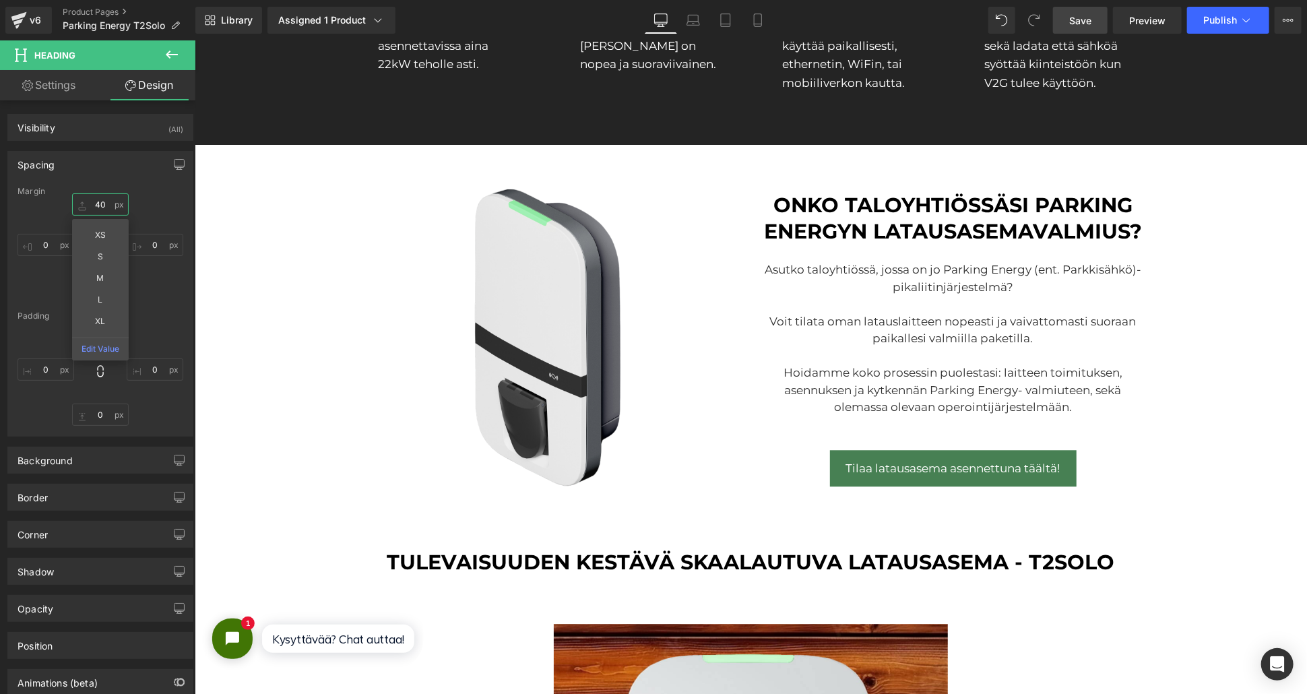
type input "40"
drag, startPoint x: 1069, startPoint y: 15, endPoint x: 969, endPoint y: 245, distance: 251.0
click at [1069, 15] on link "Save" at bounding box center [1080, 20] width 55 height 27
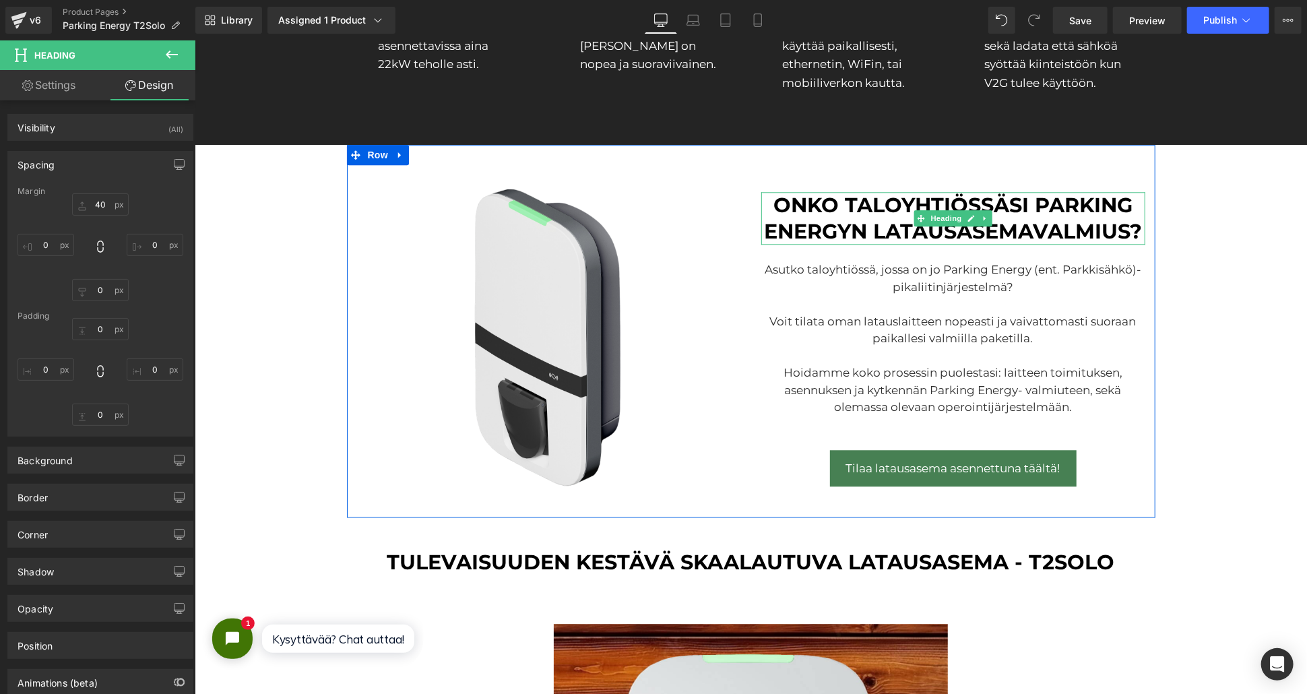
click at [763, 206] on h3 "onko taloyhtiössäsi parking energyn latausasemavalmius?" at bounding box center [953, 217] width 384 height 53
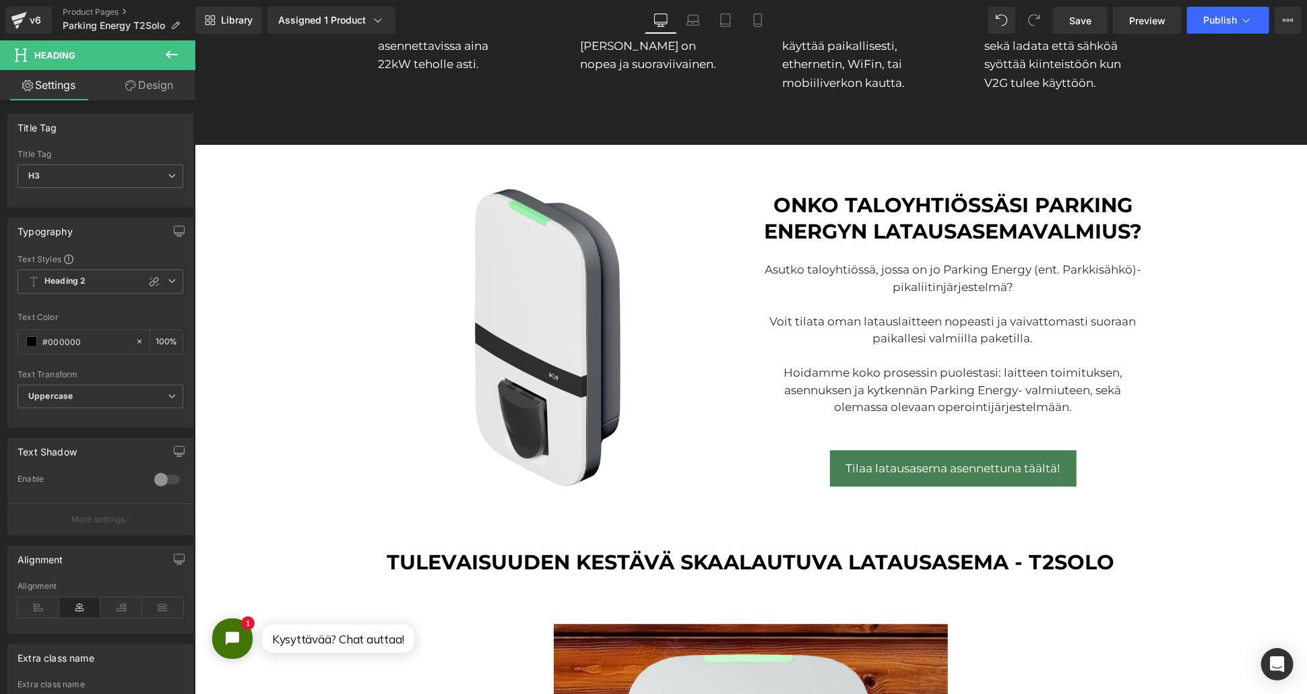
click at [125, 92] on link "Design" at bounding box center [149, 85] width 98 height 30
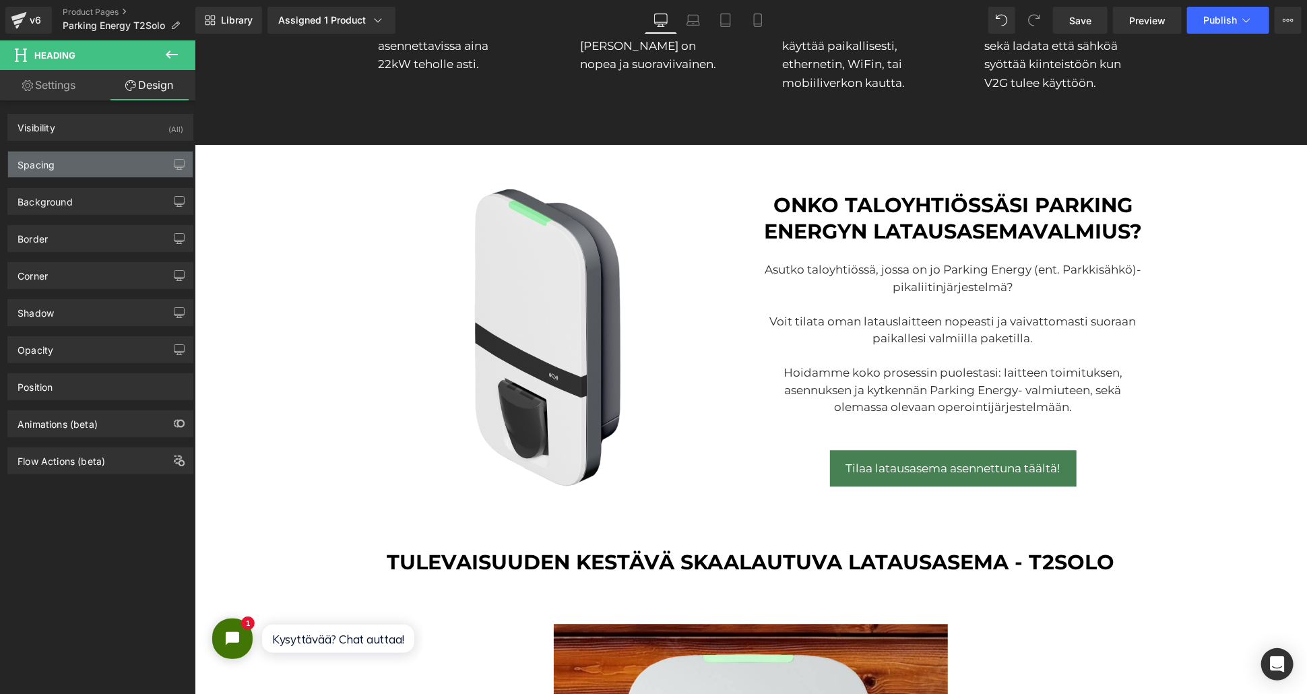
click at [84, 163] on div "Spacing" at bounding box center [100, 165] width 185 height 26
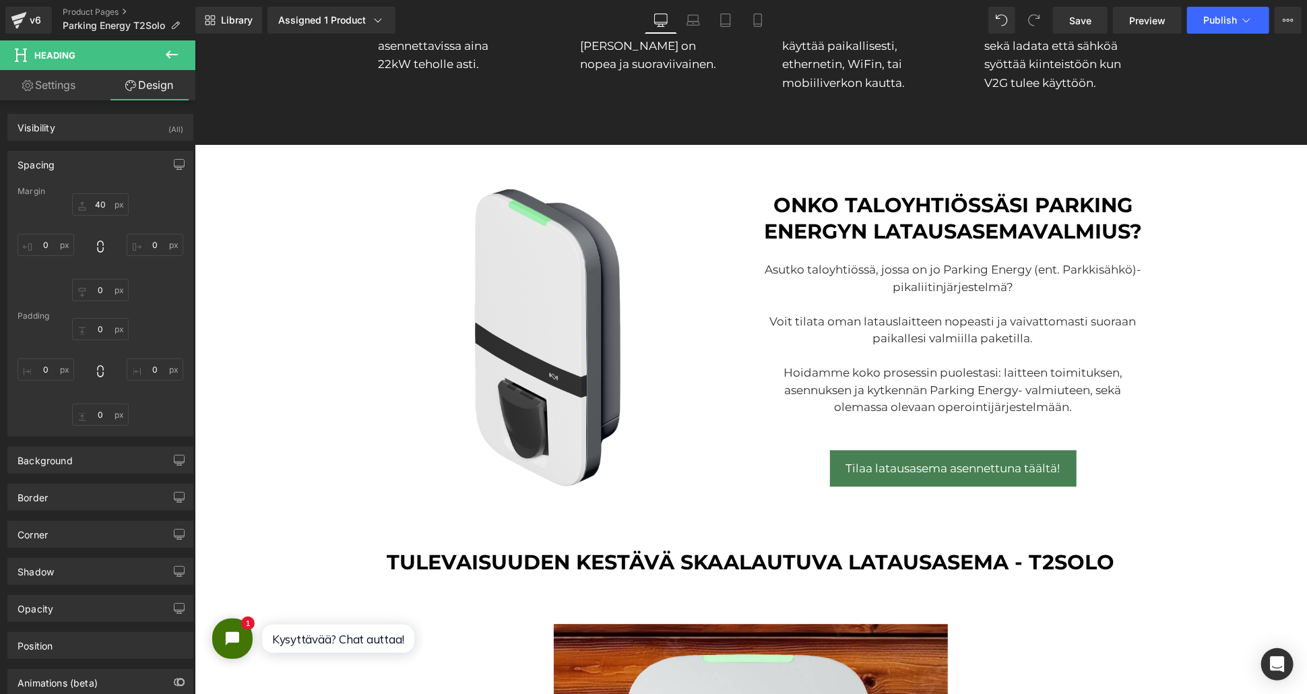
type input "40"
type input "0"
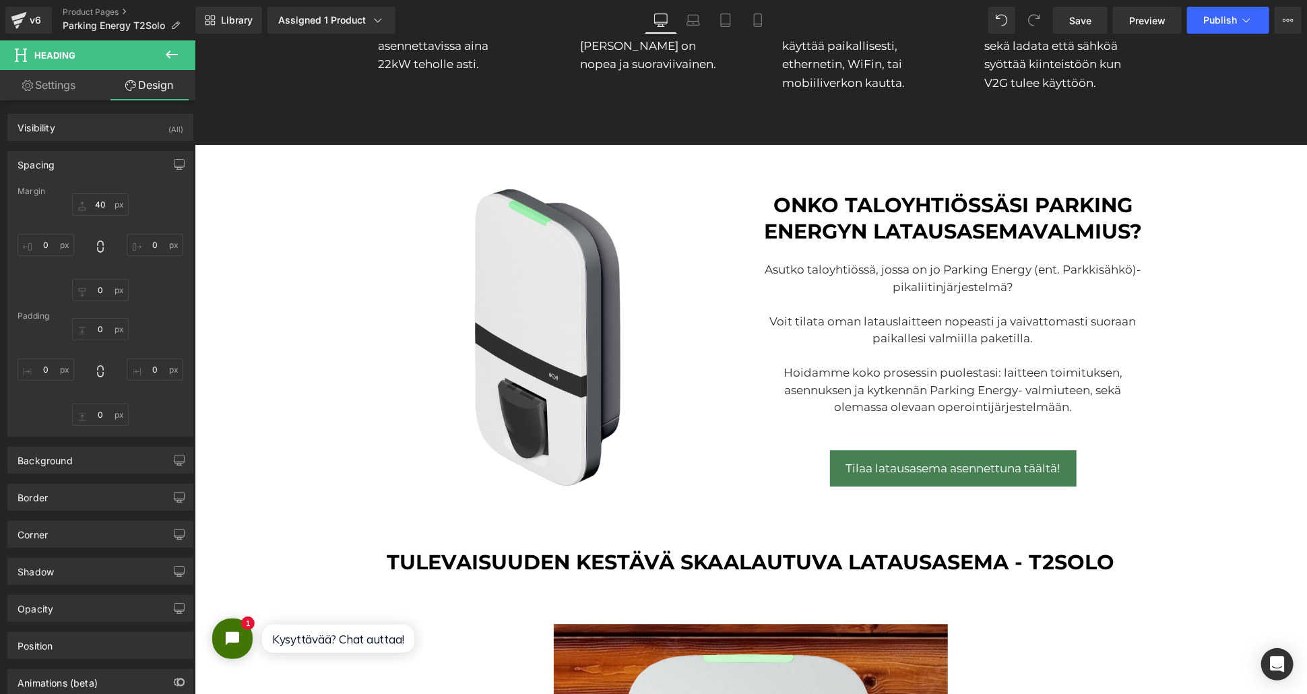
type input "0"
click at [95, 205] on input "40" at bounding box center [100, 204] width 57 height 22
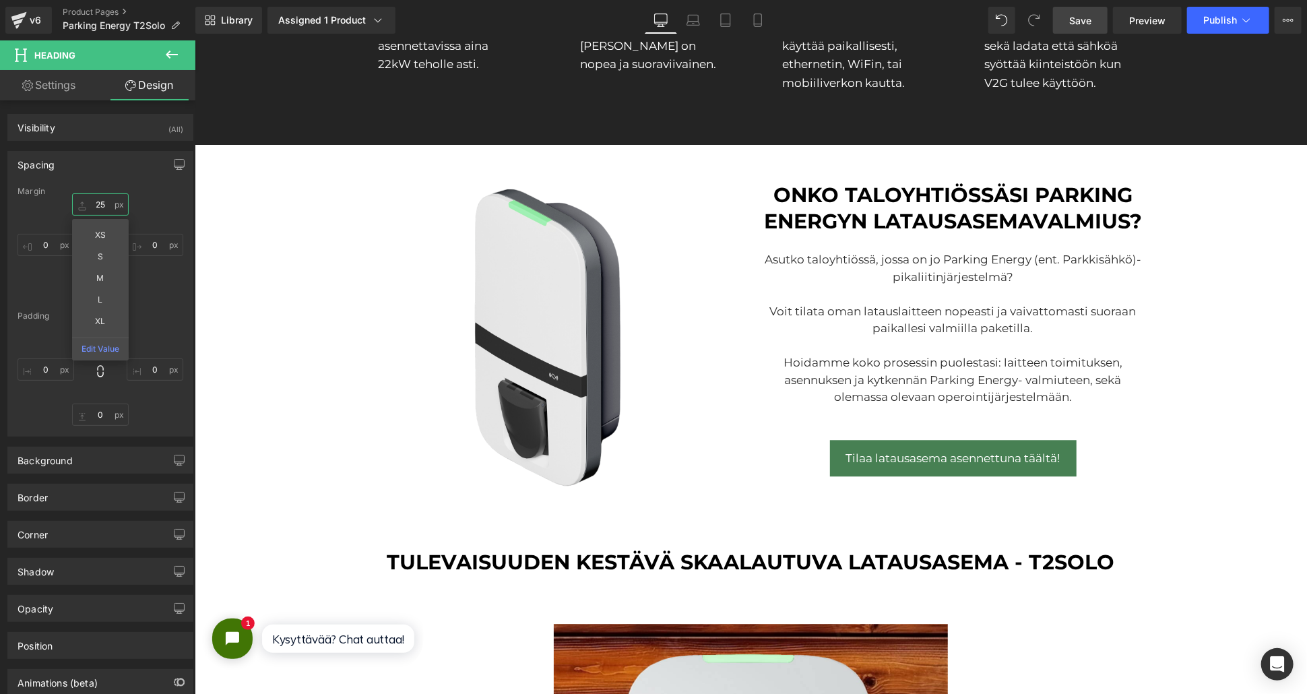
type input "25"
click at [1101, 28] on link "Save" at bounding box center [1080, 20] width 55 height 27
click at [1238, 16] on button "Publish" at bounding box center [1228, 20] width 82 height 27
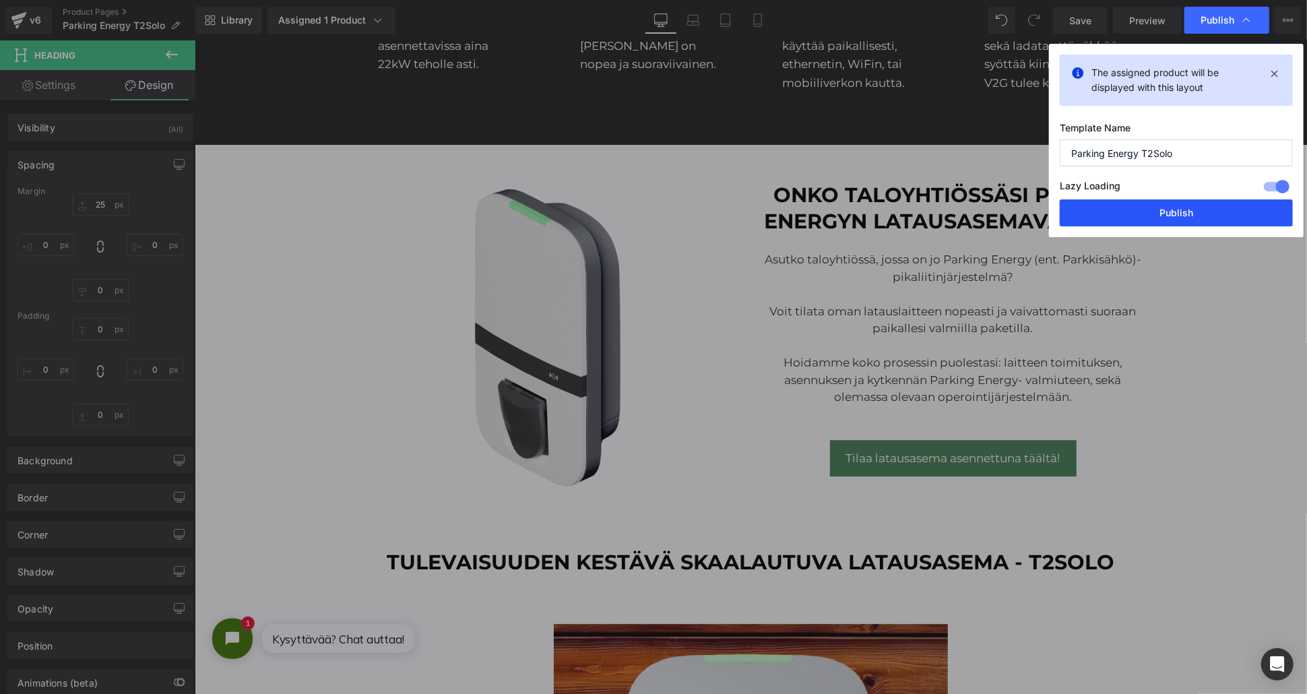
click at [1165, 203] on button "Publish" at bounding box center [1176, 212] width 233 height 27
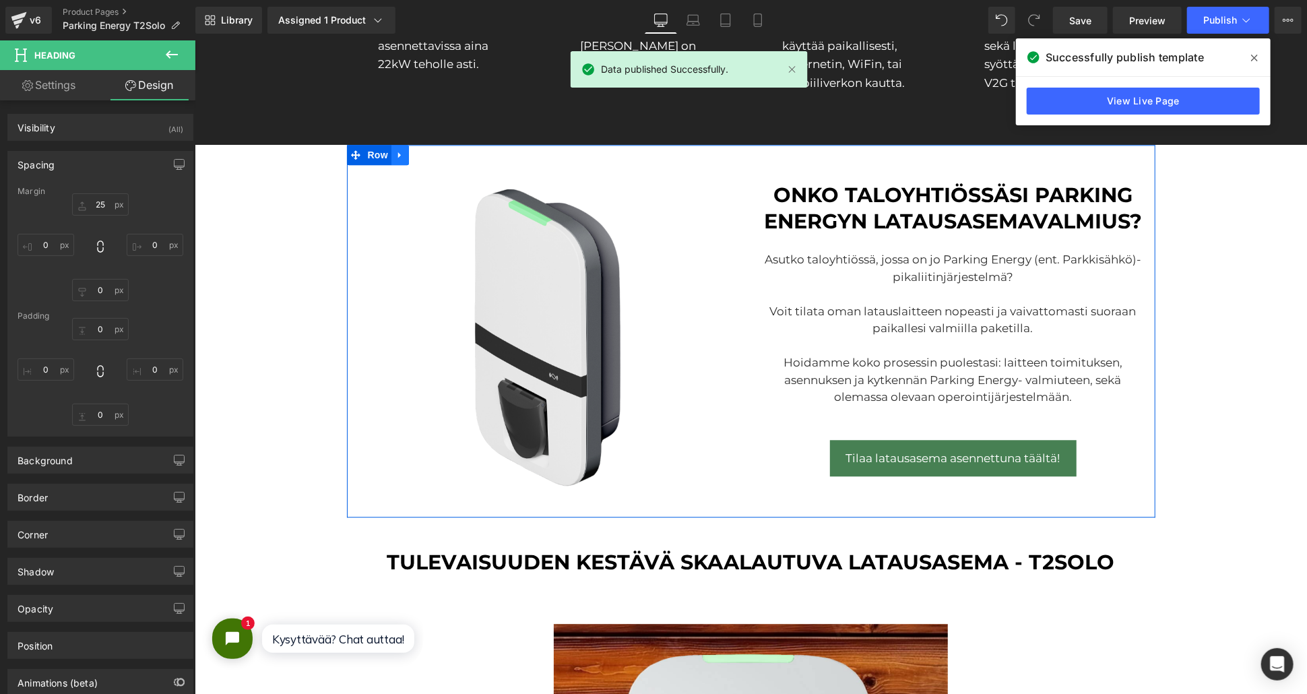
click at [396, 163] on link at bounding box center [400, 154] width 18 height 20
click at [396, 154] on icon at bounding box center [399, 154] width 9 height 9
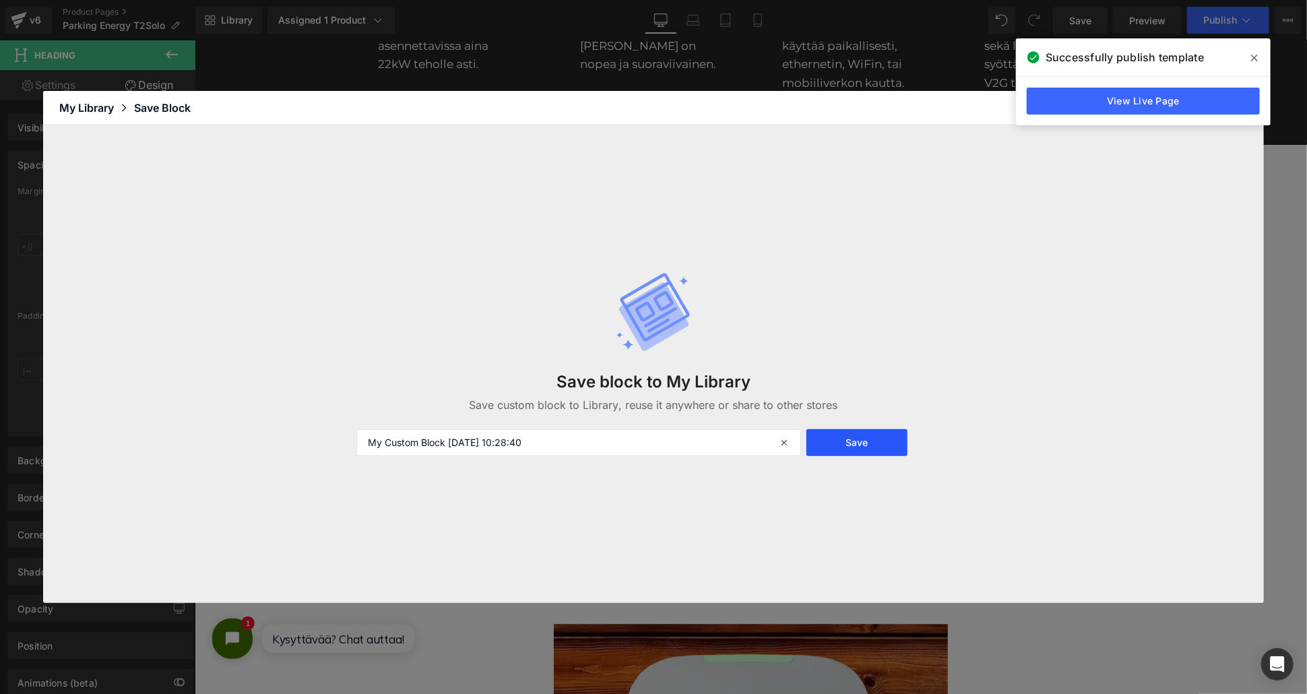
click at [884, 445] on button "Save" at bounding box center [857, 442] width 102 height 27
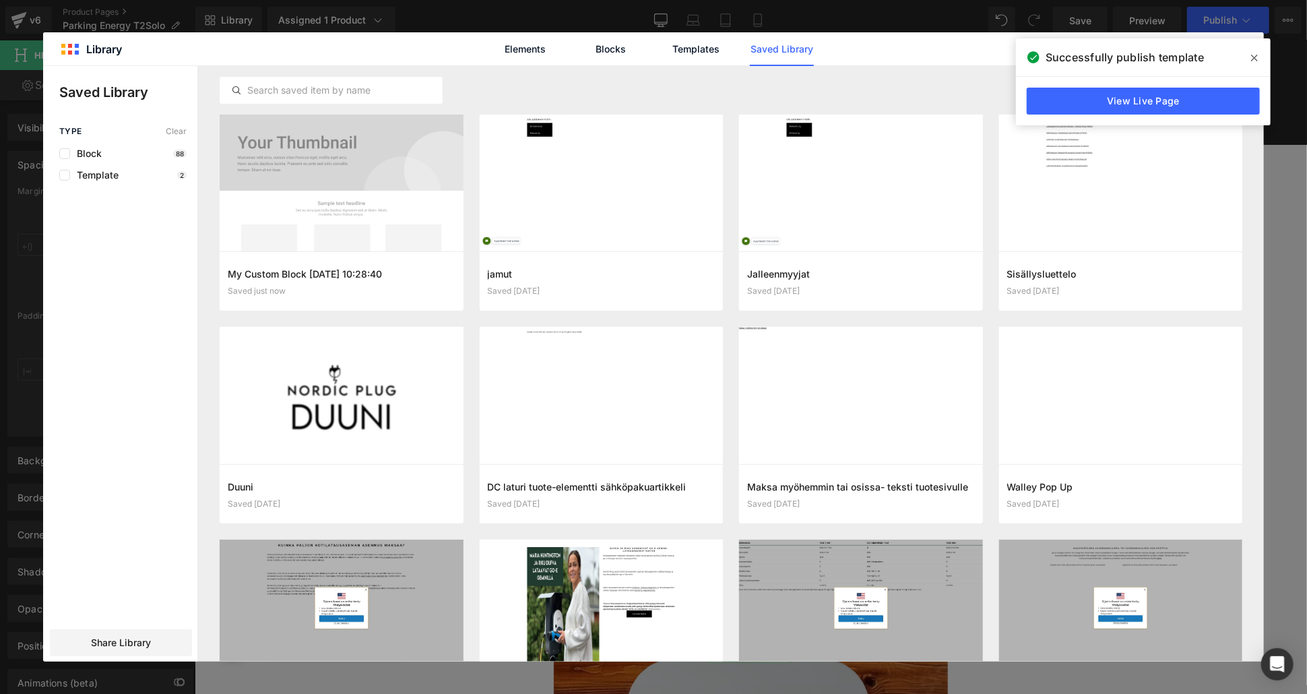
click at [1260, 55] on span at bounding box center [1254, 58] width 22 height 22
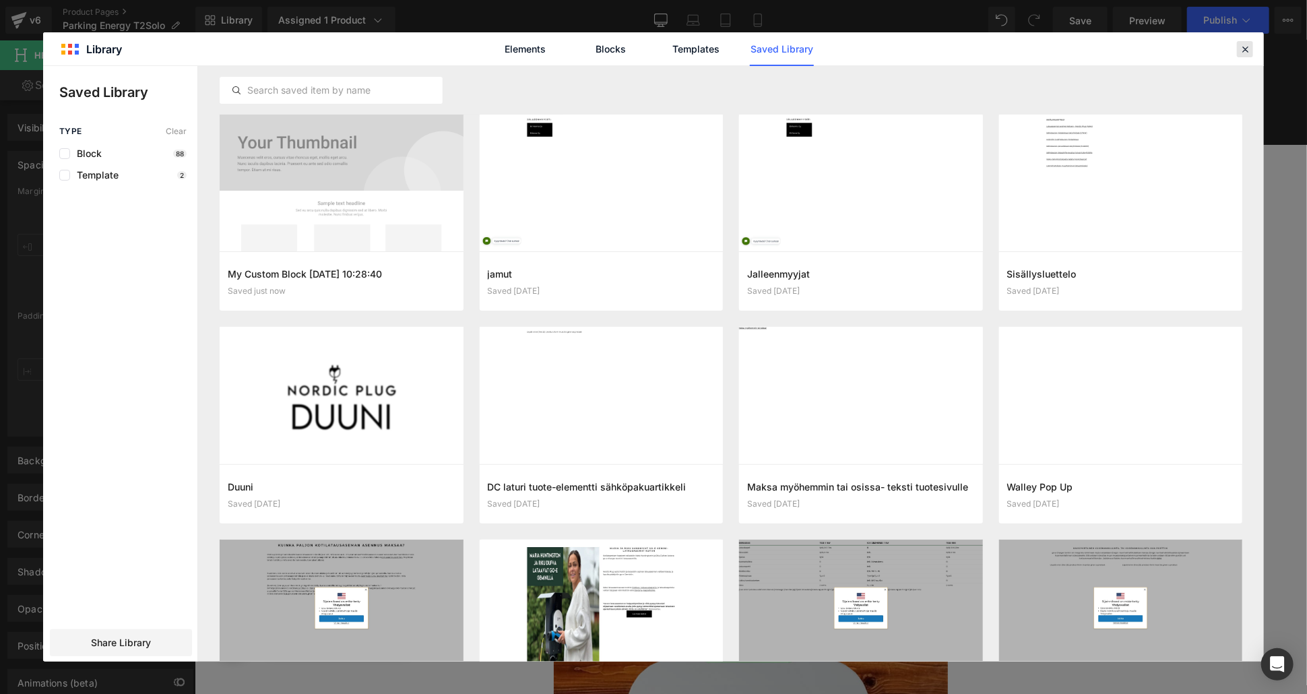
drag, startPoint x: 1241, startPoint y: 46, endPoint x: 1043, endPoint y: 6, distance: 201.5
click at [1241, 46] on icon at bounding box center [1245, 49] width 12 height 12
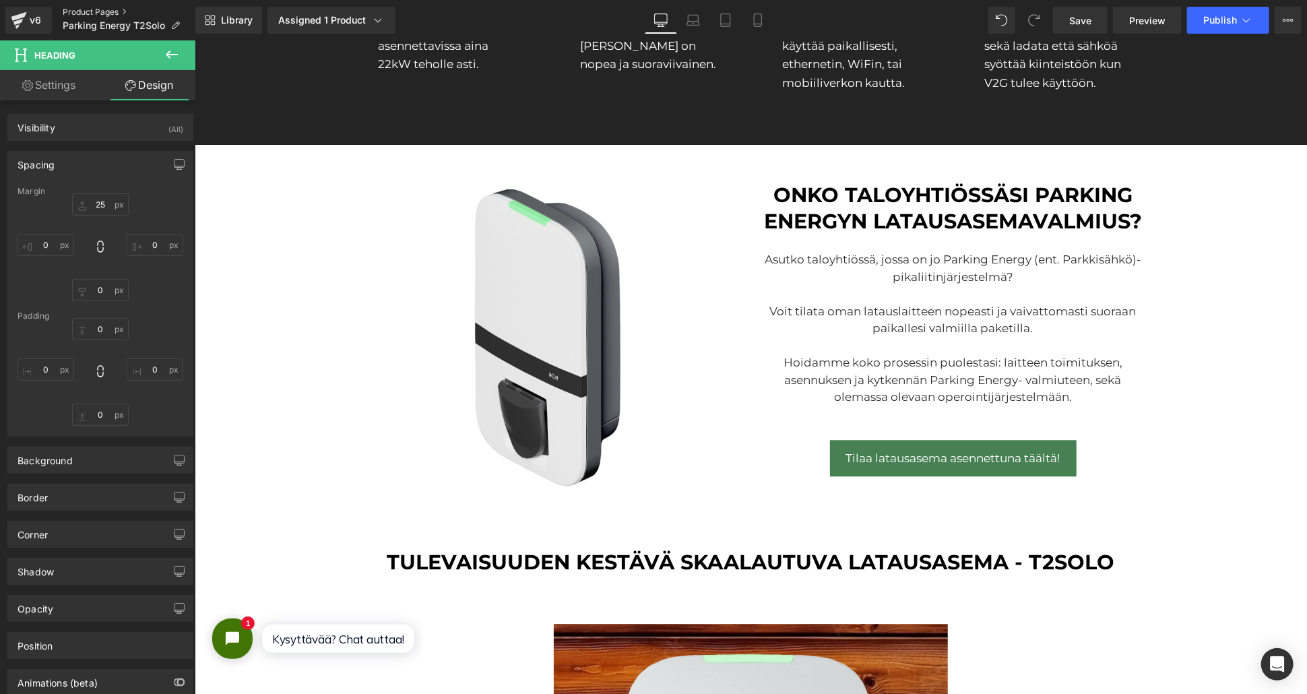
click at [105, 7] on link "Product Pages" at bounding box center [129, 12] width 133 height 11
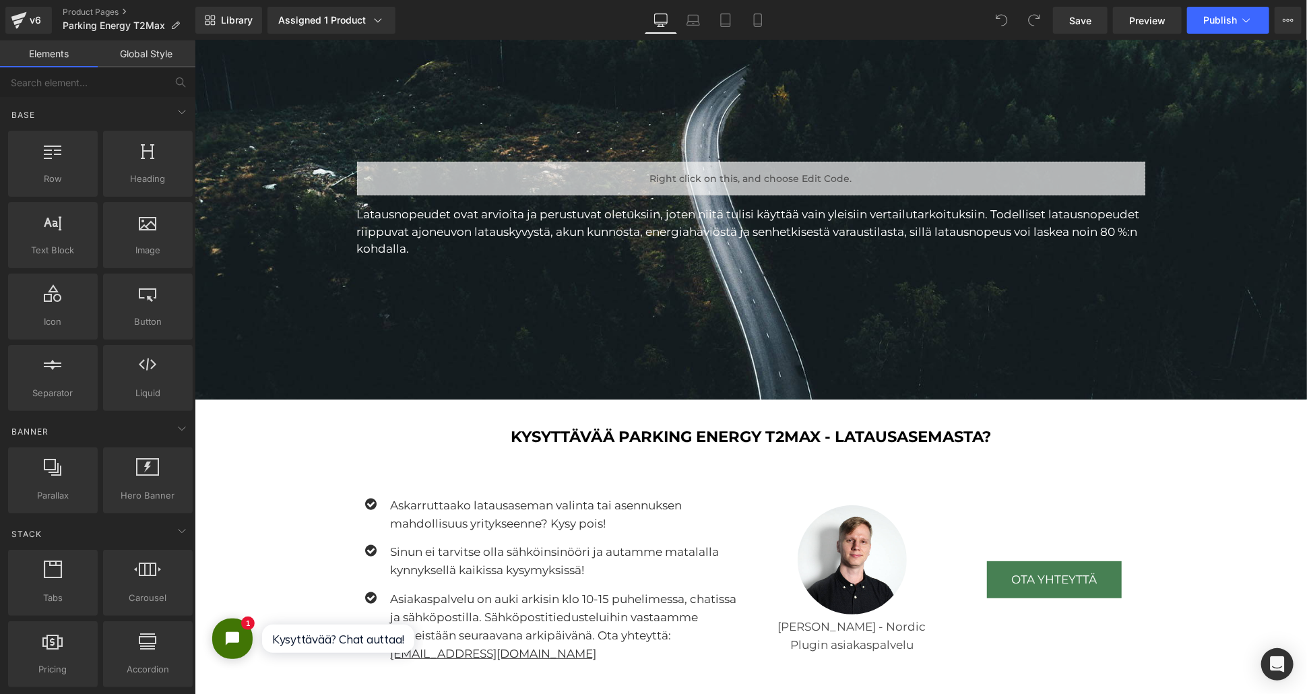
scroll to position [3068, 0]
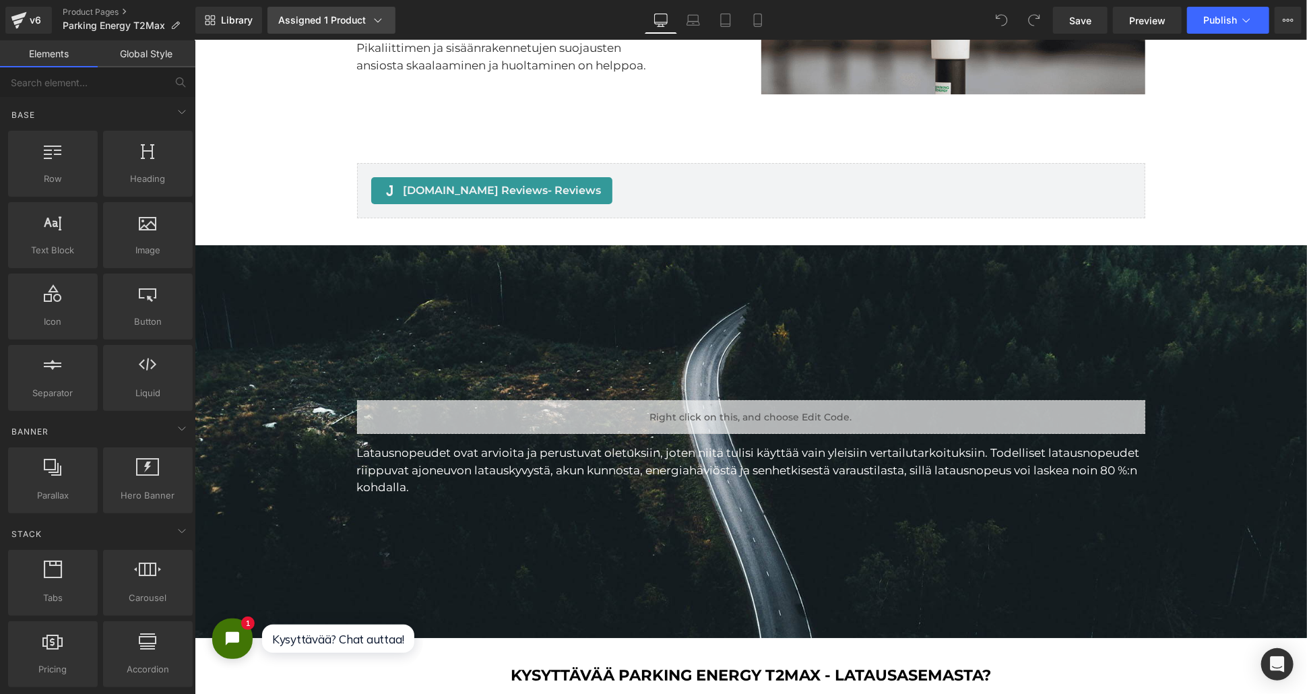
click at [291, 7] on link "Assigned 1 Product" at bounding box center [331, 20] width 128 height 27
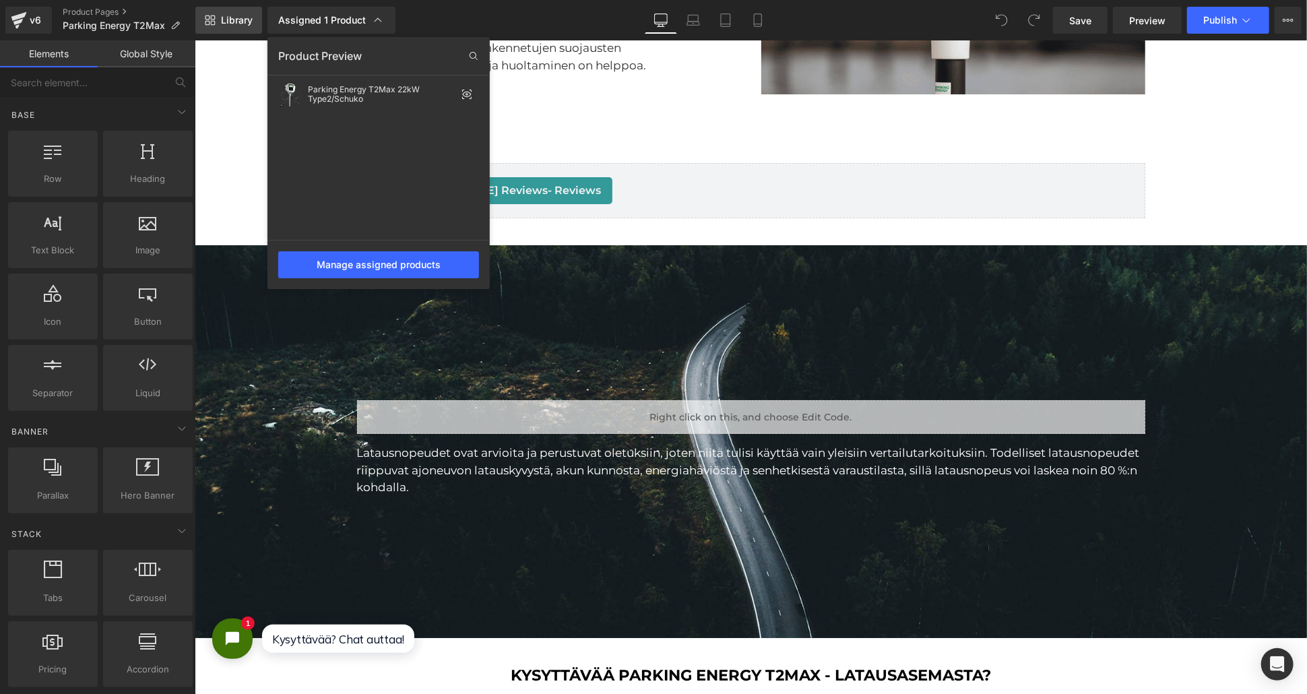
click at [254, 21] on link "Library" at bounding box center [228, 20] width 67 height 27
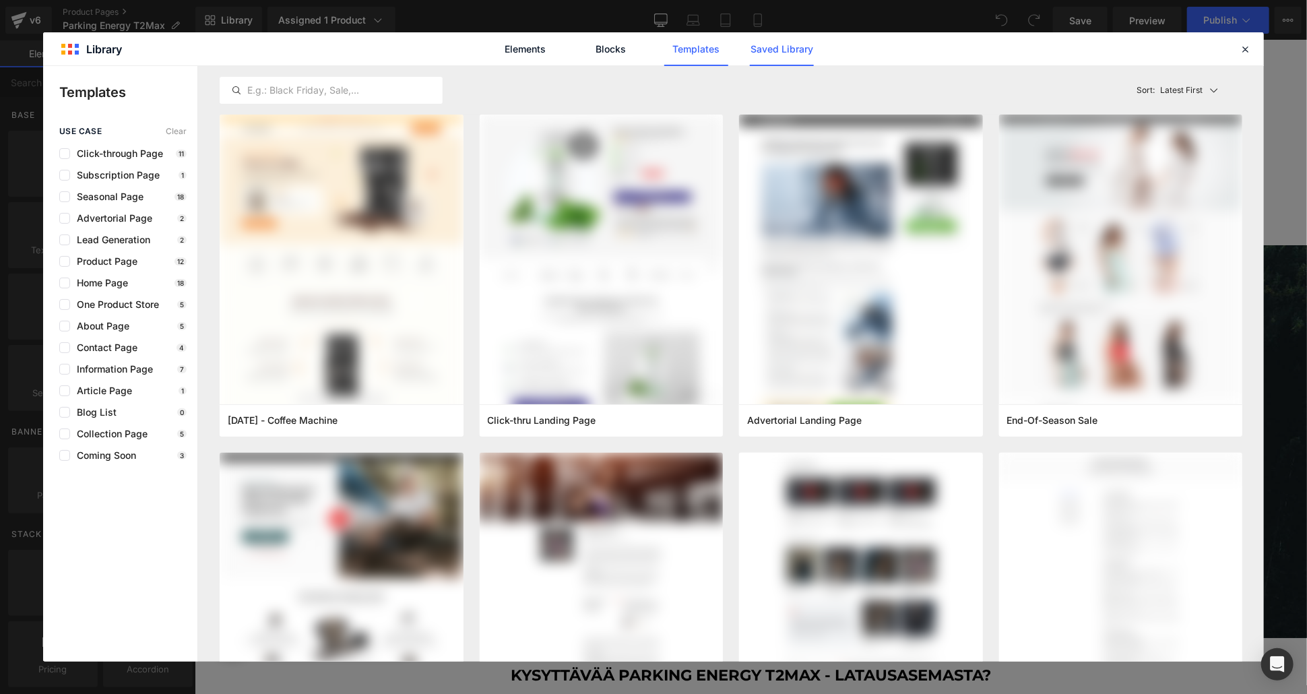
click at [763, 57] on link "Saved Library" at bounding box center [782, 49] width 64 height 34
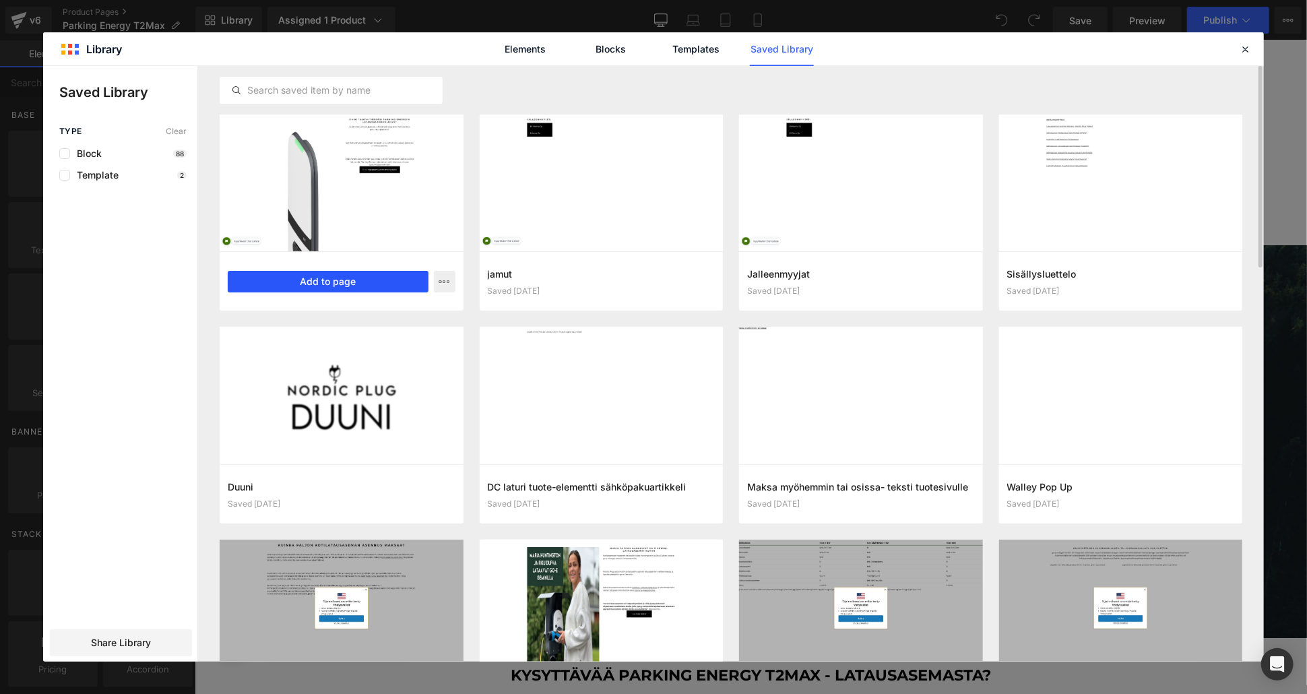
click at [379, 280] on button "Add to page" at bounding box center [328, 282] width 201 height 22
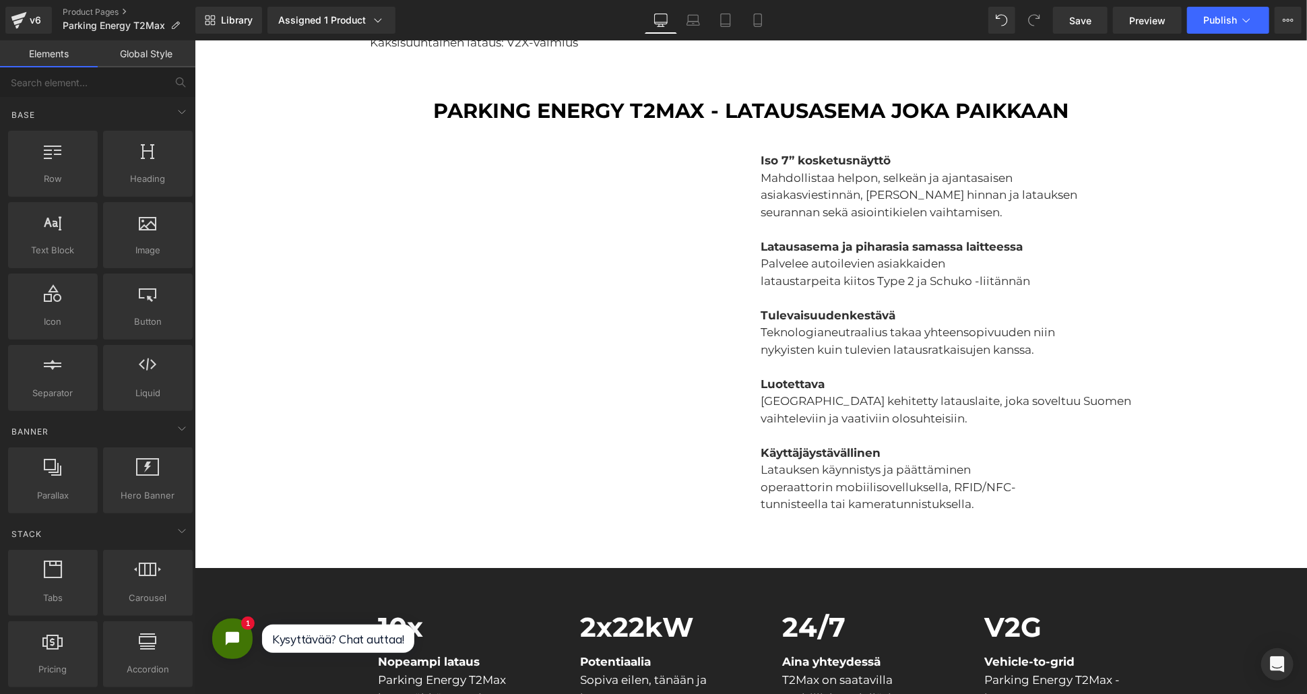
scroll to position [1765, 0]
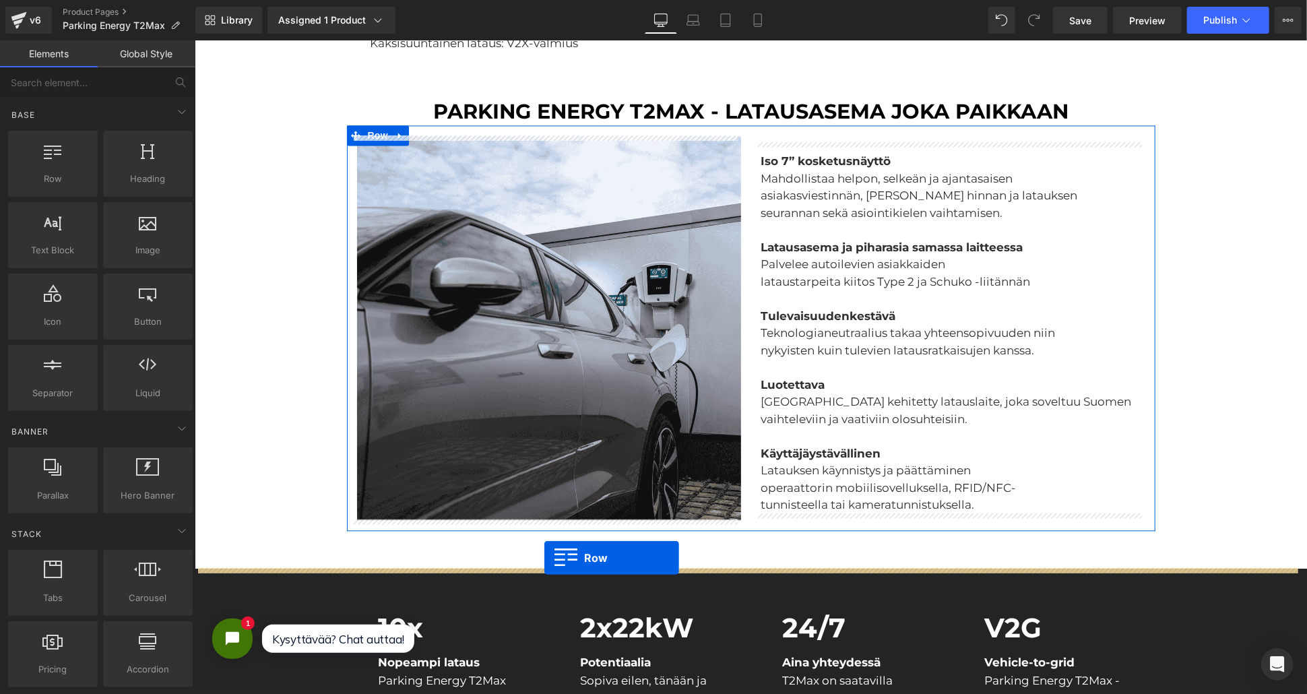
drag, startPoint x: 345, startPoint y: 192, endPoint x: 544, endPoint y: 557, distance: 415.7
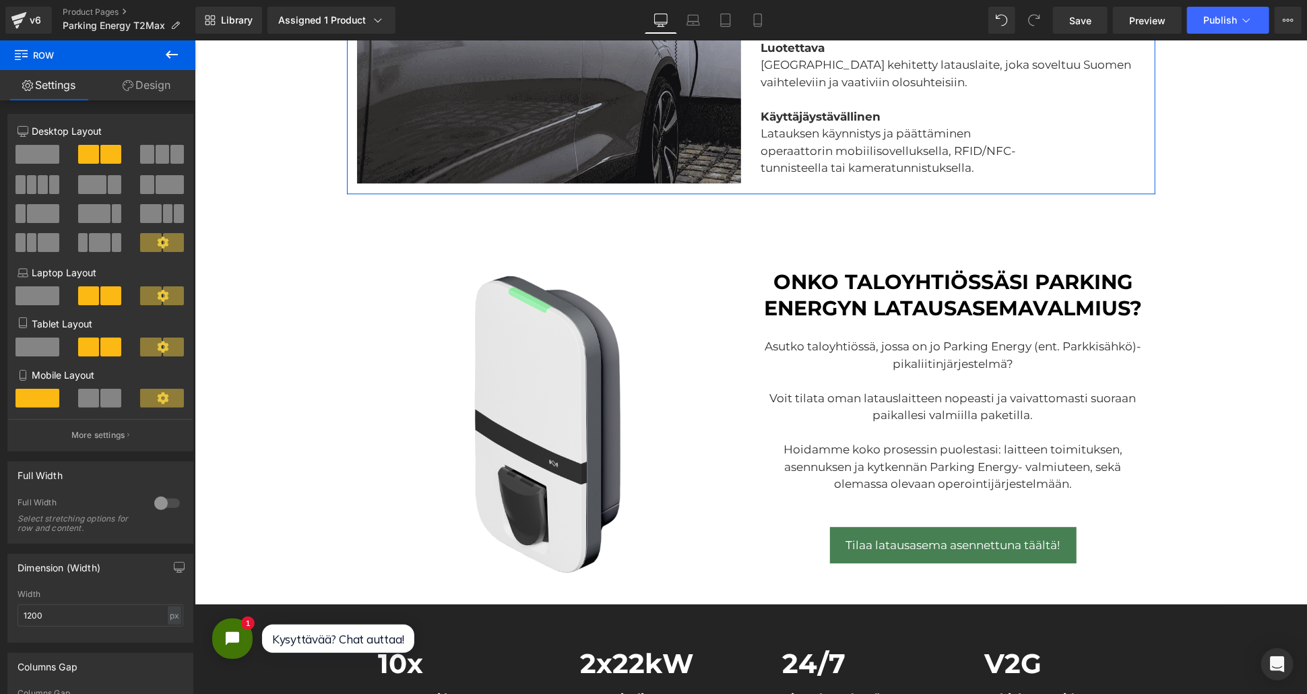
scroll to position [2213, 0]
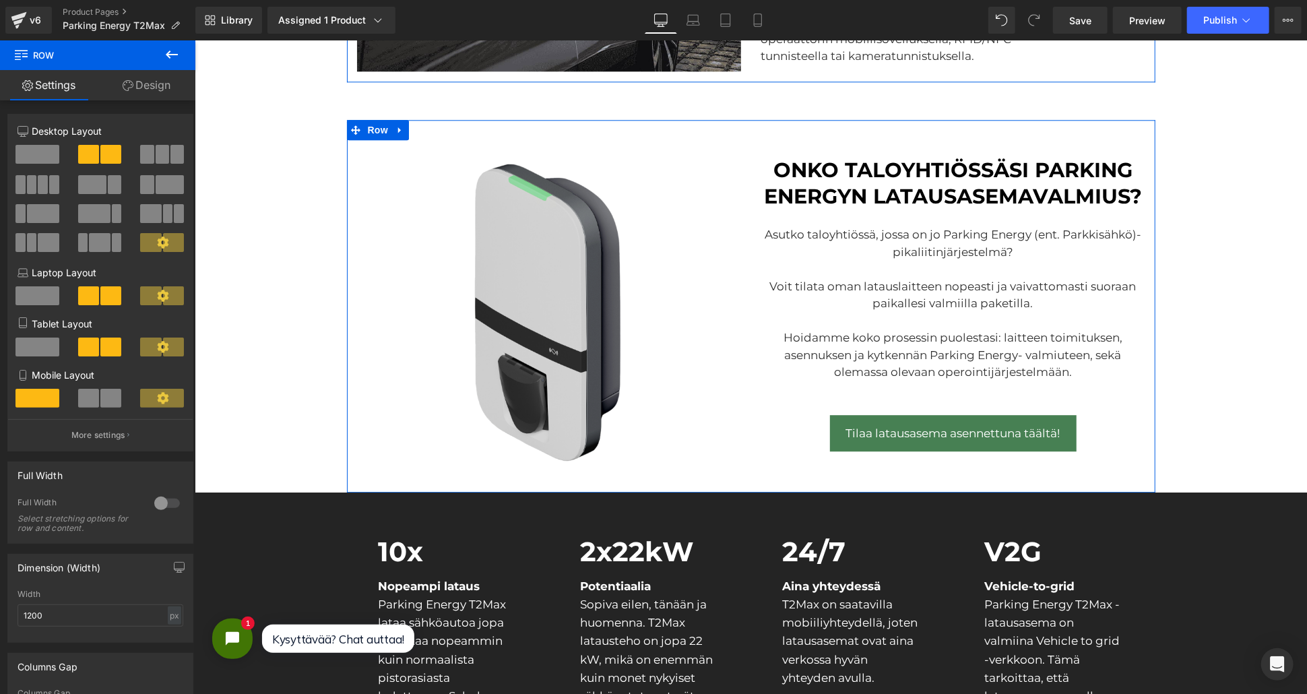
click at [548, 300] on img at bounding box center [548, 312] width 346 height 346
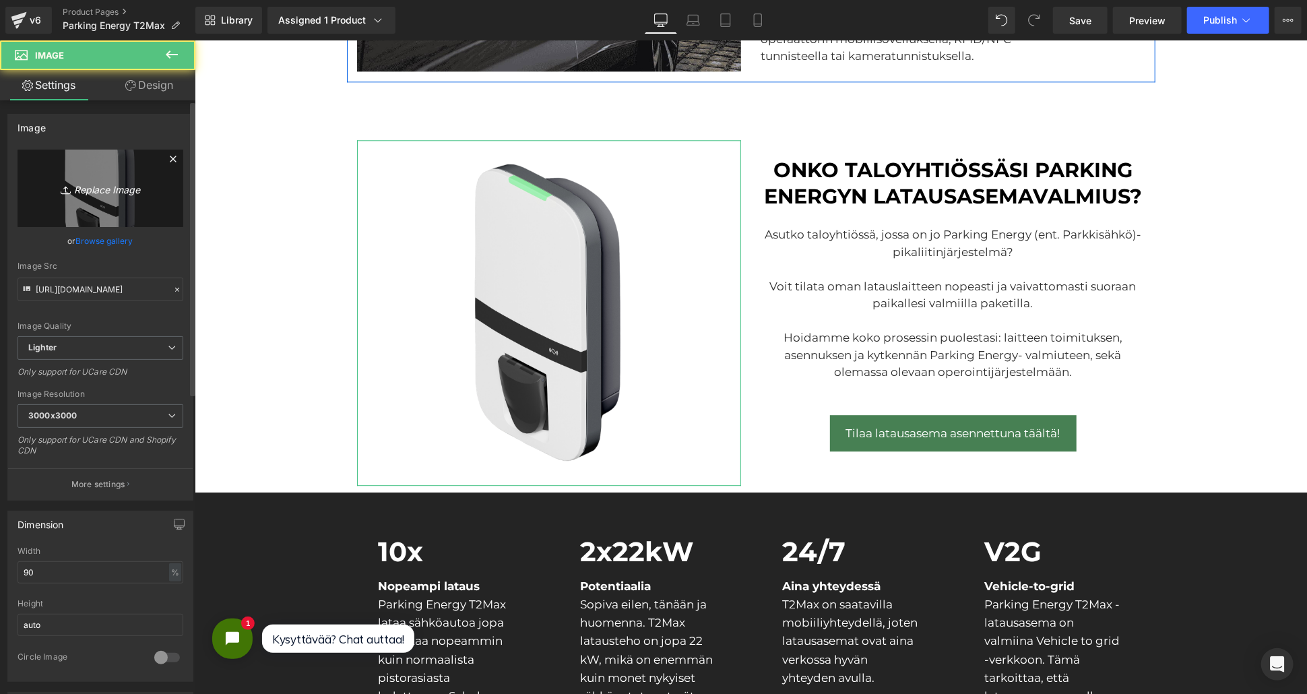
click at [75, 178] on link "Replace Image" at bounding box center [101, 188] width 166 height 77
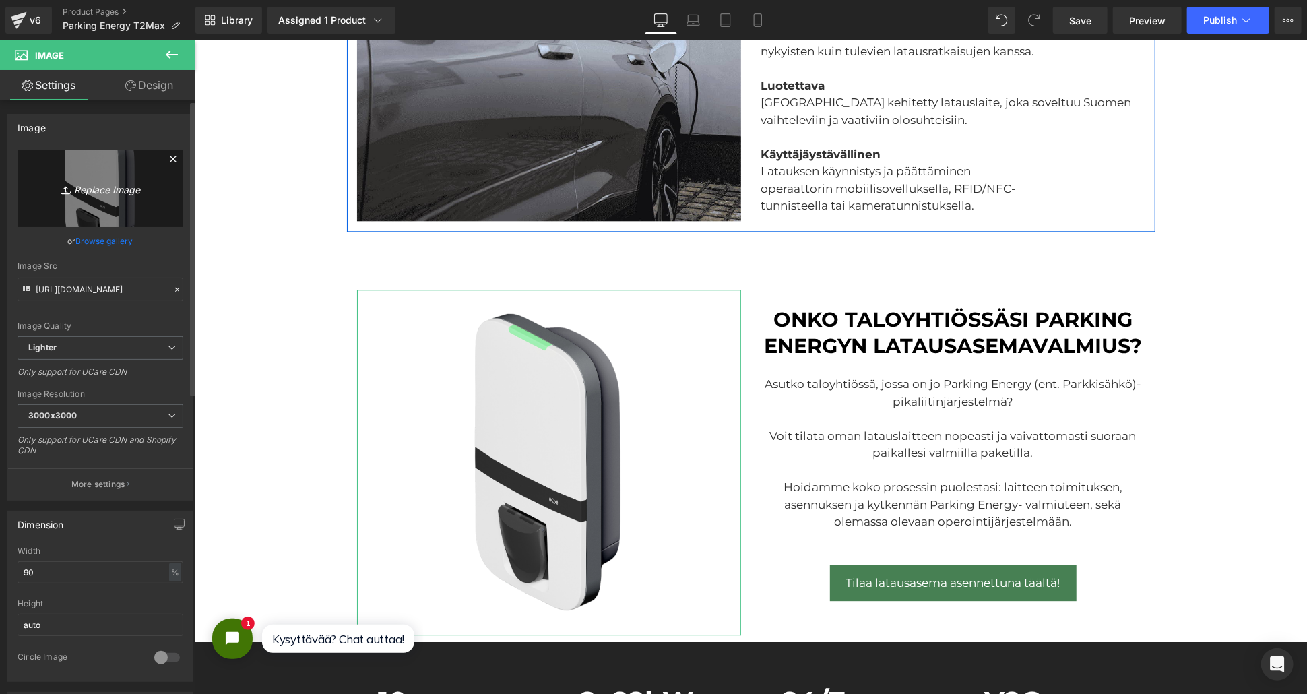
scroll to position [2139, 0]
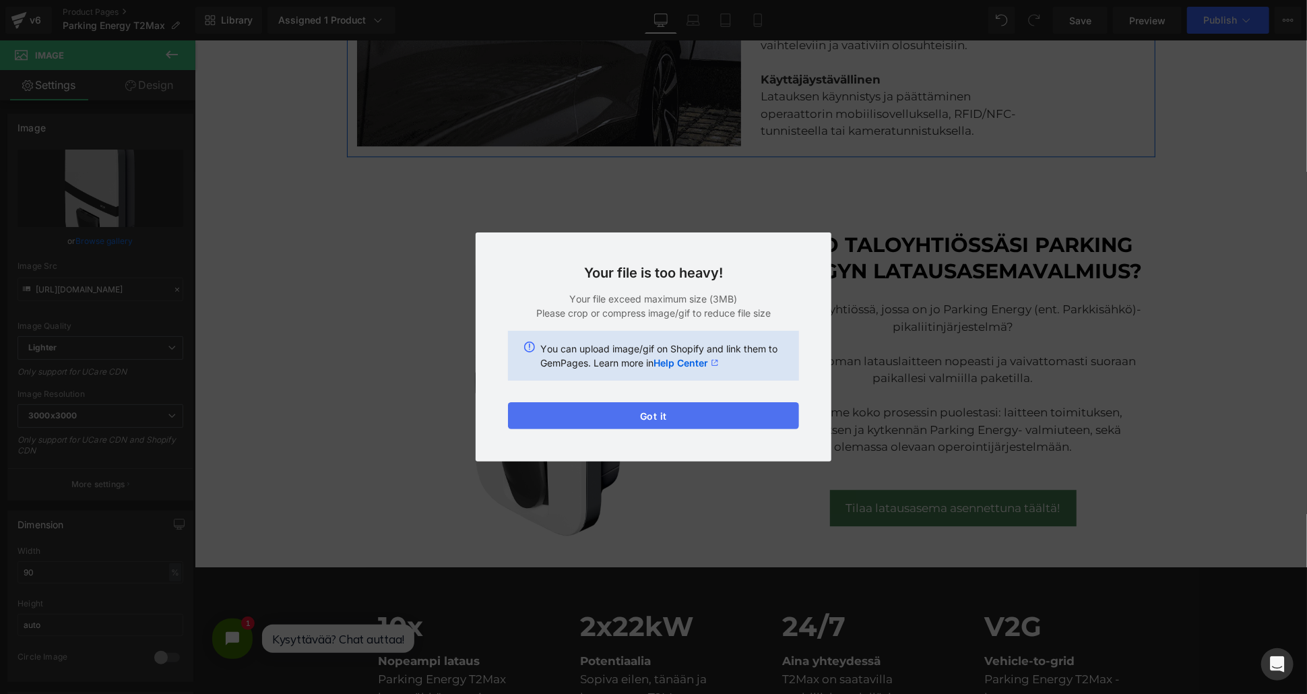
click at [588, 422] on button "Got it" at bounding box center [653, 415] width 291 height 27
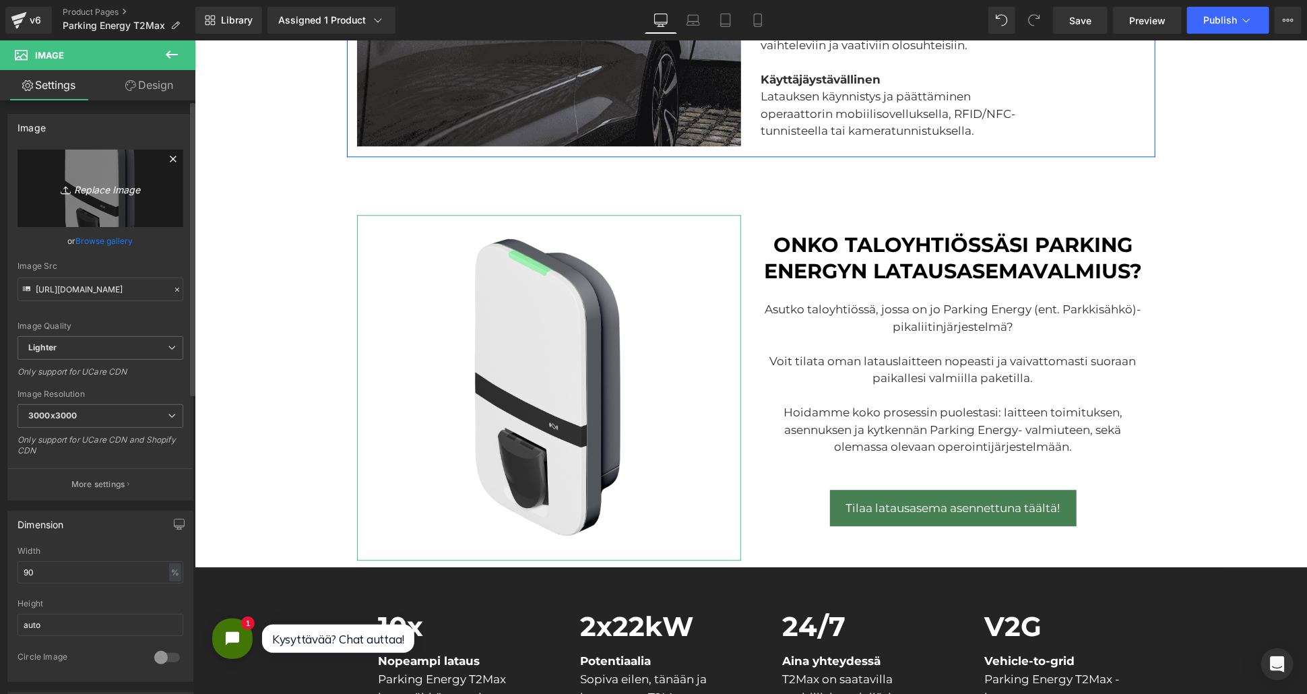
click at [101, 190] on icon "Replace Image" at bounding box center [100, 188] width 108 height 17
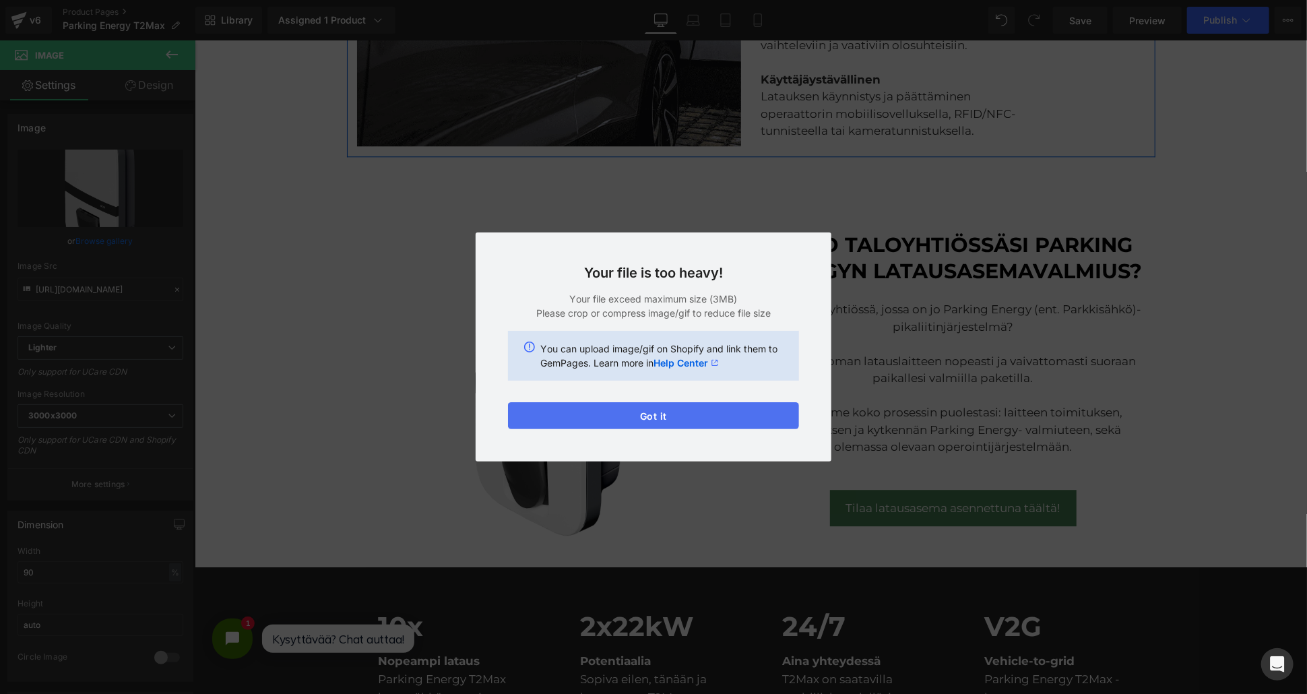
click at [554, 412] on button "Got it" at bounding box center [653, 415] width 291 height 27
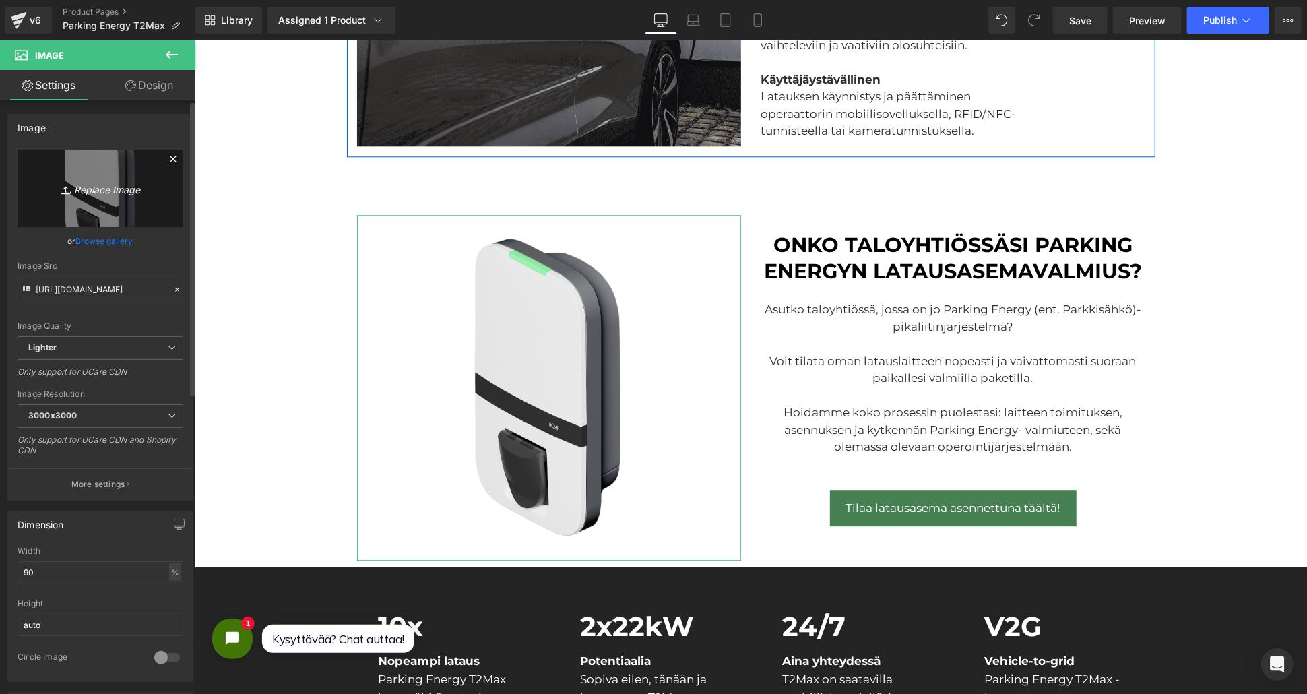
click at [102, 197] on link "Replace Image" at bounding box center [101, 188] width 166 height 77
type input "C:\fakepath\t2max.jpg"
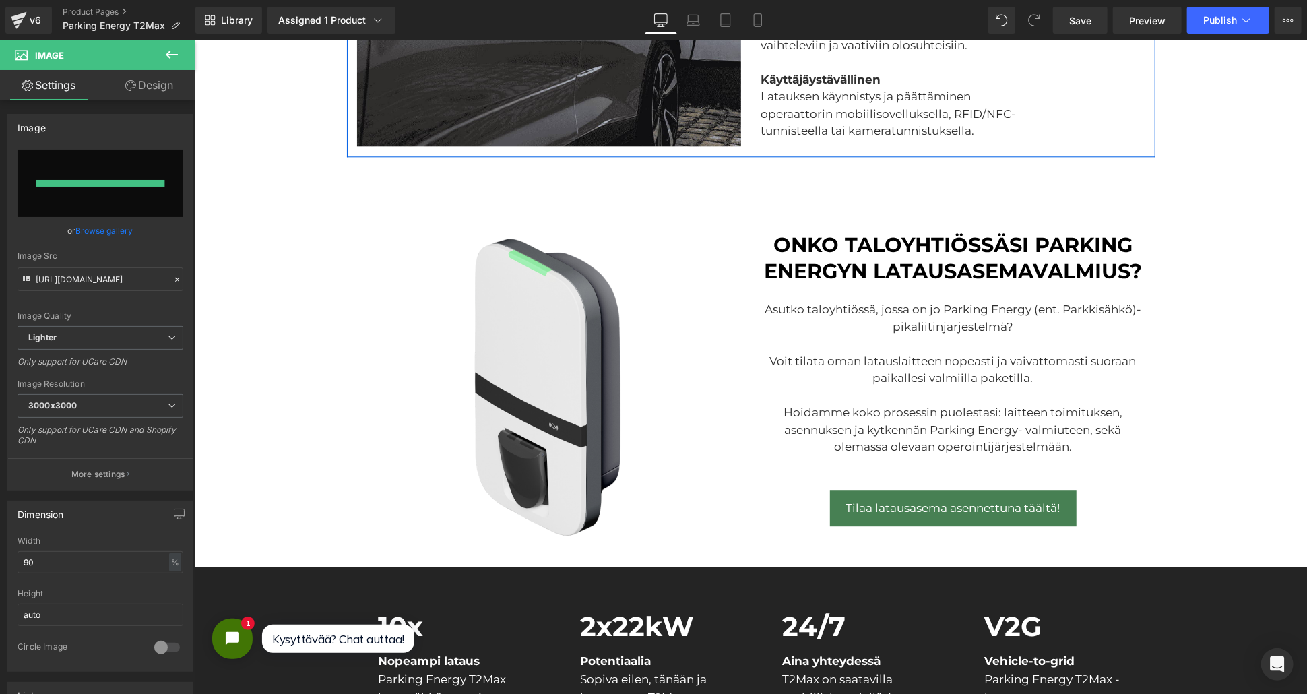
type input "https://ucarecdn.com/dfa38f29-e871-4775-9597-32aa38efa4b1/-/format/auto/-/previ…"
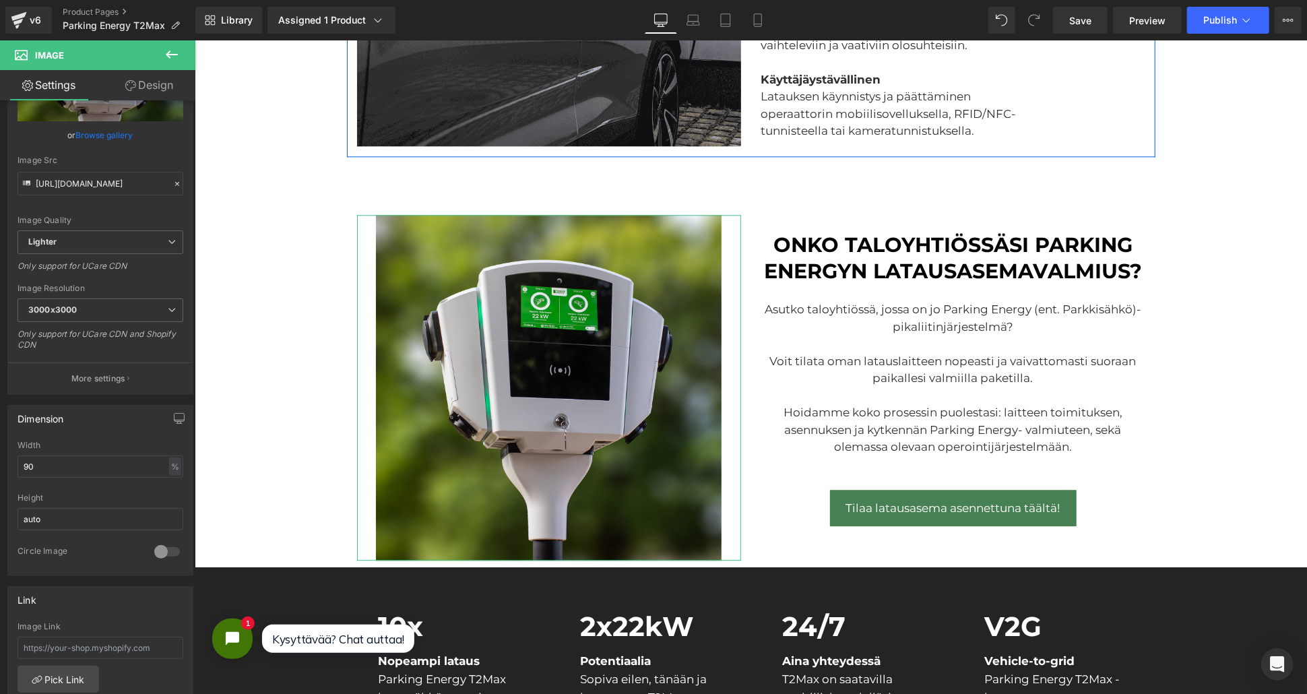
scroll to position [224, 0]
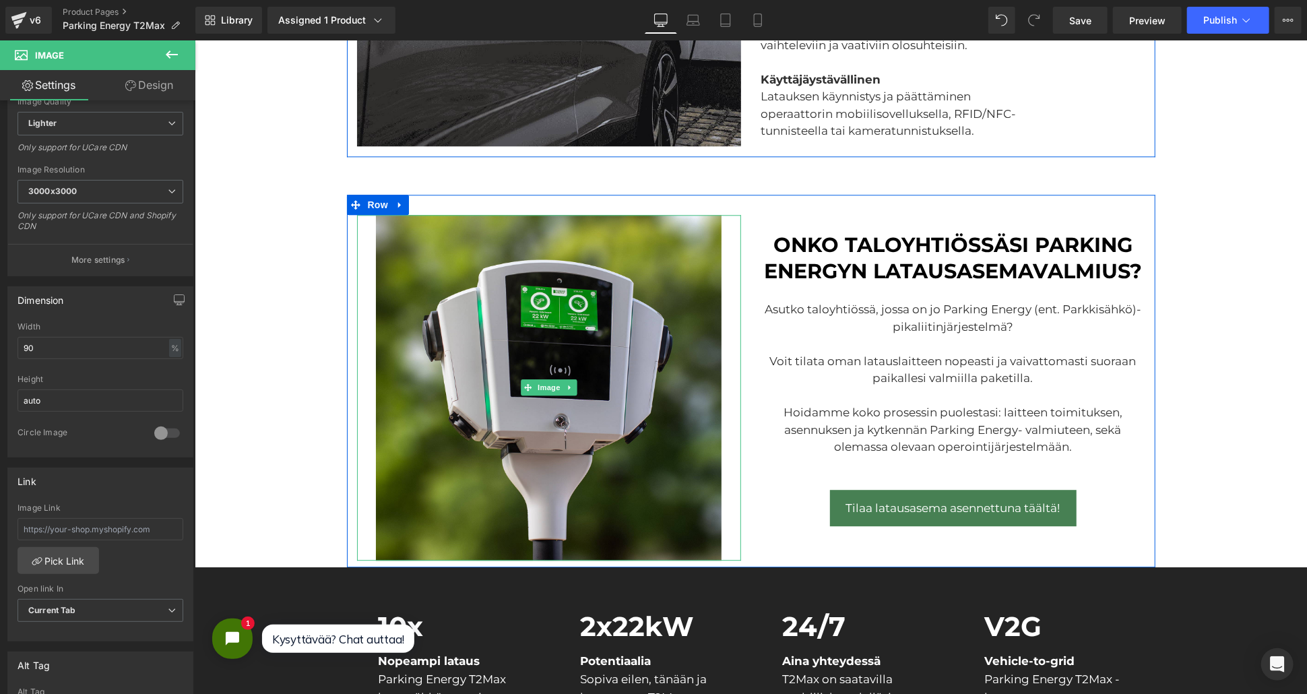
click at [455, 309] on img at bounding box center [548, 387] width 346 height 346
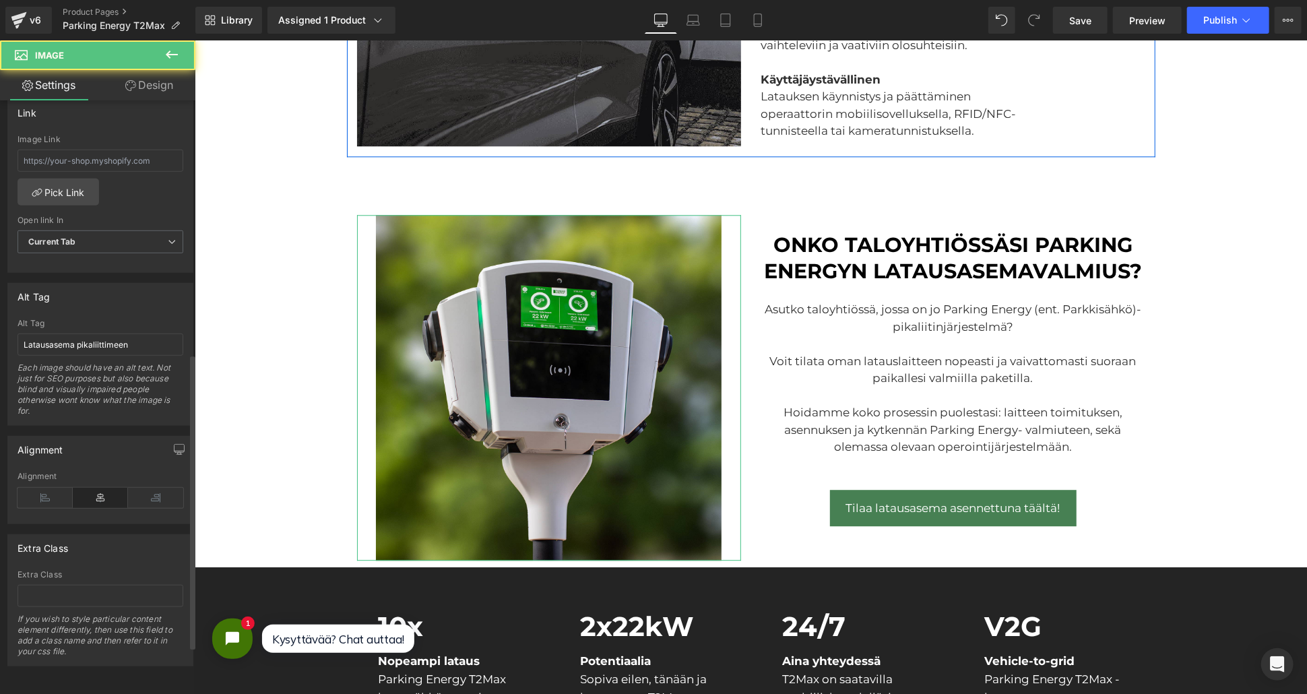
scroll to position [604, 0]
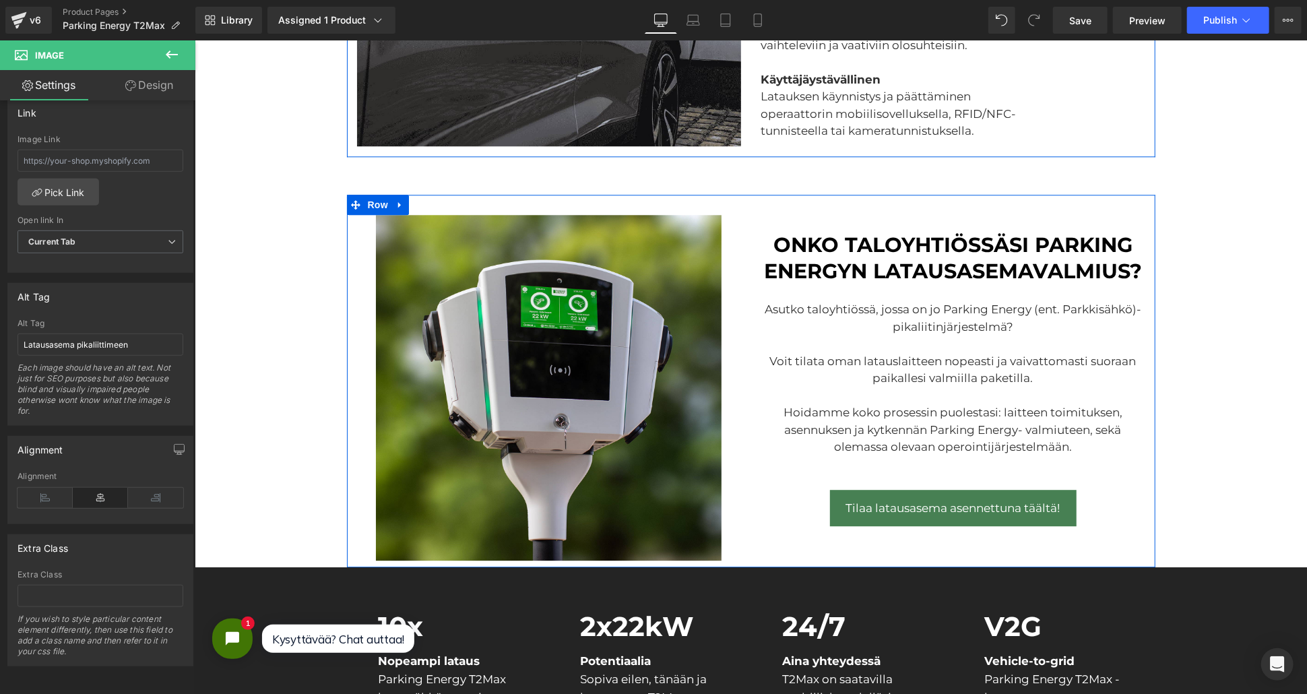
click at [794, 544] on div "Image onko taloyhtiössäsi parking energyn latausasemavalmius? Heading Asutko ta…" at bounding box center [750, 380] width 808 height 373
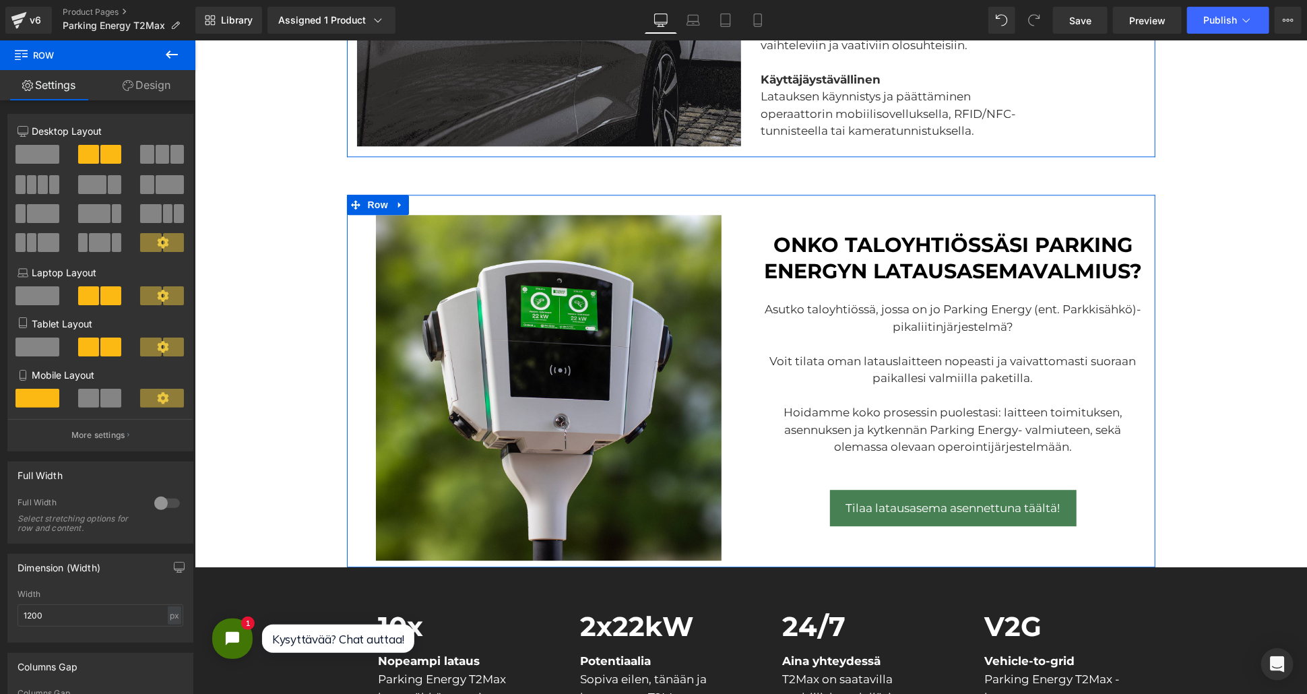
drag, startPoint x: 136, startPoint y: 92, endPoint x: 111, endPoint y: 157, distance: 69.3
click at [136, 92] on link "Design" at bounding box center [147, 85] width 98 height 30
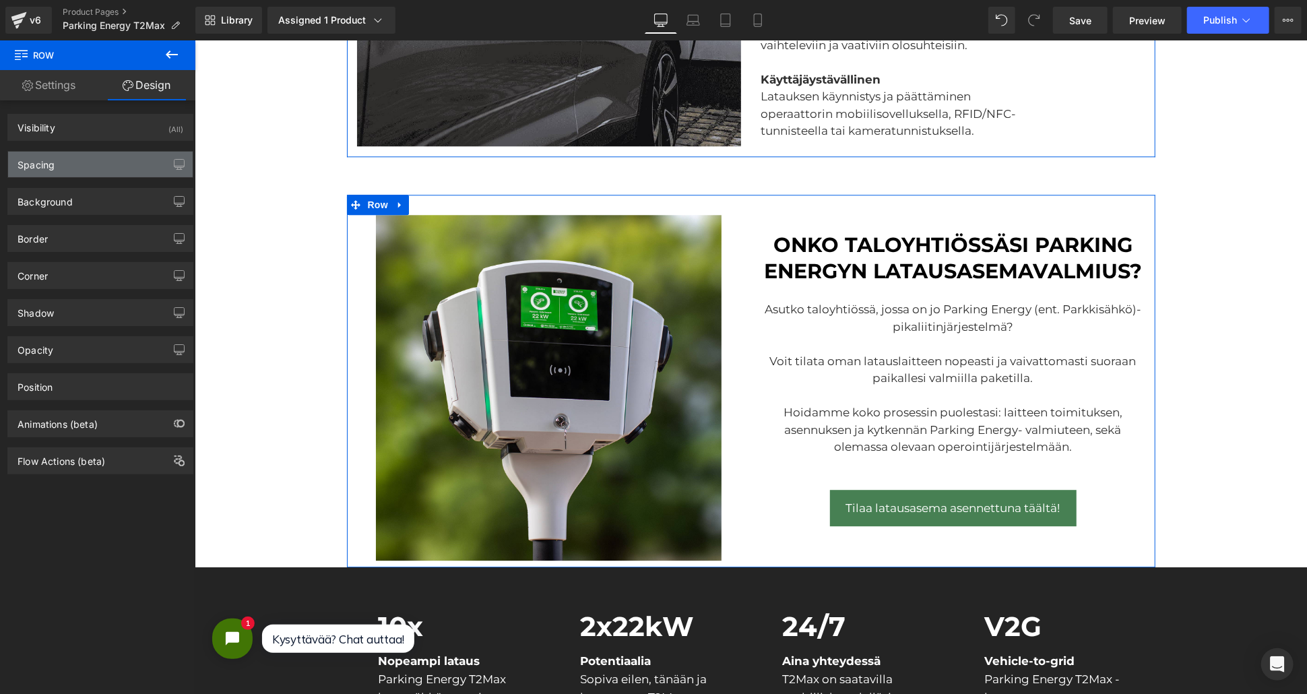
type input "0"
type input "30"
type input "0"
type input "10"
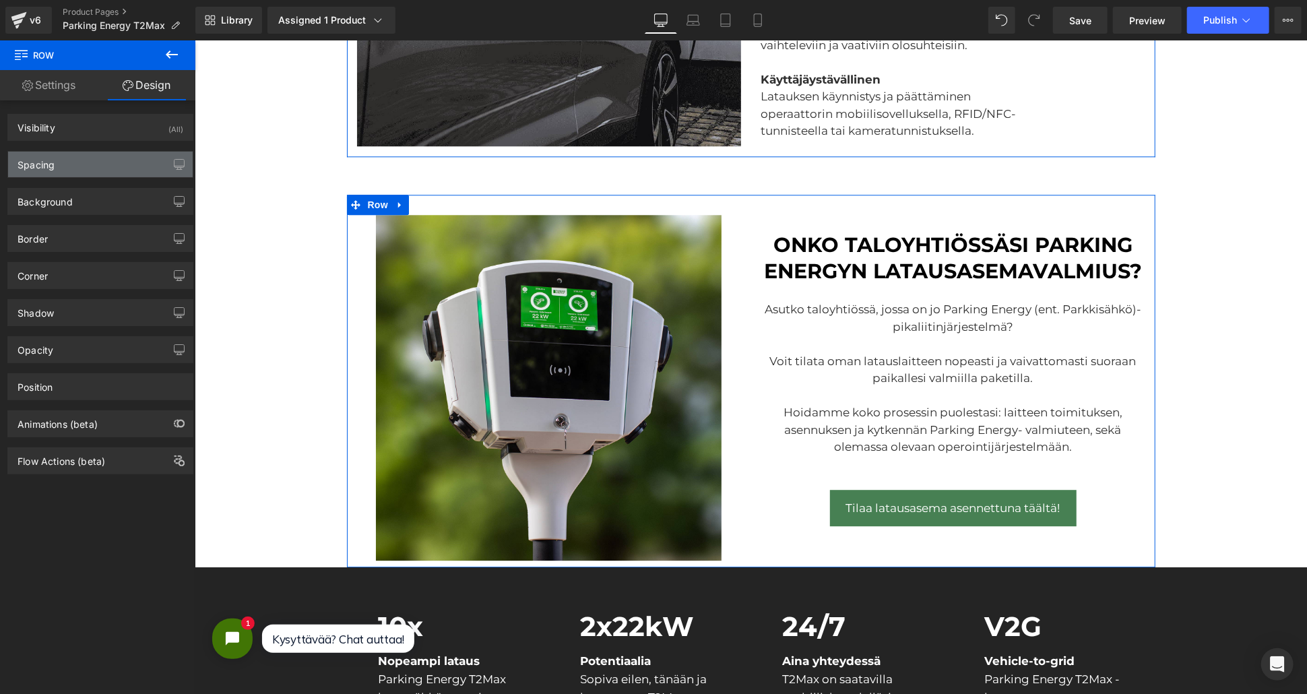
type input "0"
click at [111, 157] on div "Spacing" at bounding box center [100, 165] width 185 height 26
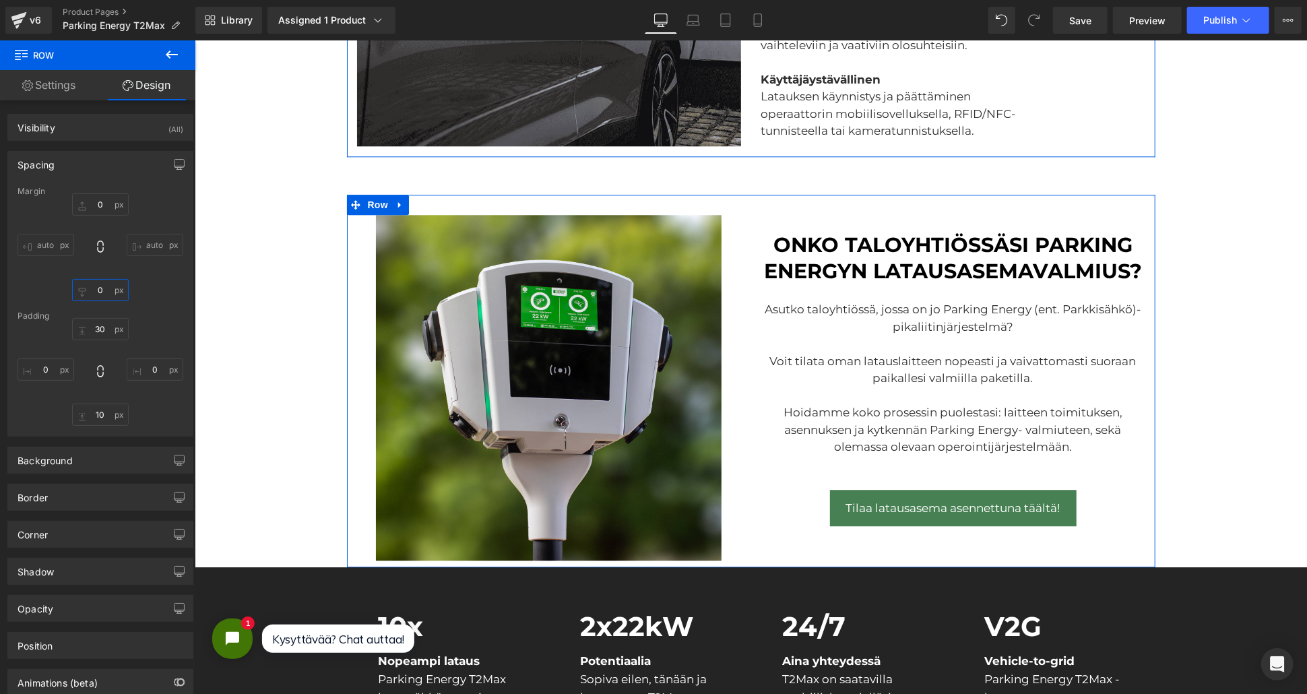
click at [99, 291] on input "0" at bounding box center [100, 290] width 57 height 22
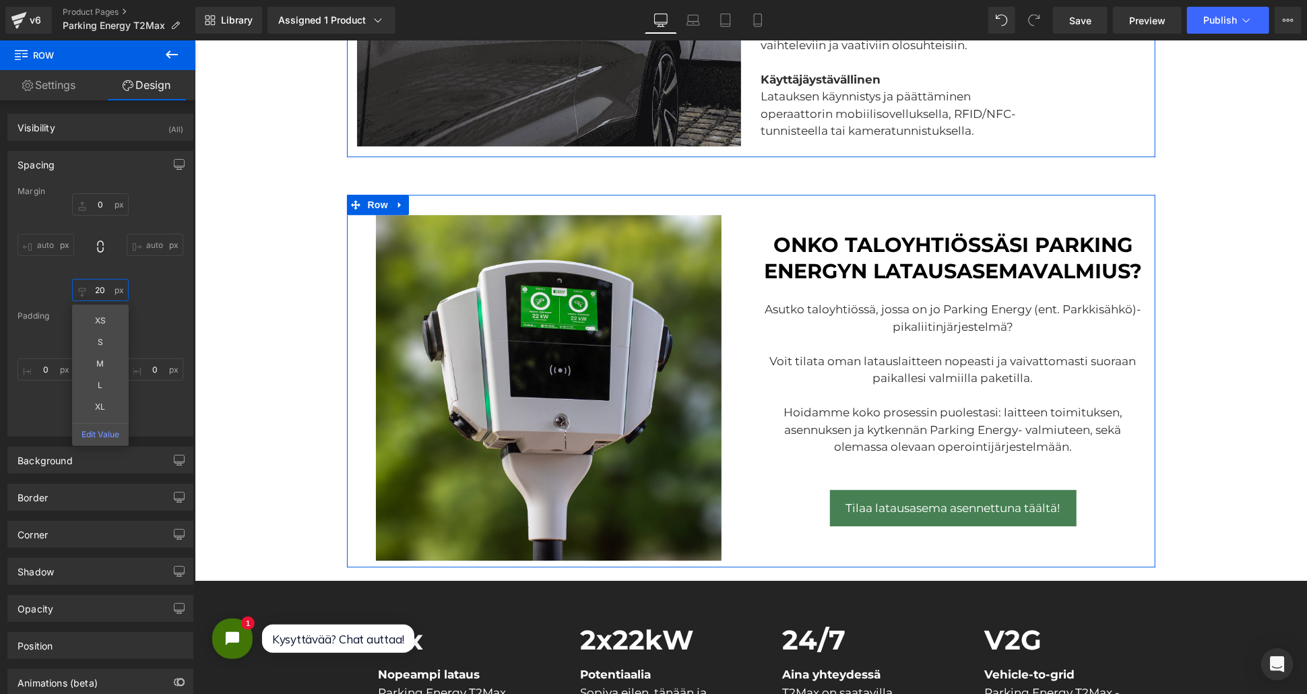
type input "20"
click at [151, 204] on div "0px 0 auto auto 20 20 XS S M L XL Edit Value auto auto" at bounding box center [101, 247] width 166 height 108
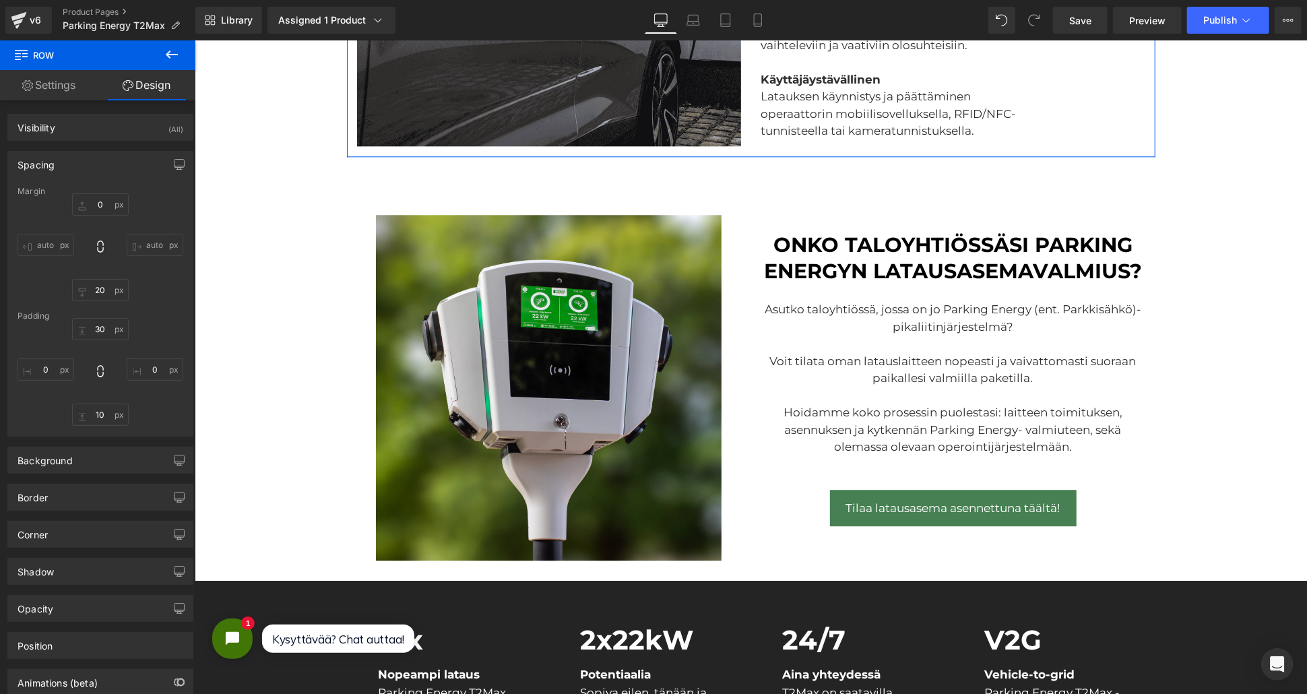
scroll to position [1840, 0]
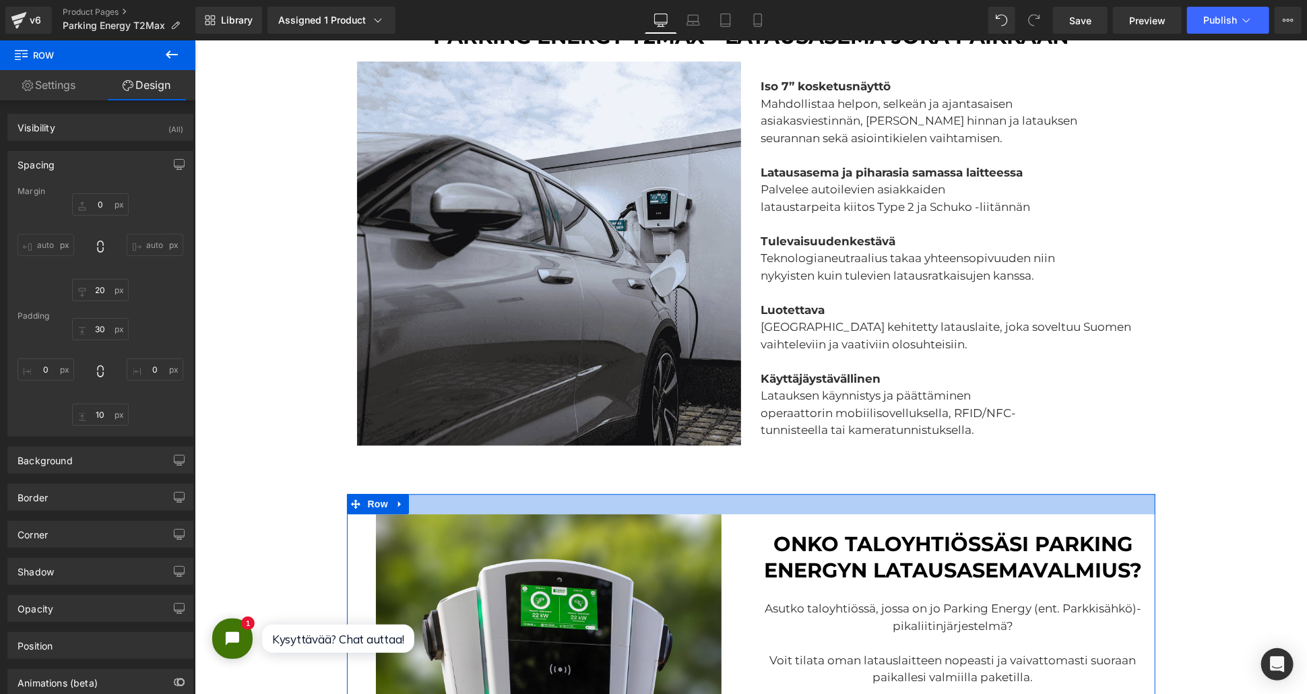
click at [587, 502] on div at bounding box center [750, 503] width 808 height 20
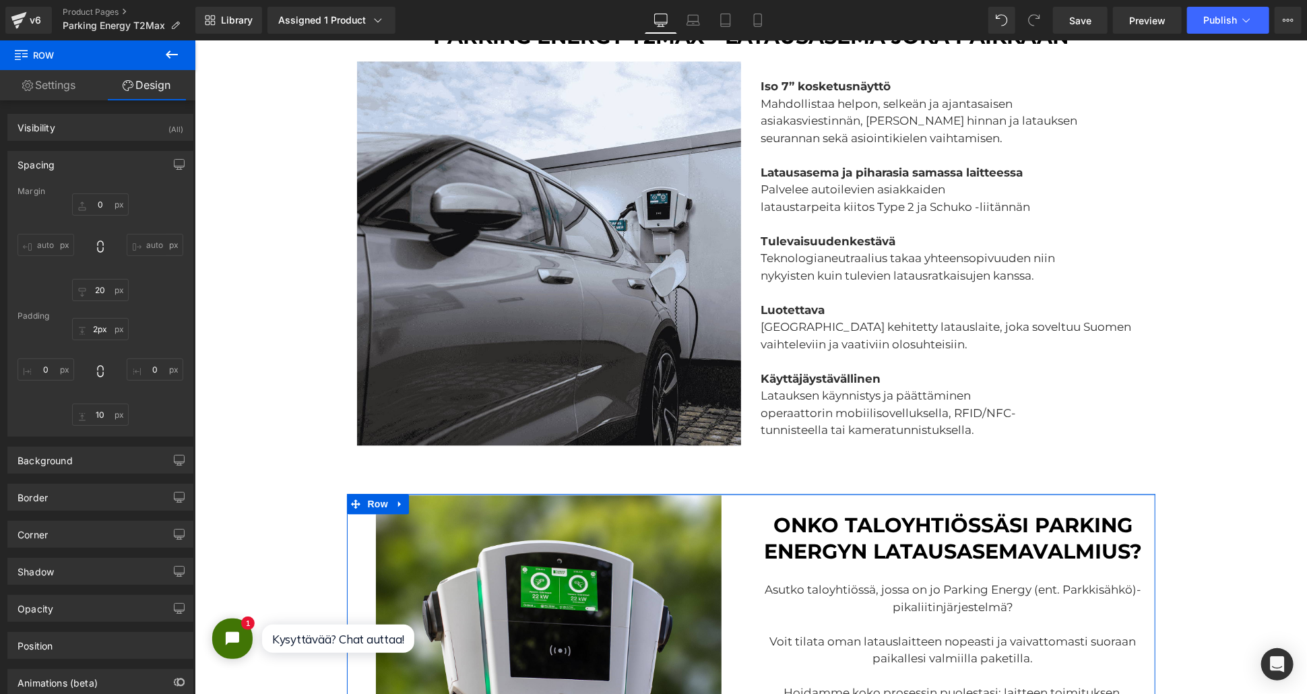
type input "0px"
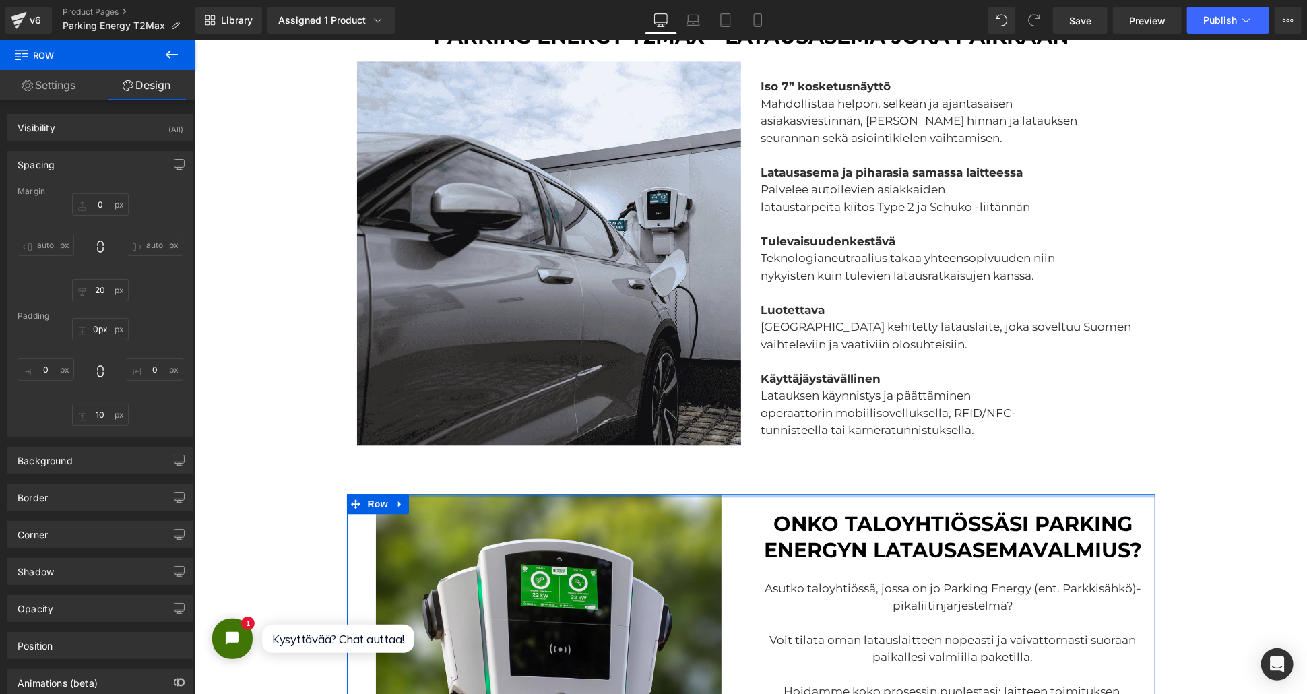
drag, startPoint x: 585, startPoint y: 504, endPoint x: 584, endPoint y: 482, distance: 21.6
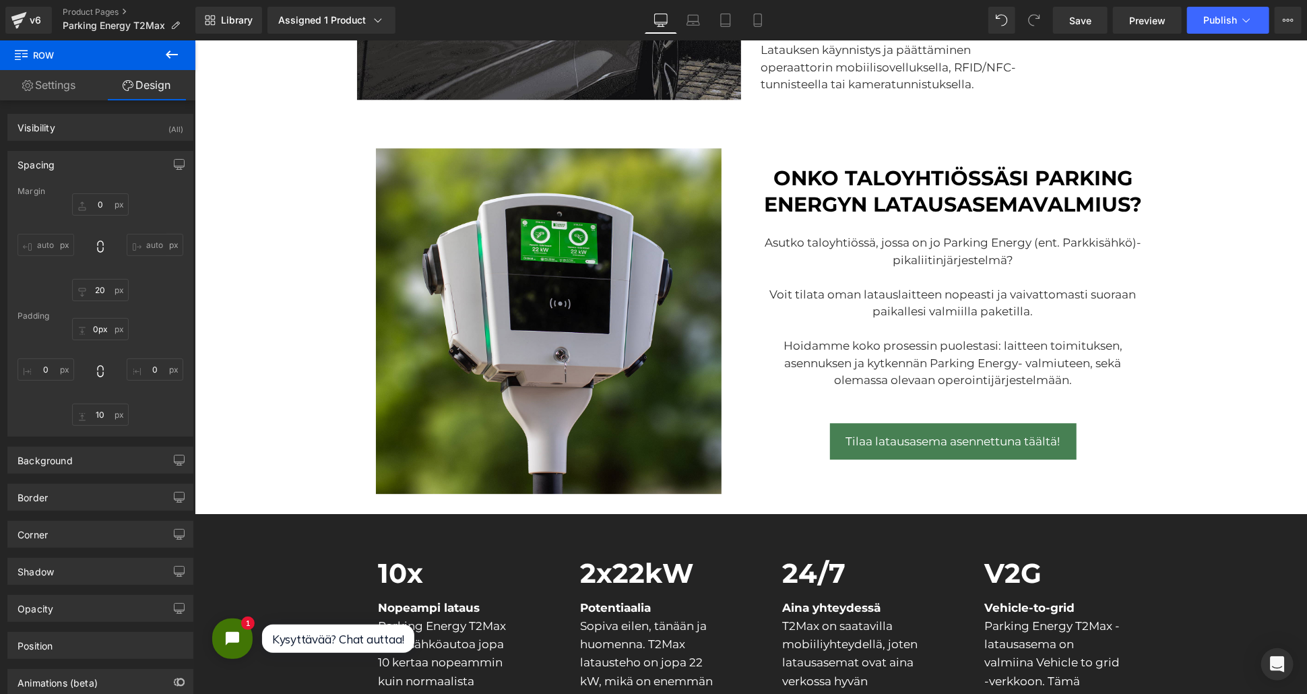
scroll to position [2064, 0]
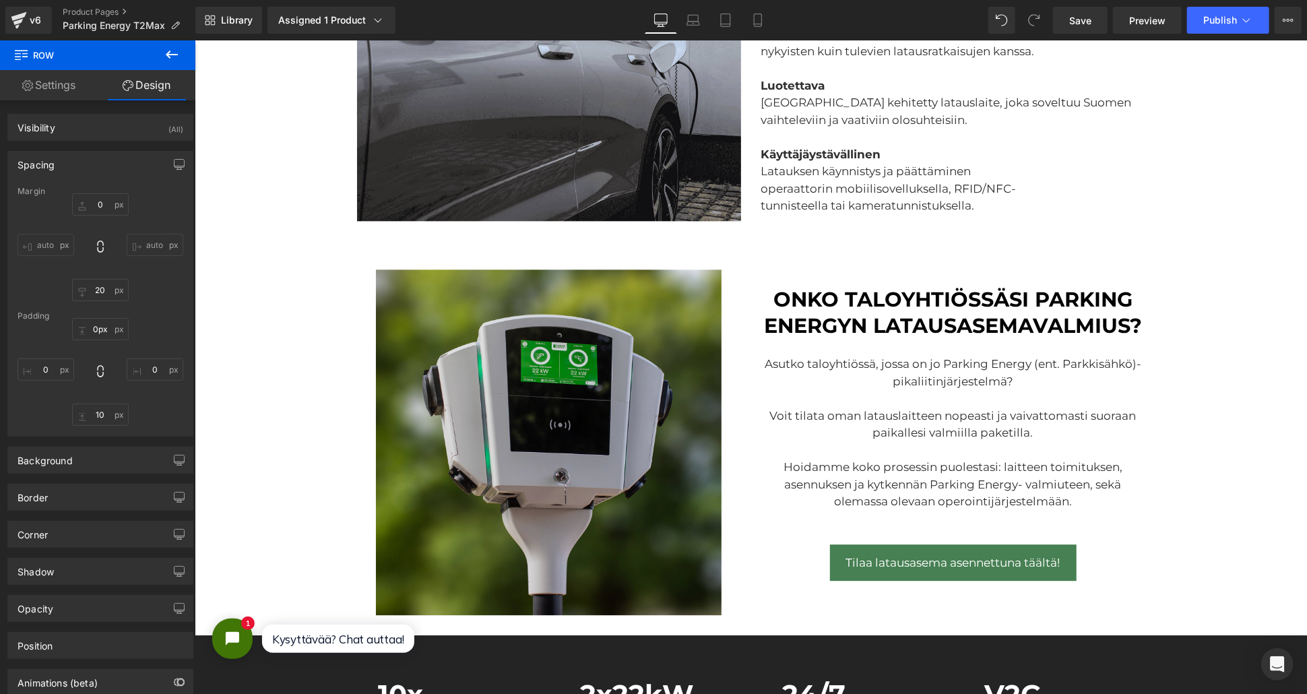
click at [505, 398] on img at bounding box center [548, 442] width 346 height 346
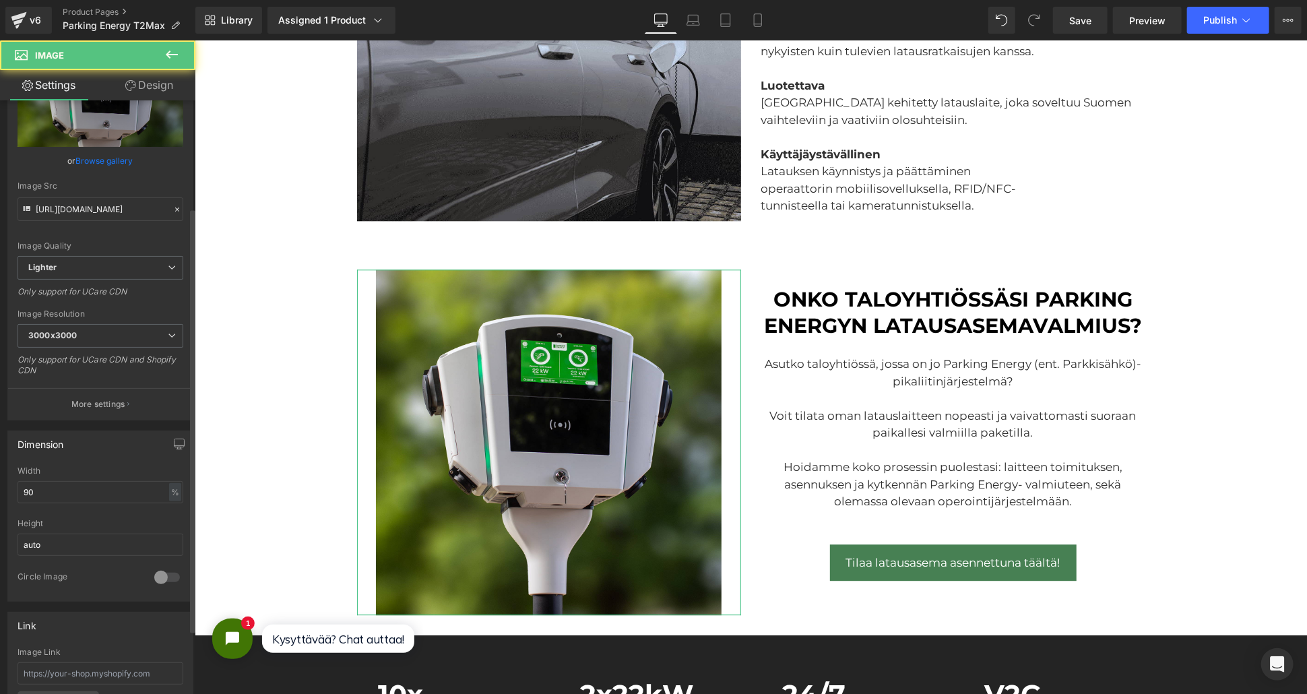
scroll to position [150, 0]
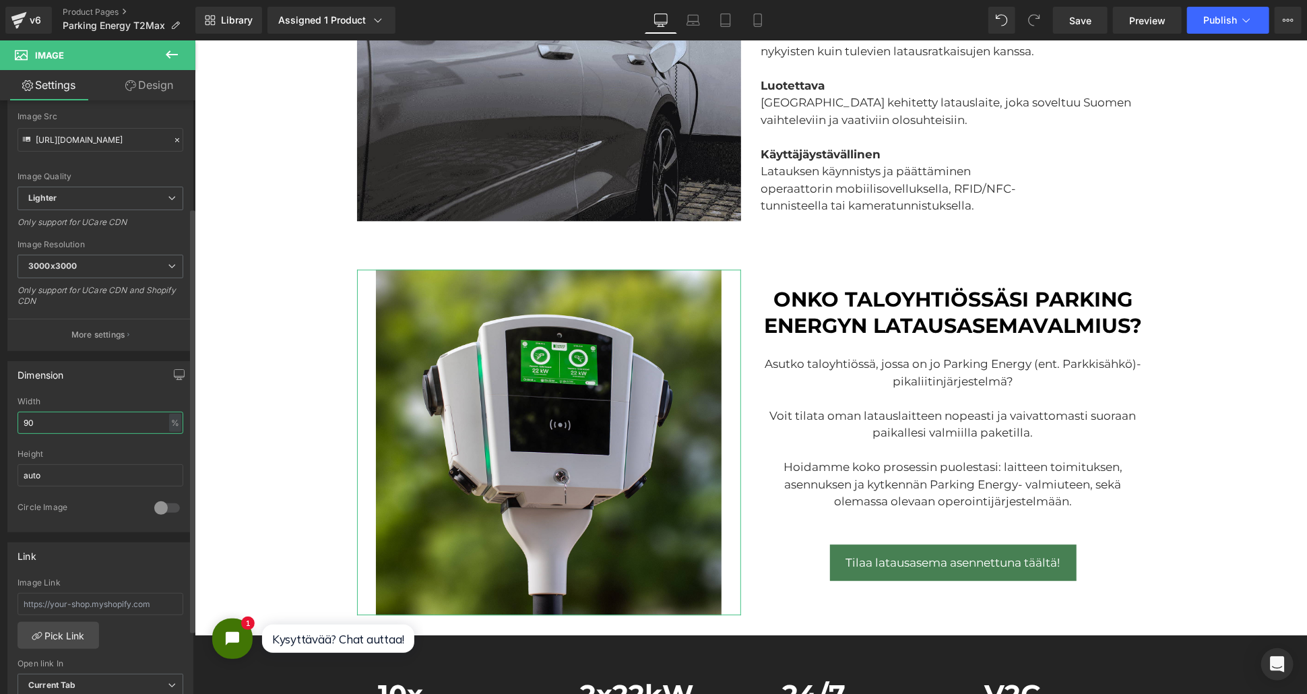
click at [67, 424] on input "90" at bounding box center [101, 423] width 166 height 22
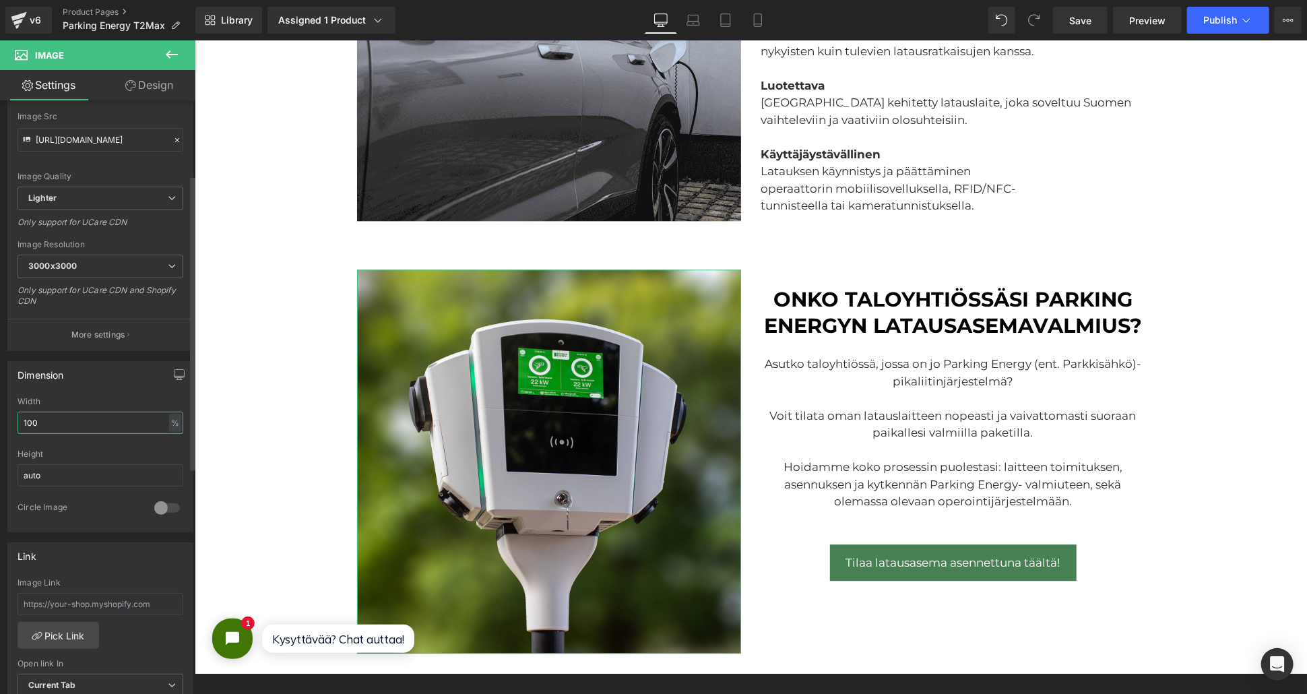
type input "100"
click at [75, 385] on div "Dimension" at bounding box center [100, 375] width 185 height 26
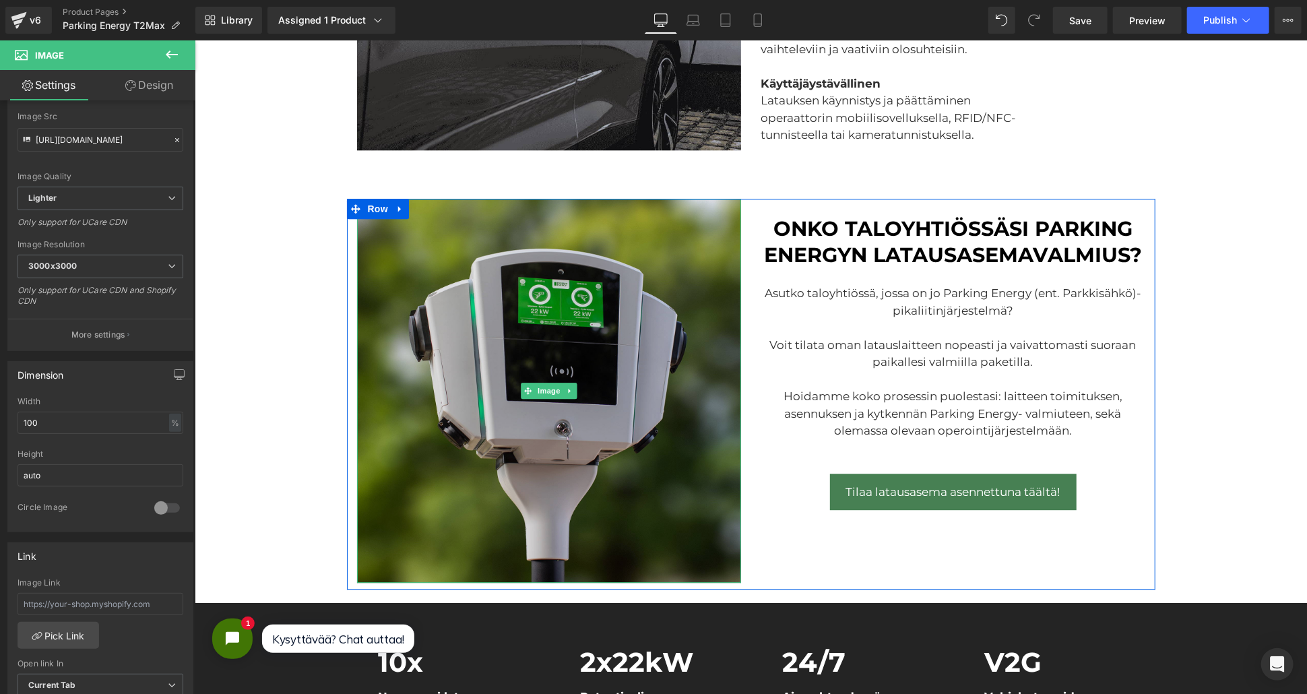
scroll to position [2139, 0]
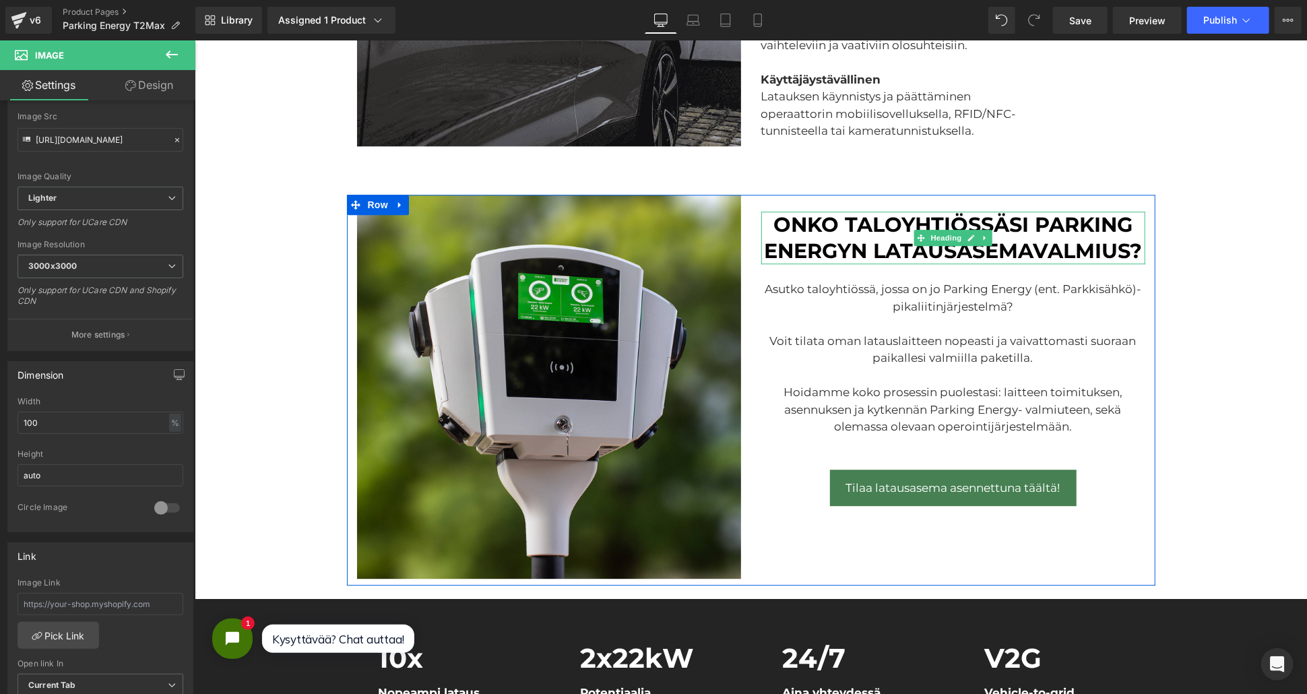
click at [763, 218] on h3 "onko taloyhtiössäsi parking energyn latausasemavalmius?" at bounding box center [953, 237] width 384 height 53
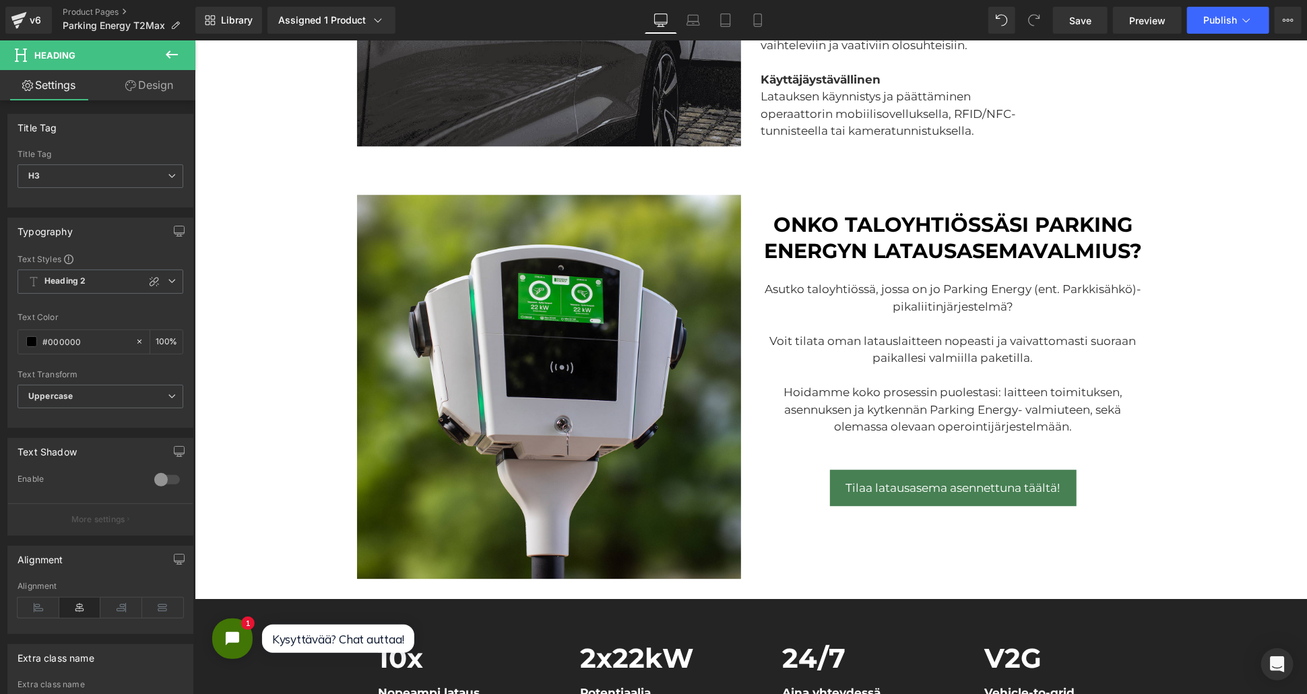
click at [148, 86] on link "Design" at bounding box center [149, 85] width 98 height 30
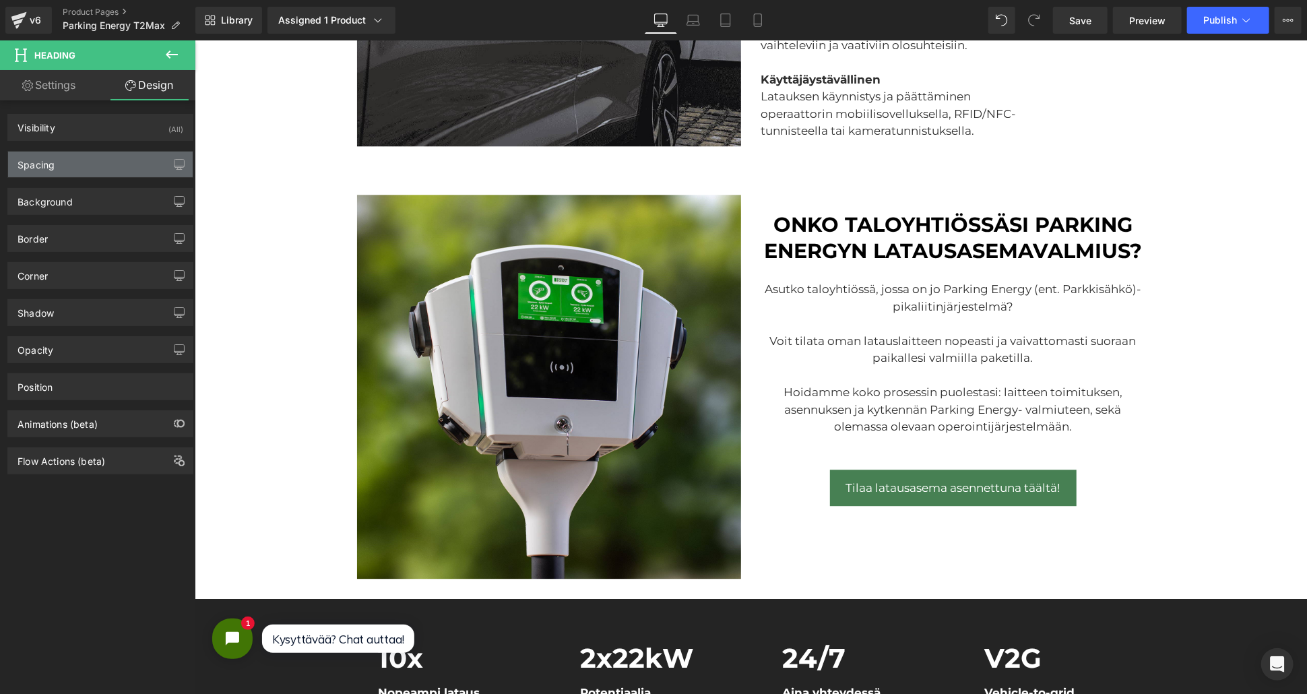
click at [96, 168] on div "Spacing" at bounding box center [100, 165] width 185 height 26
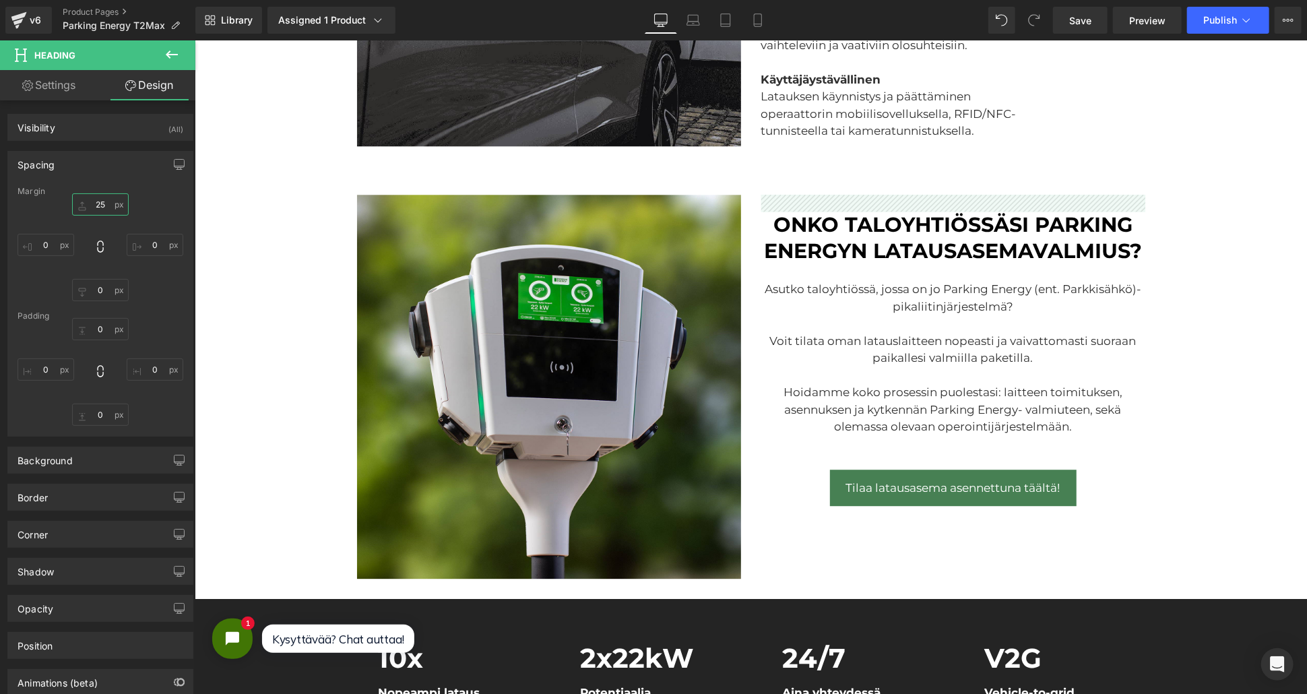
click at [91, 200] on input "25" at bounding box center [100, 204] width 57 height 22
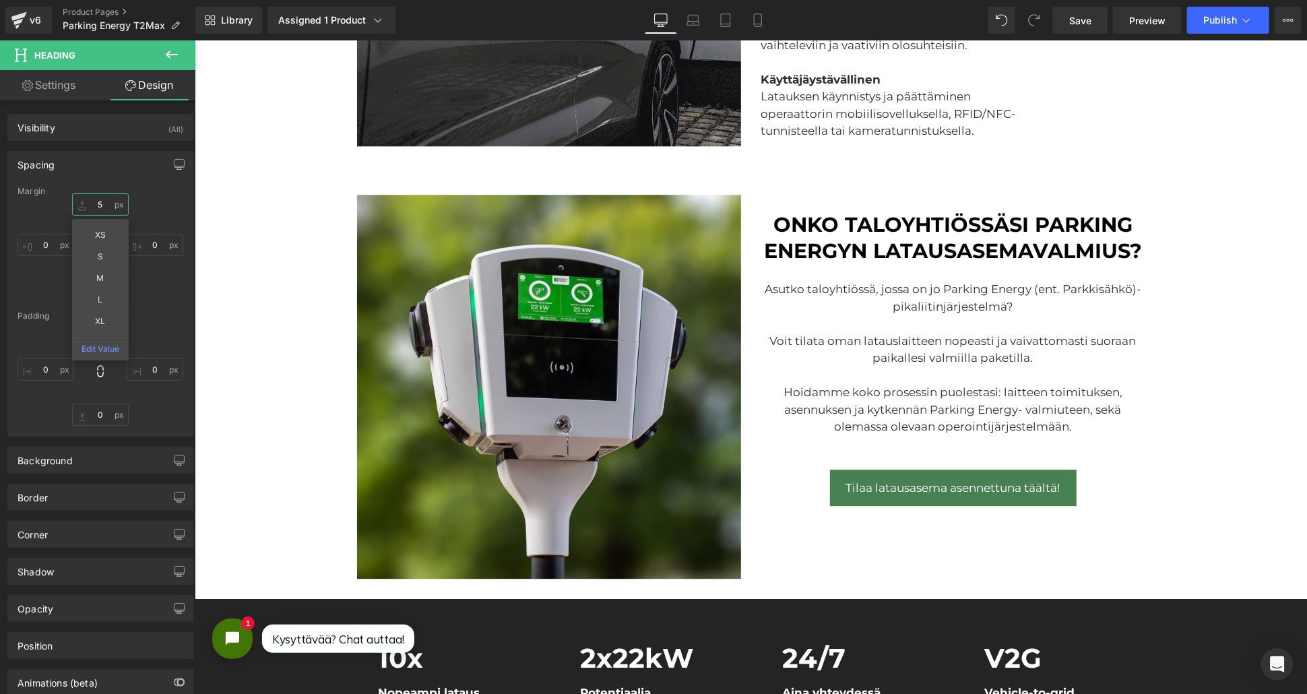
type input "50"
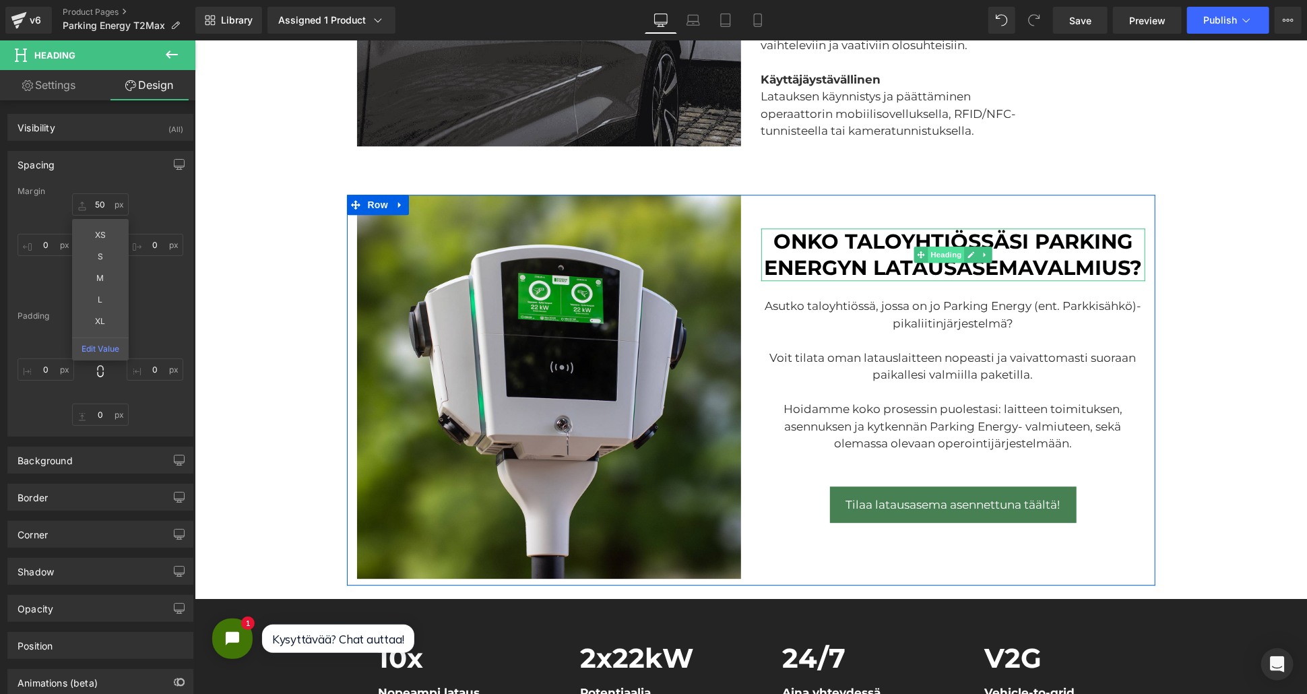
click at [945, 251] on span "Heading" at bounding box center [945, 254] width 36 height 16
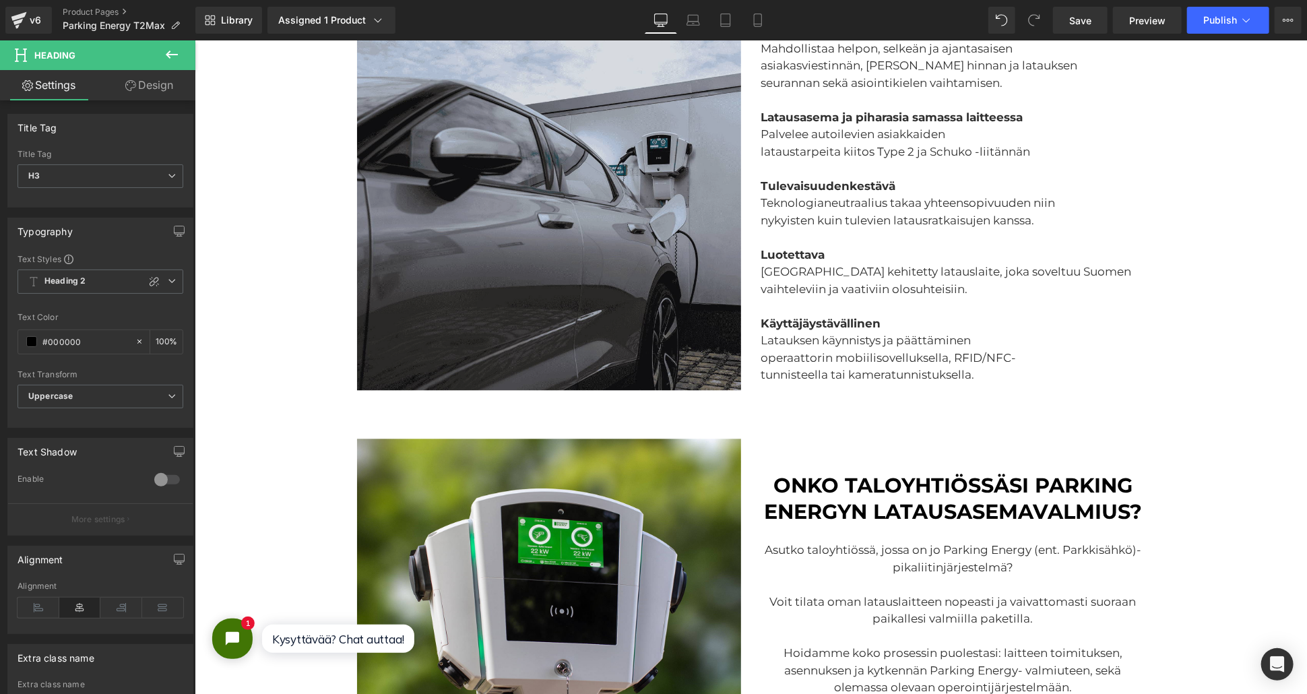
scroll to position [1765, 0]
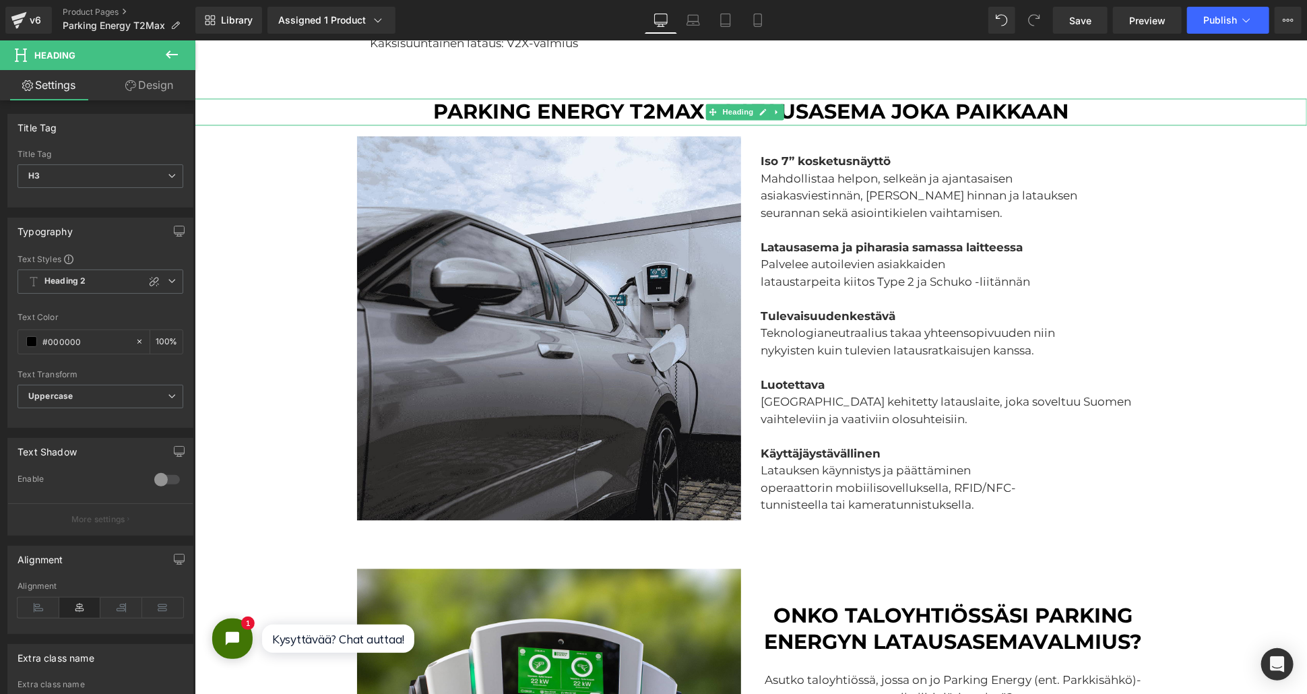
click at [594, 118] on h2 "Parking Energy t2max - latausasema joka paikkaan" at bounding box center [750, 111] width 1112 height 26
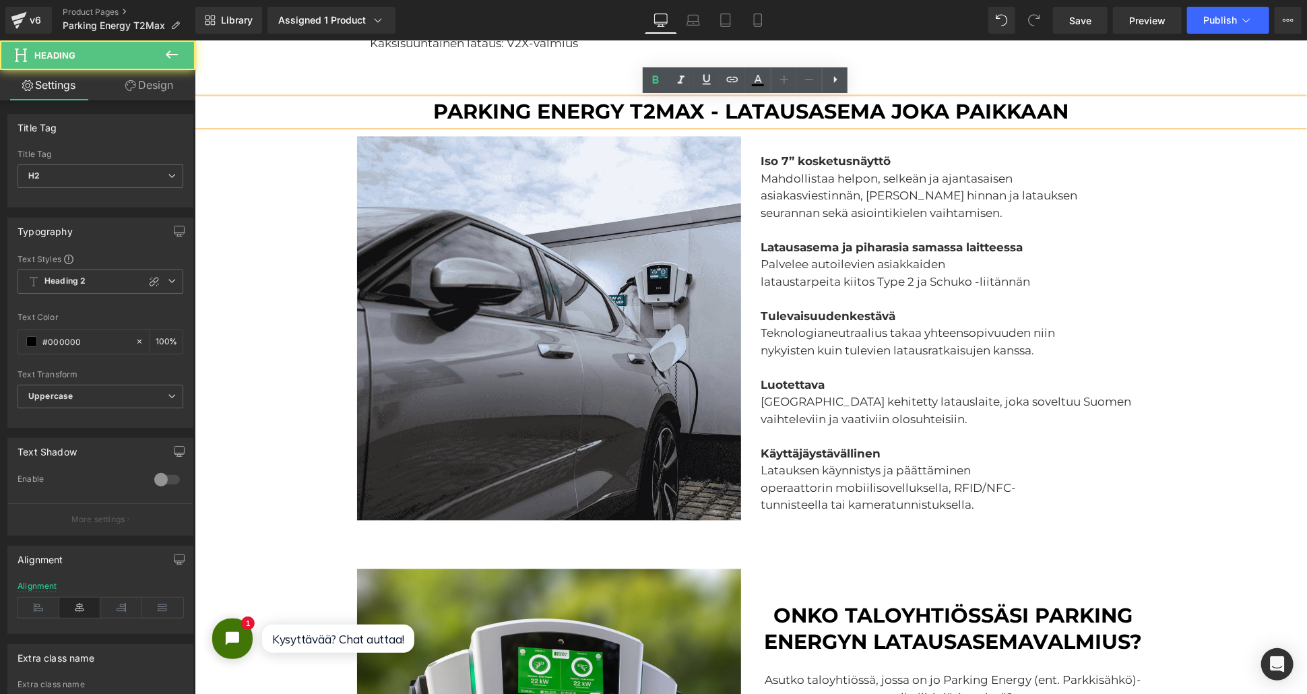
scroll to position [2064, 0]
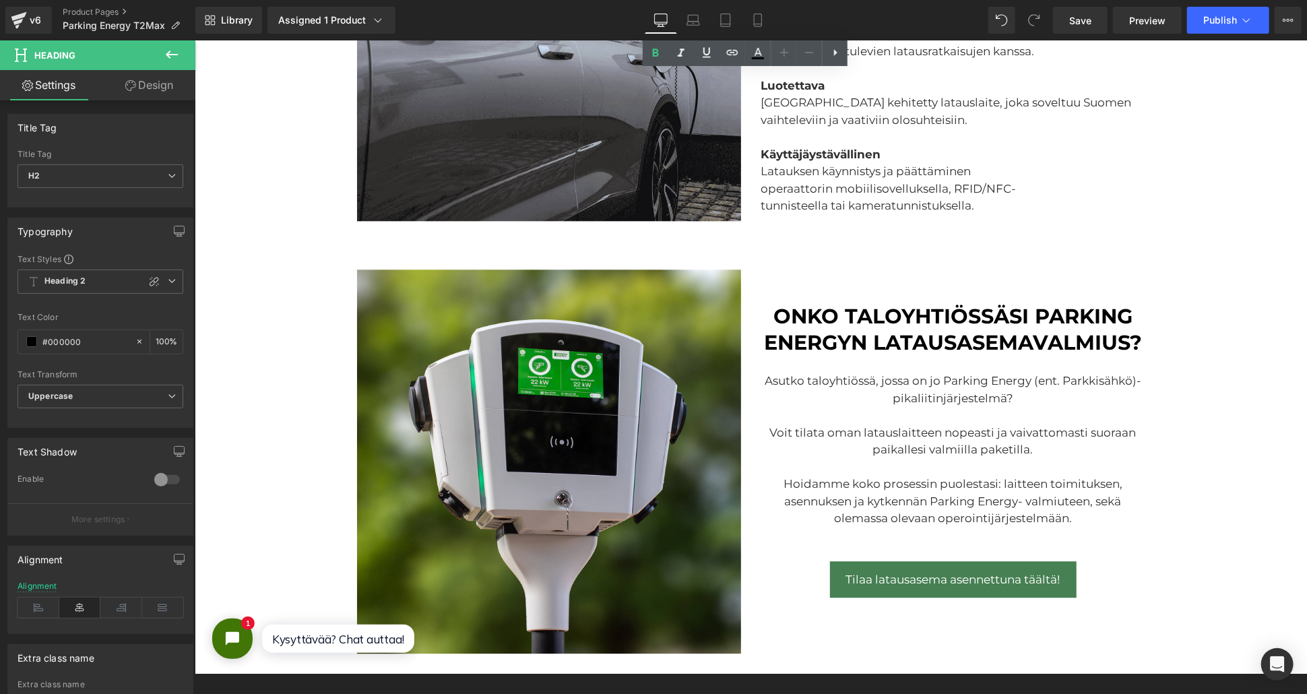
click at [847, 328] on h3 "onko taloyhtiössäsi parking energyn latausasemavalmius?" at bounding box center [953, 328] width 384 height 53
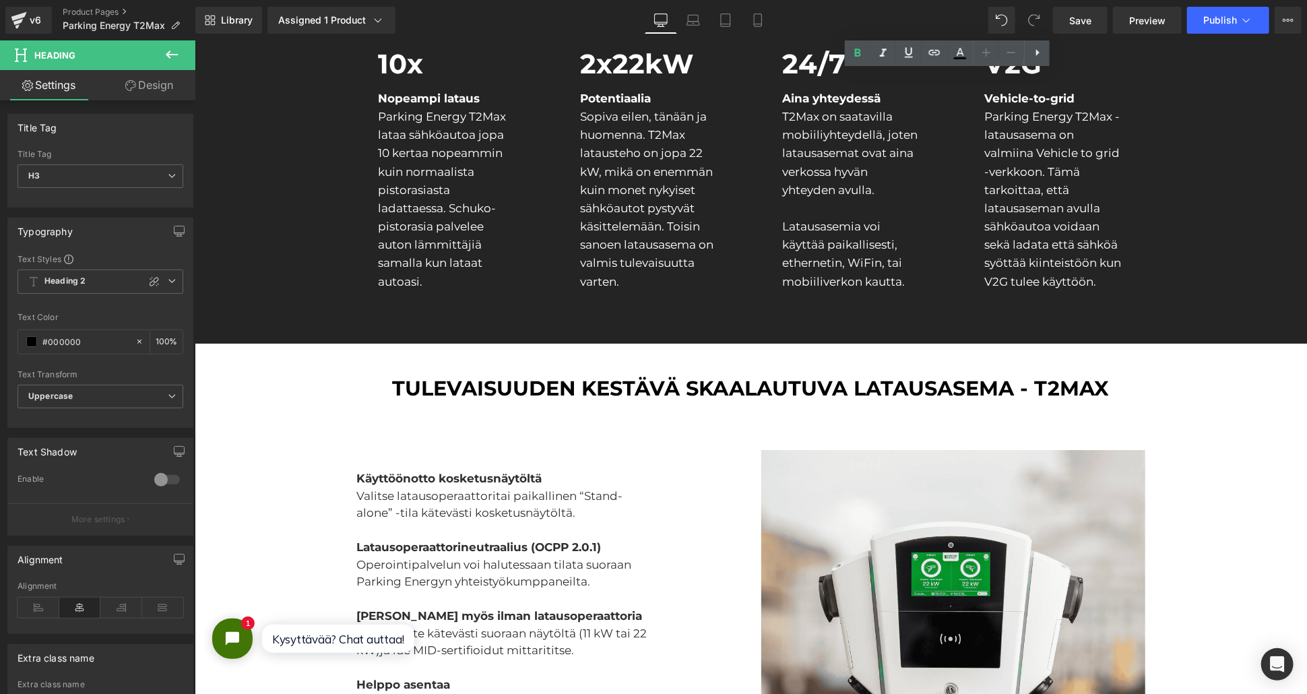
scroll to position [2738, 0]
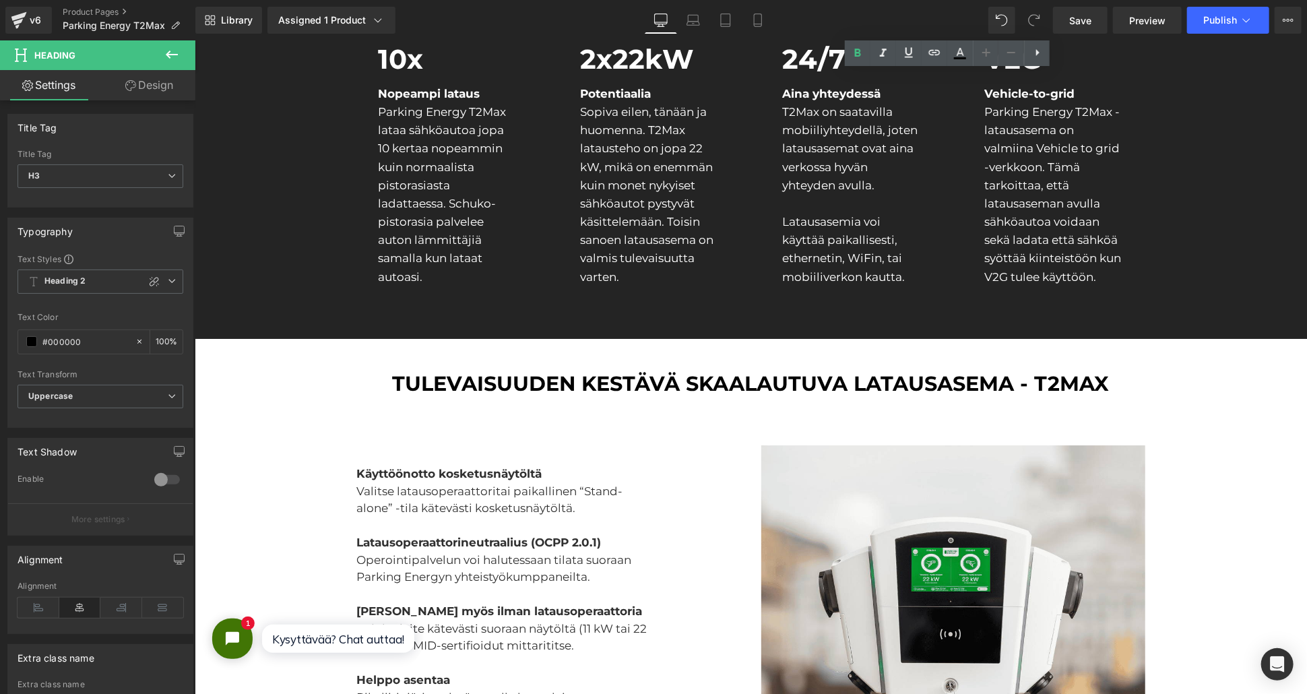
click at [661, 386] on h2 "Tulevaisuuden kestävä skaalautuva latausasema - T2max" at bounding box center [750, 383] width 1112 height 26
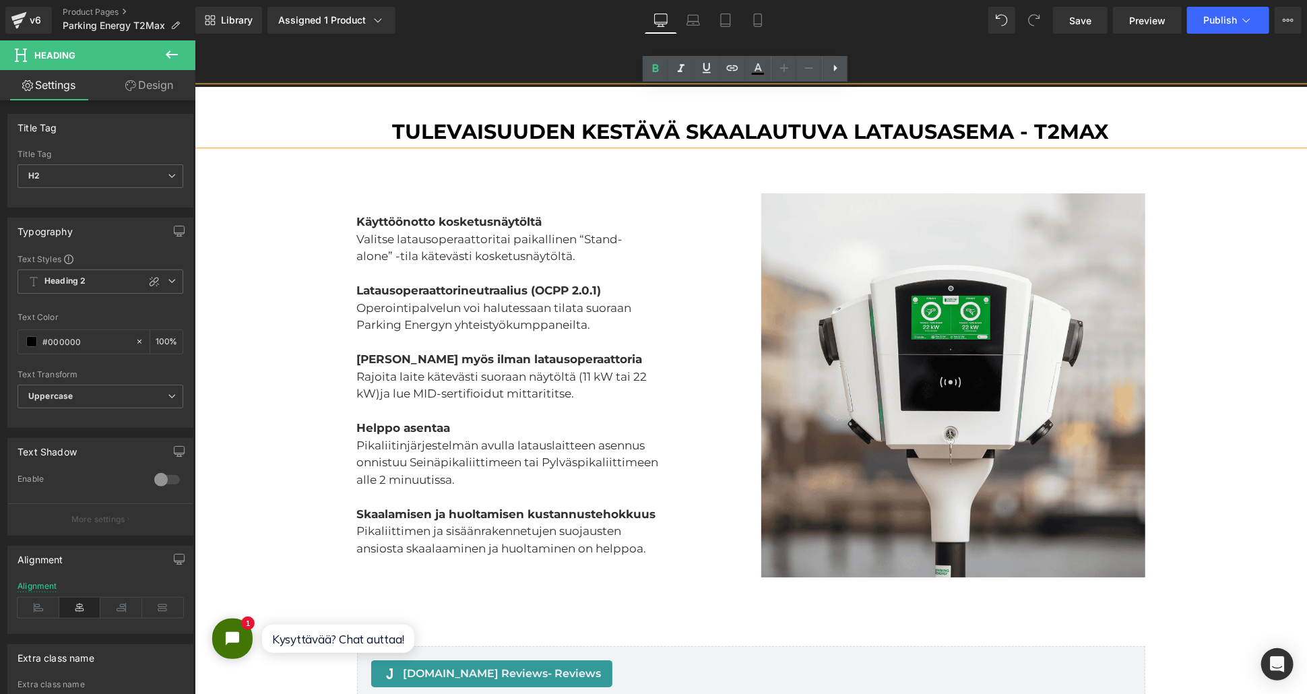
scroll to position [2887, 0]
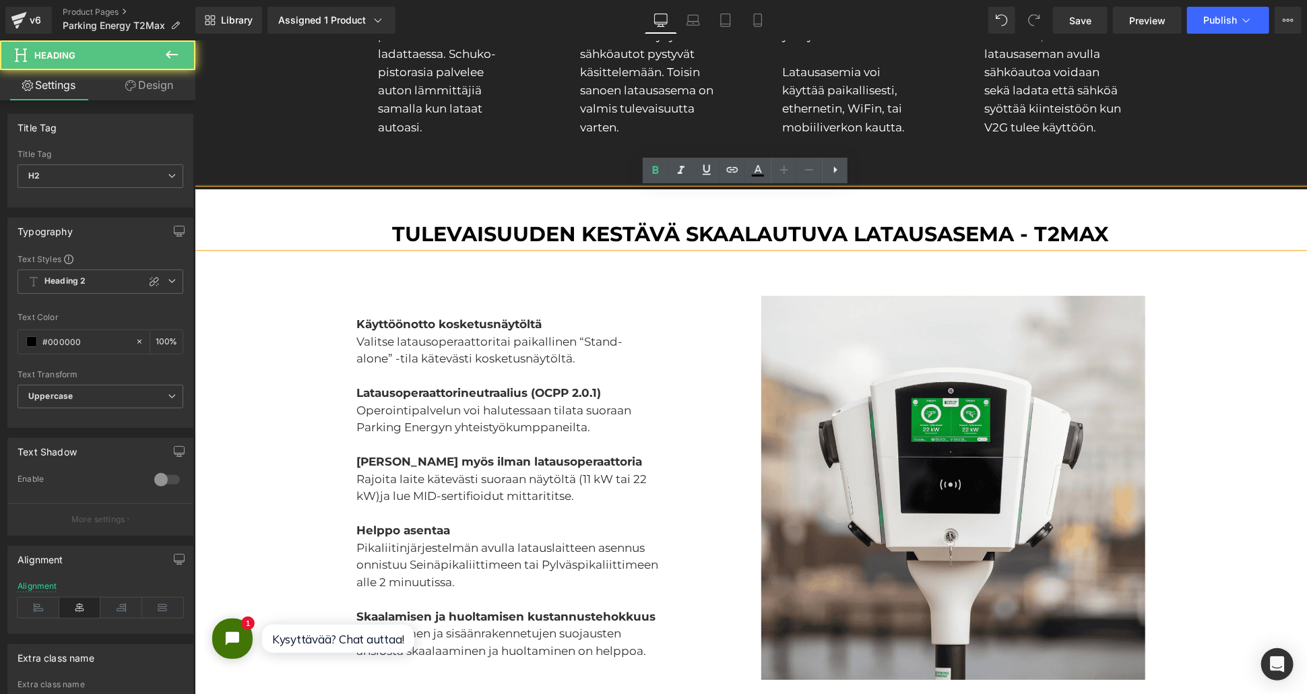
click at [535, 225] on h2 "Tulevaisuuden kestävä skaalautuva latausasema - T2max" at bounding box center [750, 233] width 1112 height 26
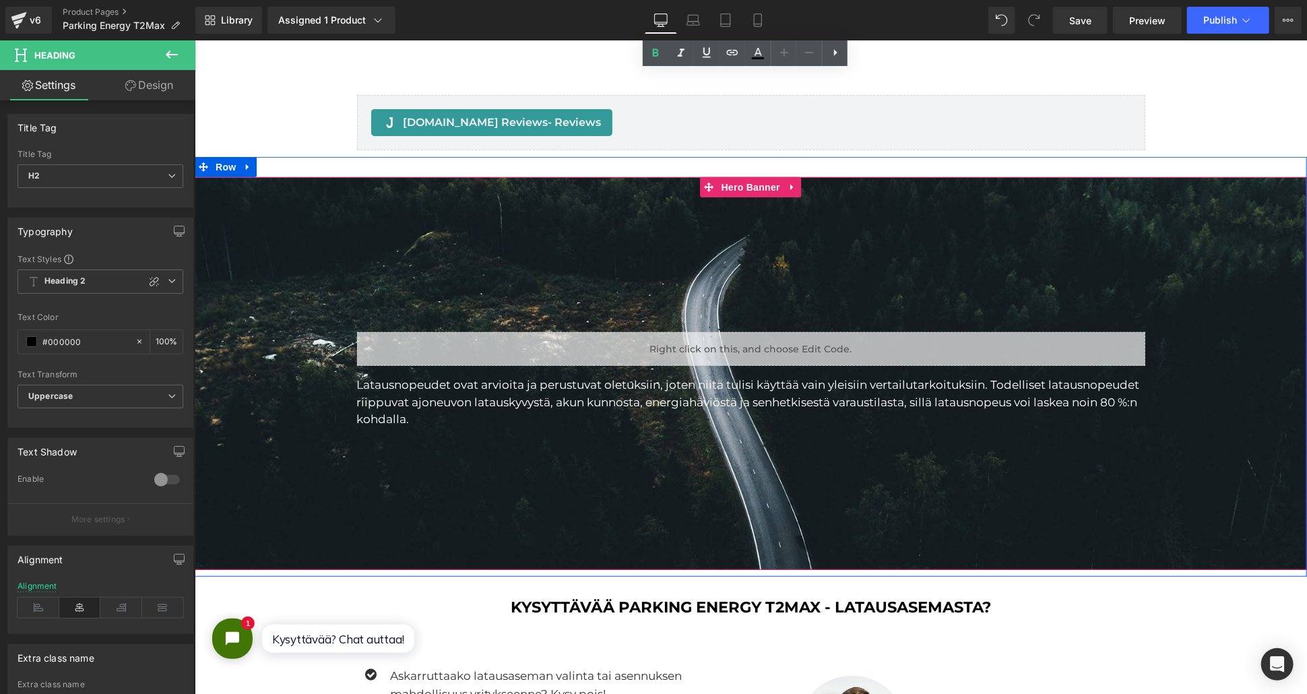
scroll to position [3711, 0]
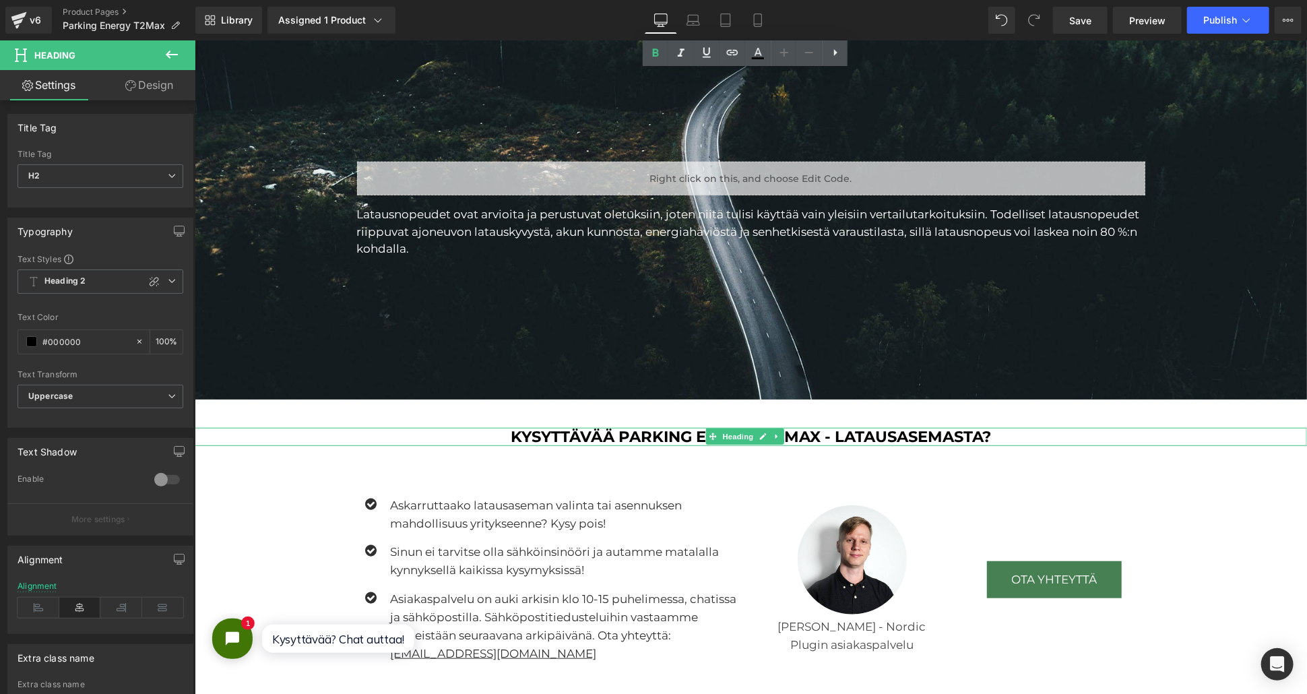
click at [618, 439] on h4 "kysyttävää Parking Energy T2Max - latausasemasta?" at bounding box center [750, 436] width 1112 height 18
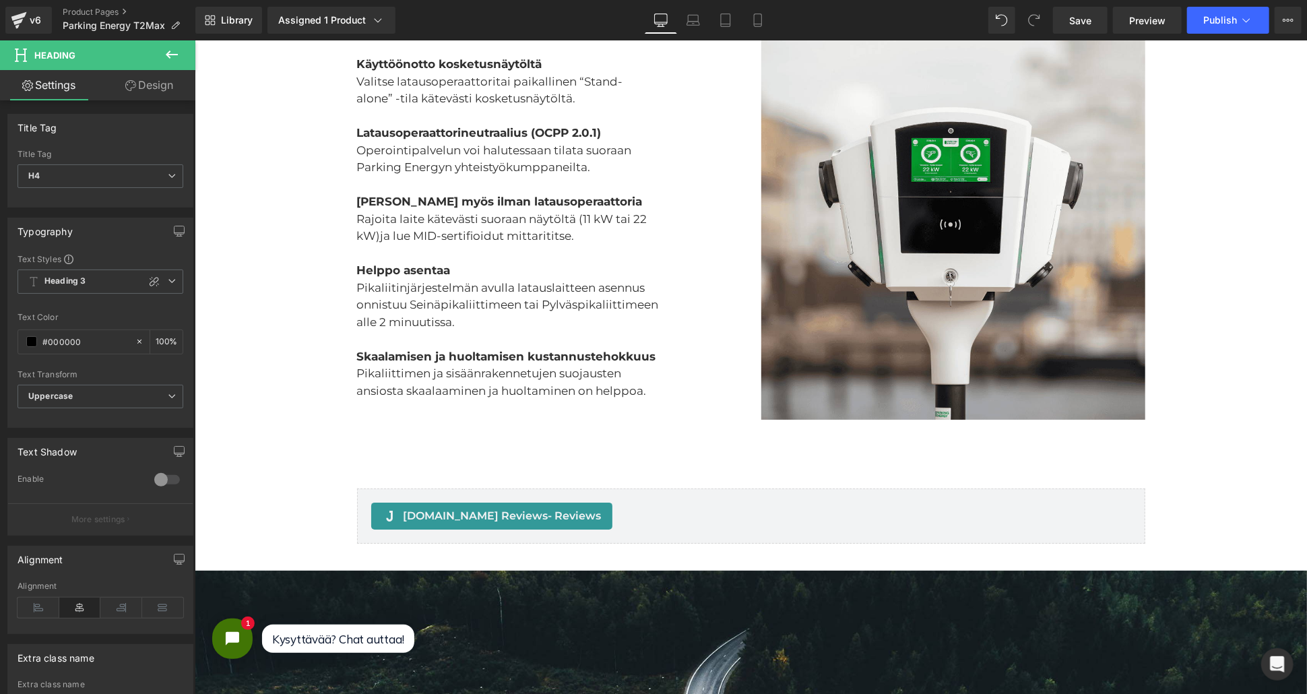
scroll to position [2962, 0]
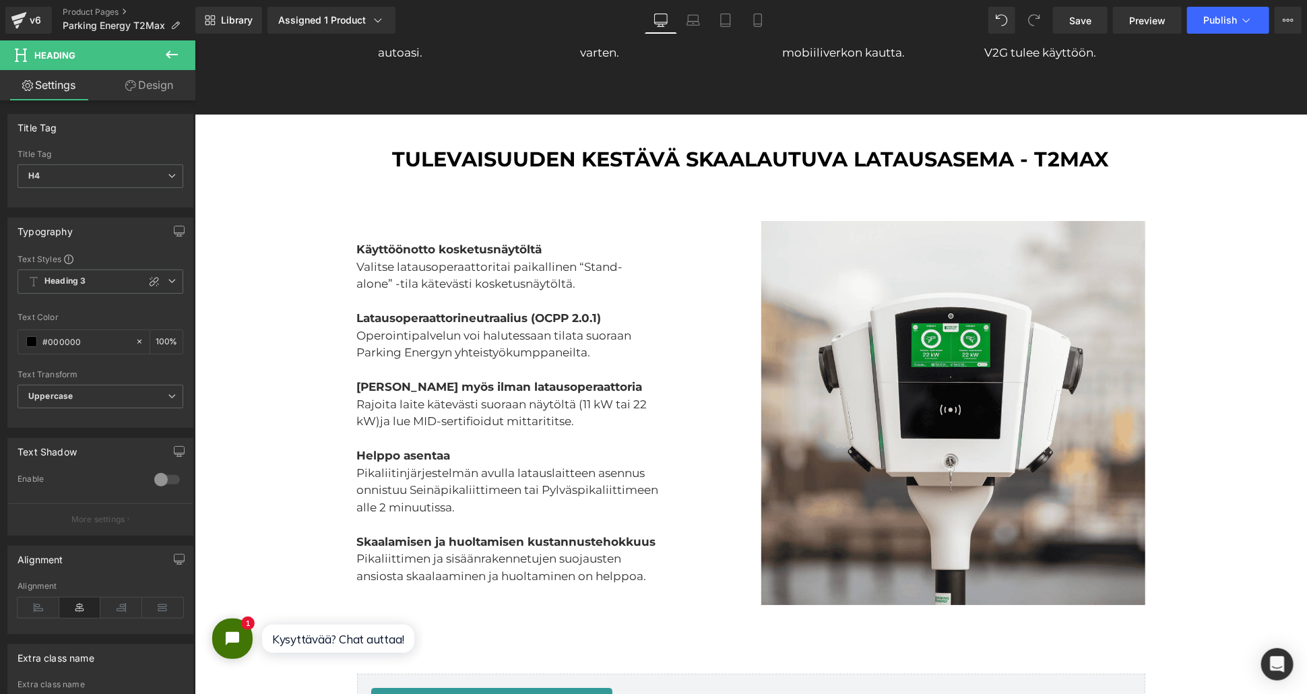
click at [591, 148] on h2 "Tulevaisuuden kestävä skaalautuva latausasema - T2max" at bounding box center [750, 158] width 1112 height 26
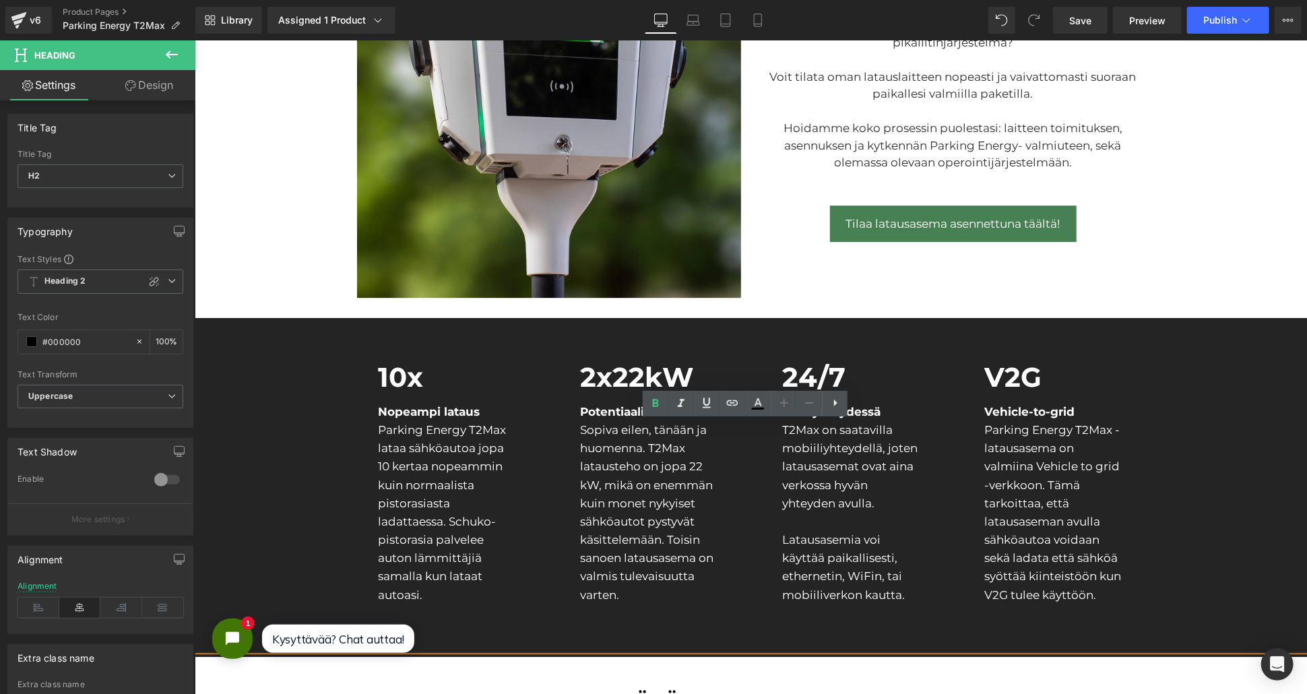
scroll to position [2663, 0]
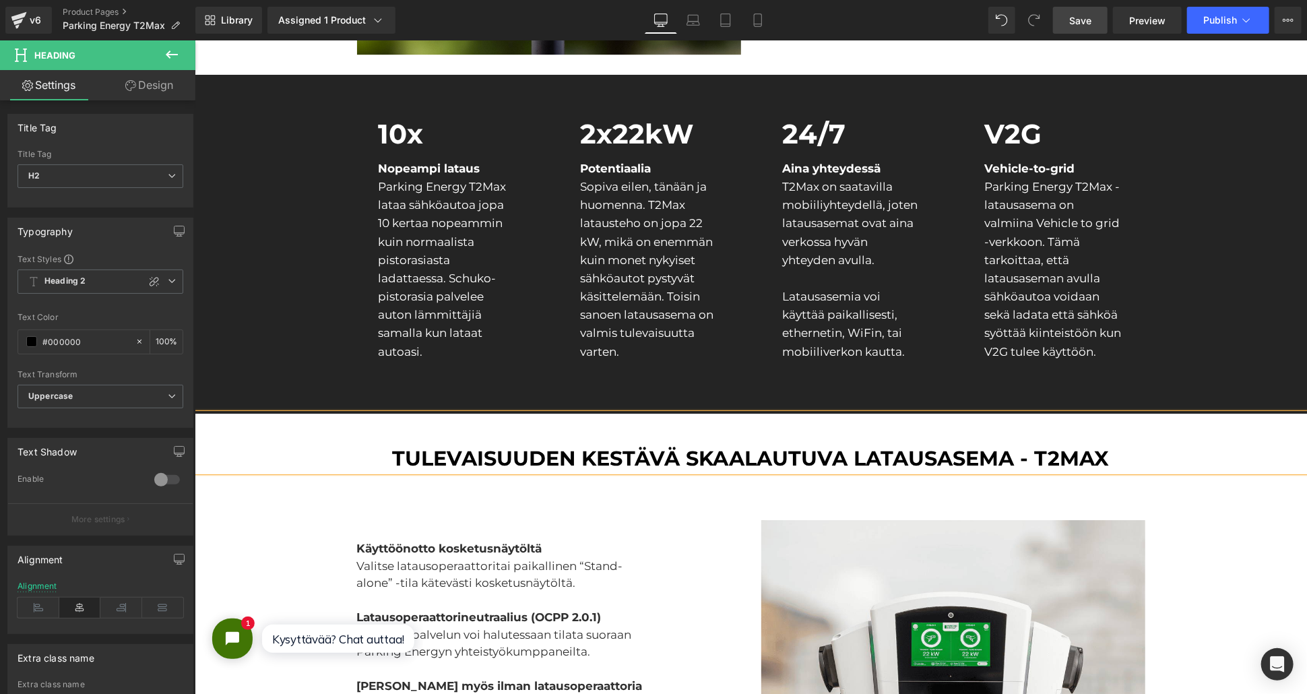
click at [1085, 27] on span "Save" at bounding box center [1080, 20] width 22 height 14
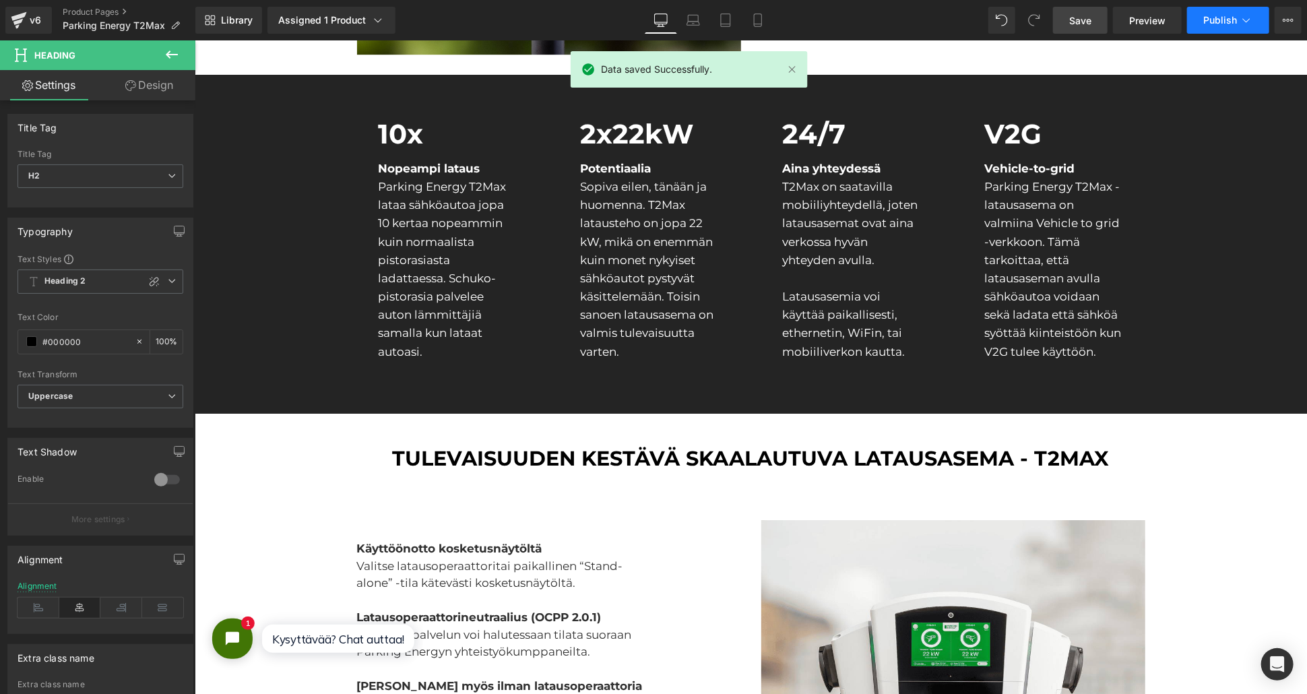
click at [1233, 15] on span "Publish" at bounding box center [1220, 20] width 34 height 11
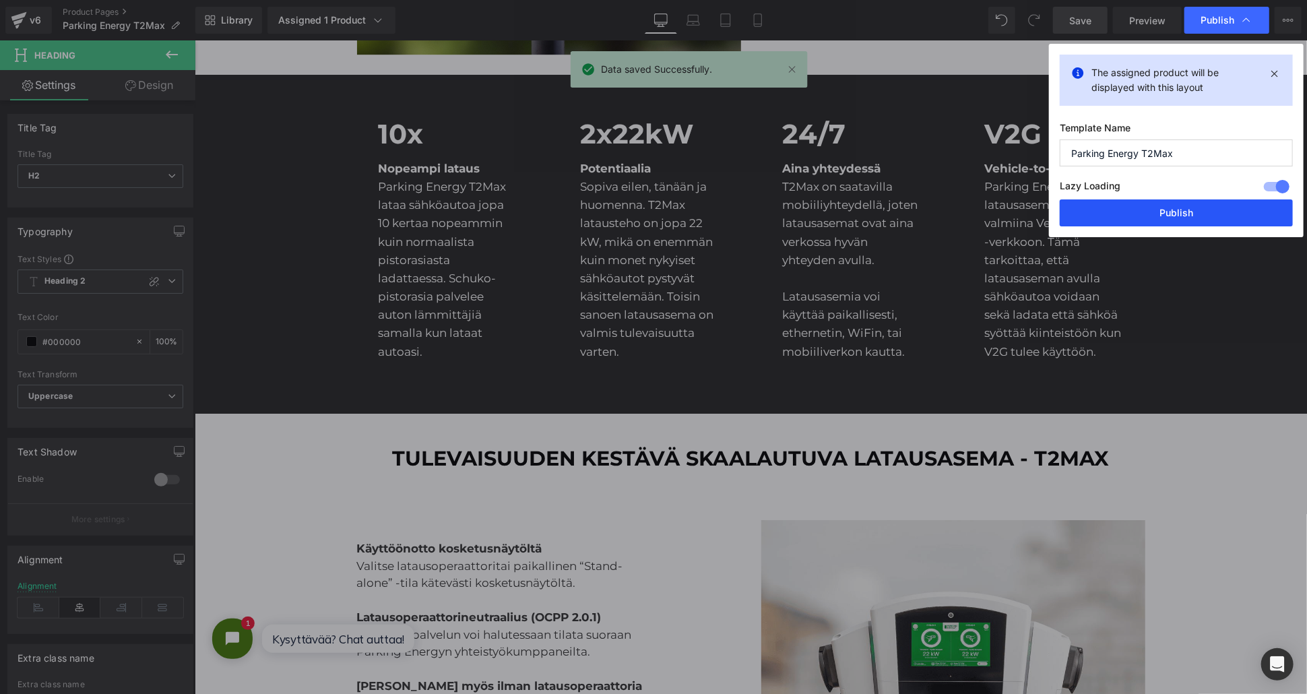
click at [1115, 211] on button "Publish" at bounding box center [1176, 212] width 233 height 27
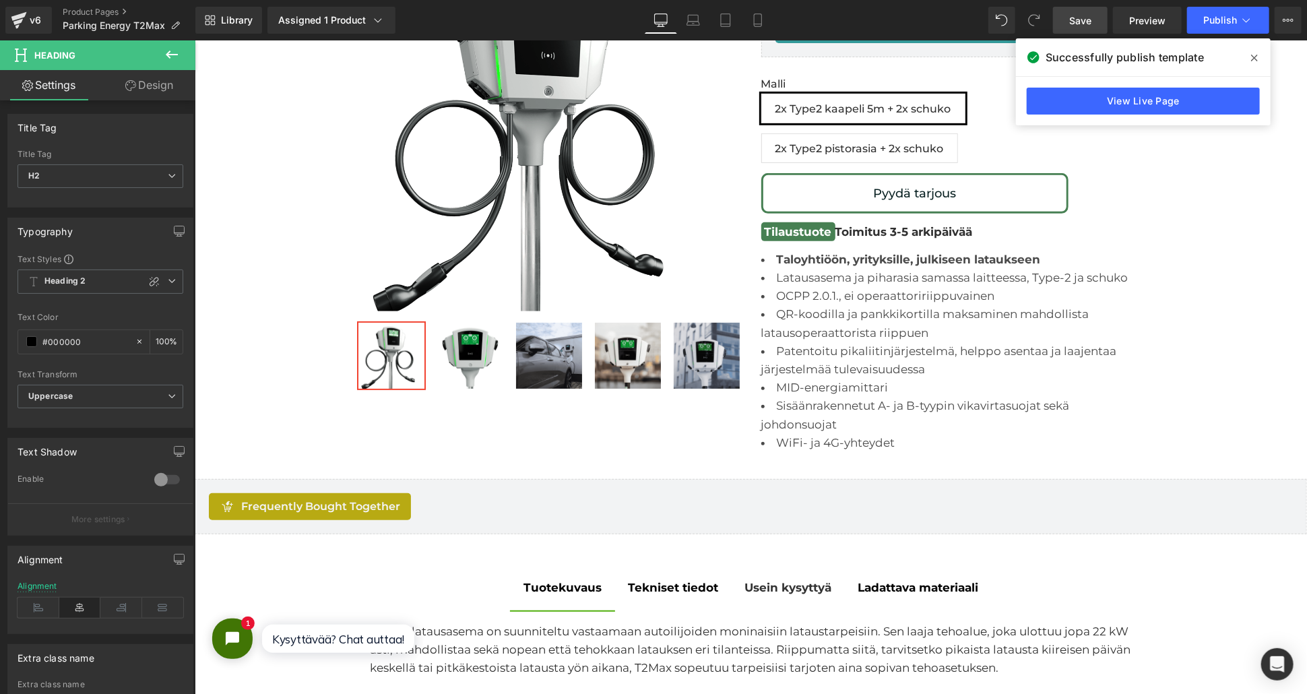
scroll to position [43, 0]
